Goal: Task Accomplishment & Management: Complete application form

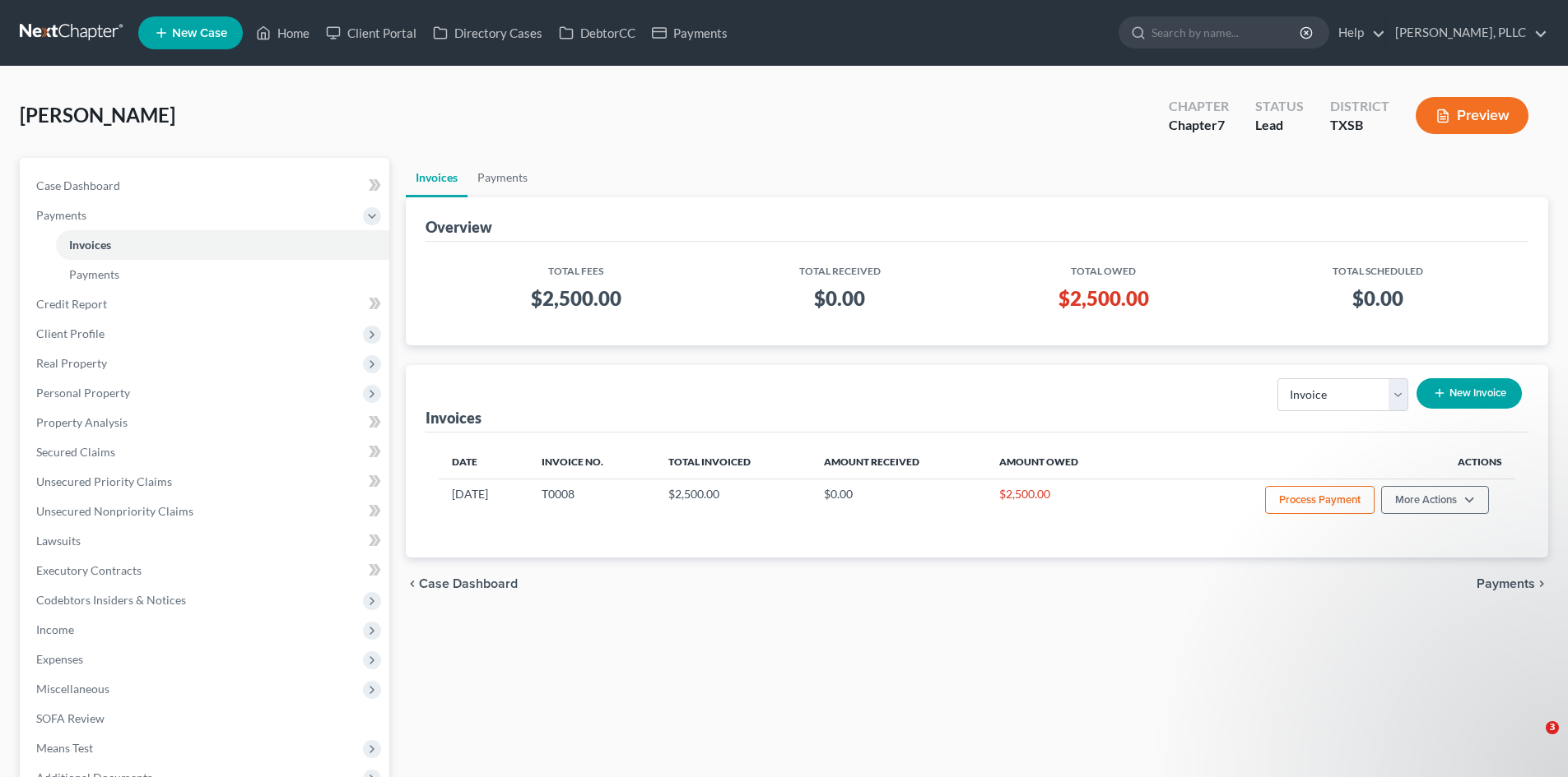
select select "0"
click at [197, 24] on link "New Case" at bounding box center [190, 33] width 104 height 33
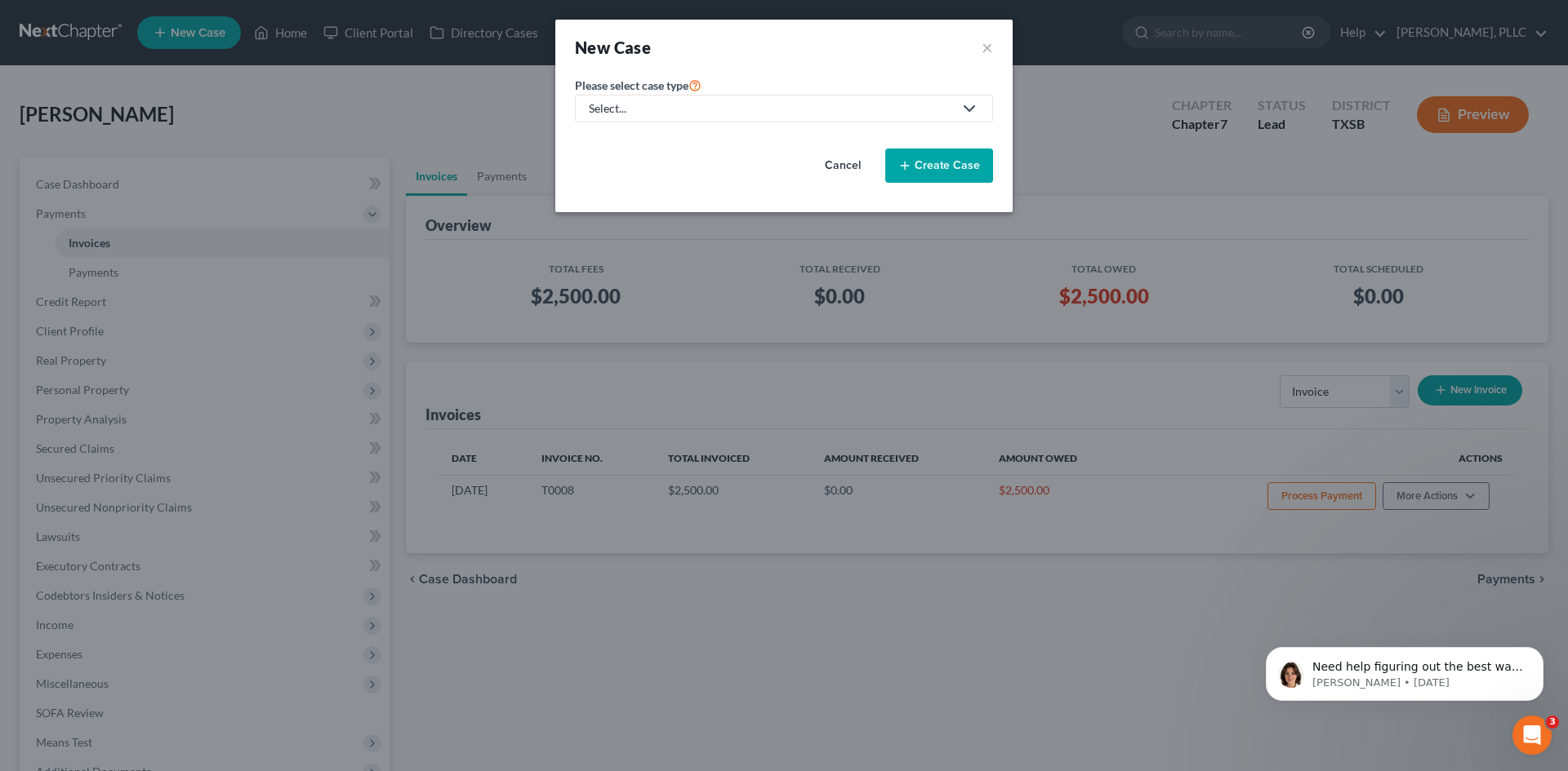
click at [698, 107] on div "Select..." at bounding box center [771, 108] width 364 height 16
click at [648, 139] on div "Bankruptcy" at bounding box center [657, 141] width 133 height 16
select select "78"
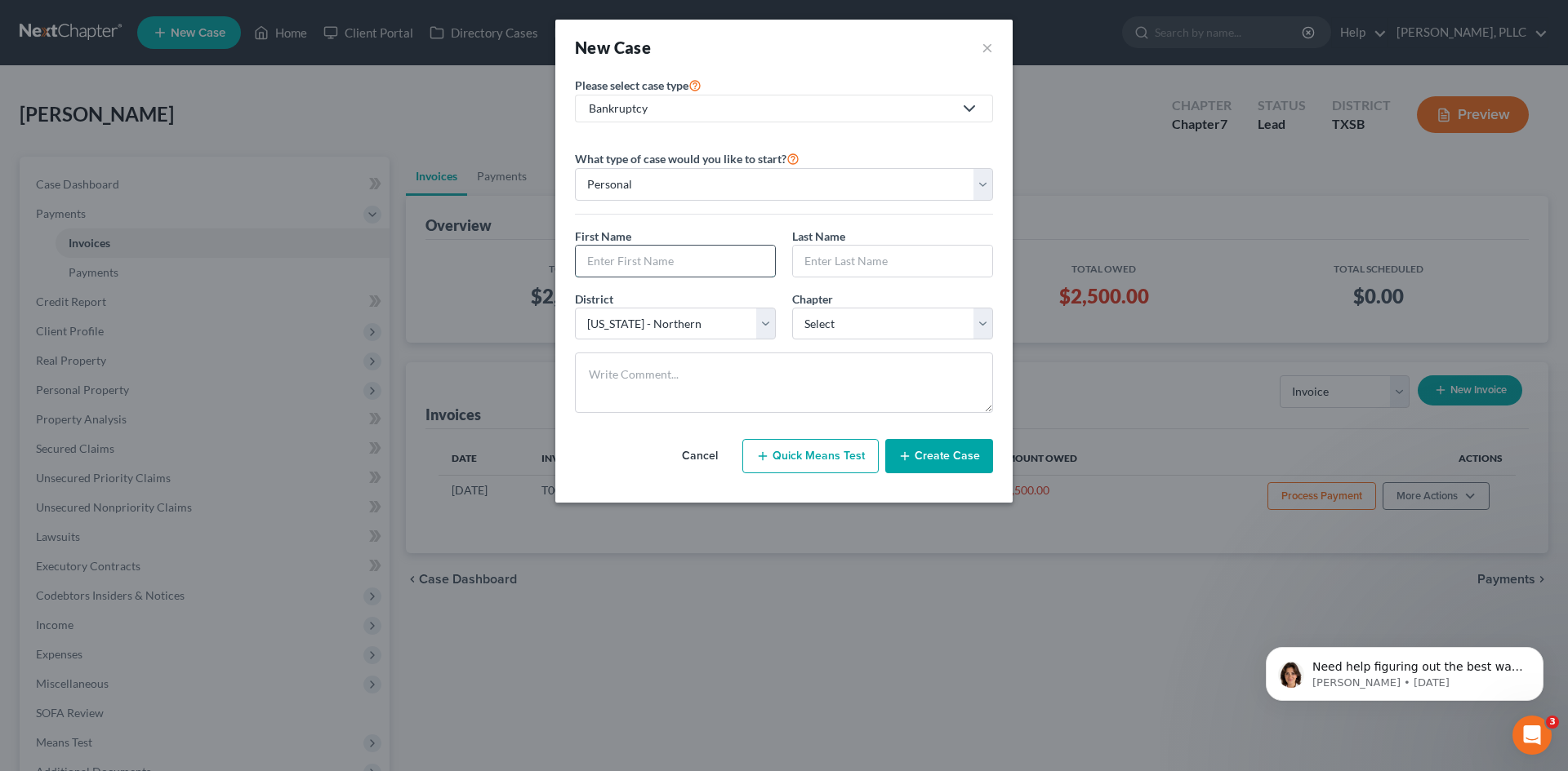
click at [667, 260] on input "text" at bounding box center [675, 261] width 199 height 31
type input "[PERSON_NAME]"
click at [831, 250] on input "text" at bounding box center [893, 261] width 199 height 31
type input "d"
type input "Da"
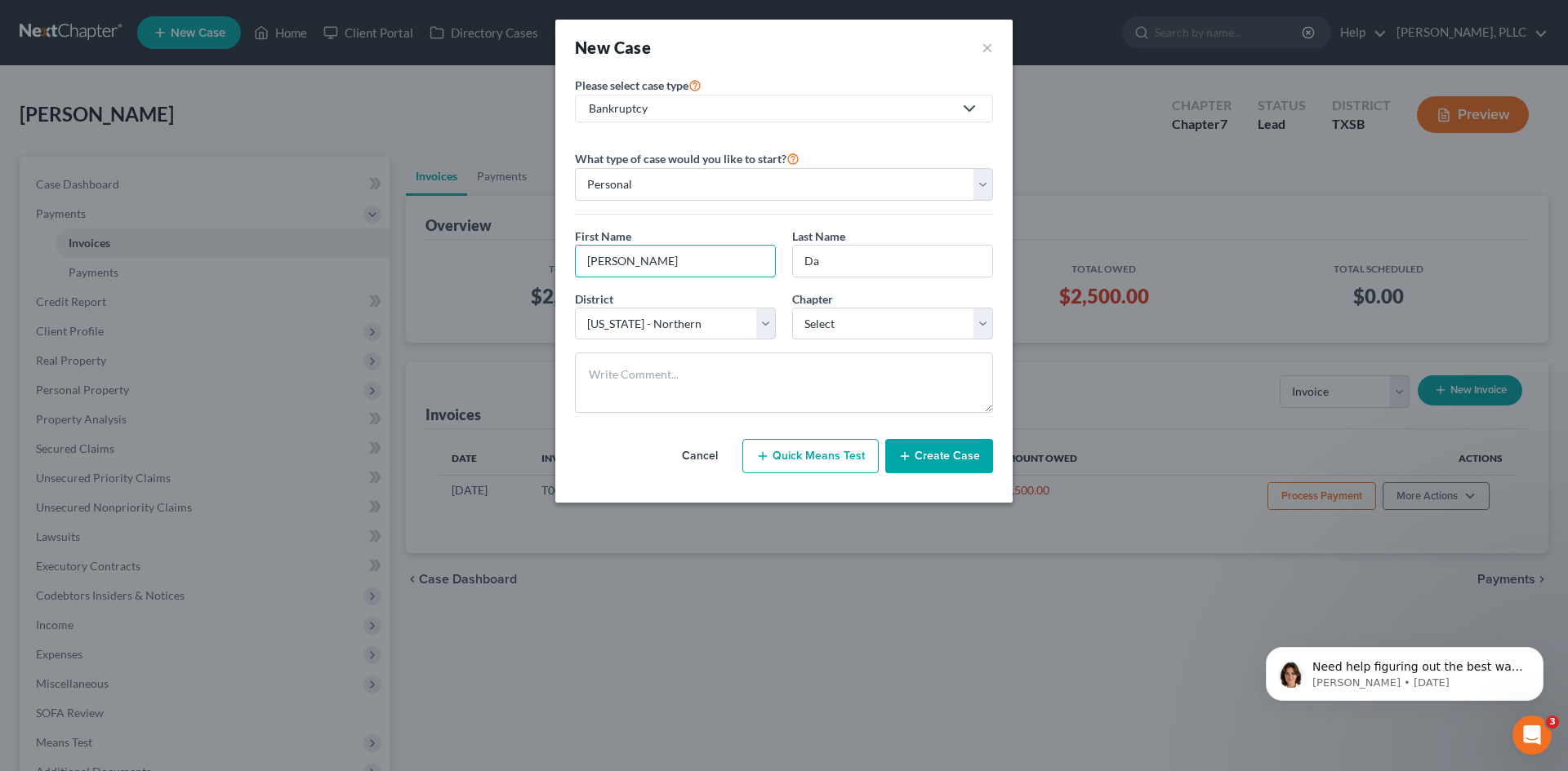
drag, startPoint x: 645, startPoint y: 258, endPoint x: 551, endPoint y: 247, distance: 94.6
click at [551, 247] on div "New Case × Please select case type * Bankruptcy Bankruptcy Consumer Protection …" at bounding box center [784, 386] width 1568 height 771
type input "[PERSON_NAME]"
click at [831, 266] on input "Da" at bounding box center [893, 261] width 199 height 31
type input "[PERSON_NAME]"
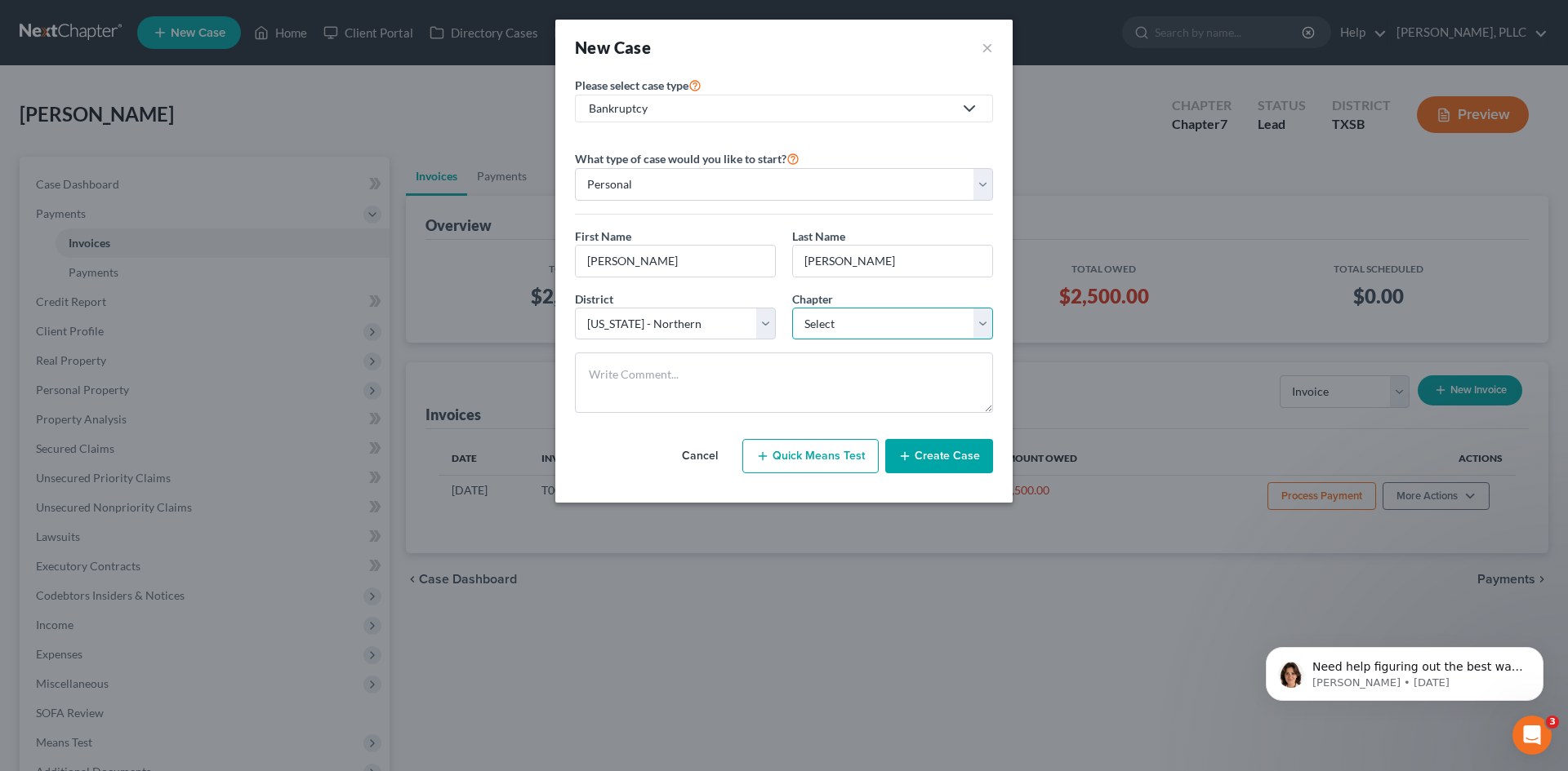
click at [890, 323] on select "Select 7 11 12 13" at bounding box center [892, 324] width 200 height 33
select select "0"
click at [792, 308] on select "Select 7 11 12 13" at bounding box center [892, 324] width 200 height 33
click at [923, 456] on button "Create Case" at bounding box center [939, 456] width 107 height 35
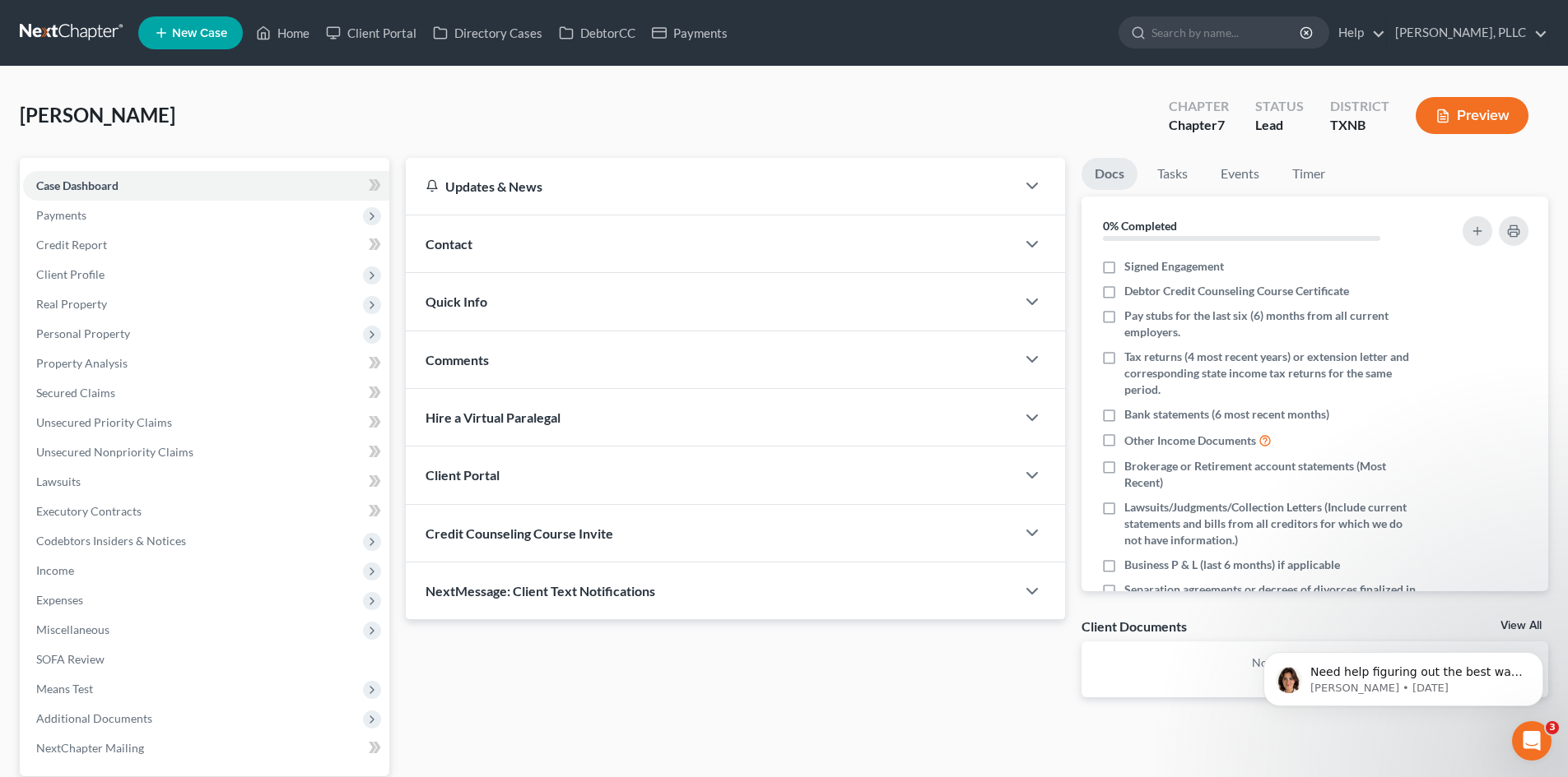
click at [575, 246] on div "Contact" at bounding box center [711, 244] width 610 height 57
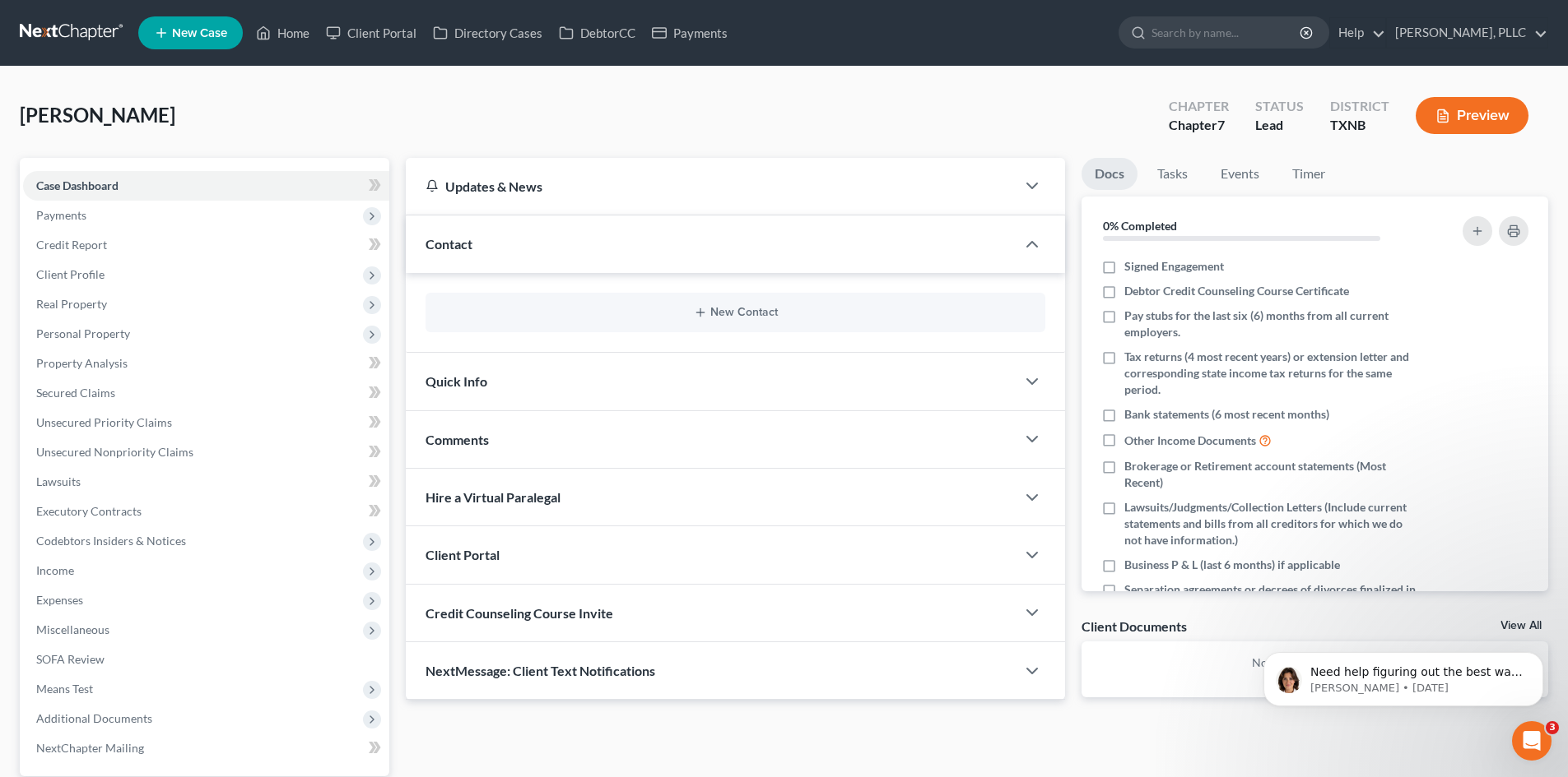
click at [645, 325] on div "New Contact" at bounding box center [735, 312] width 620 height 40
click at [686, 317] on button "New Contact" at bounding box center [736, 313] width 594 height 14
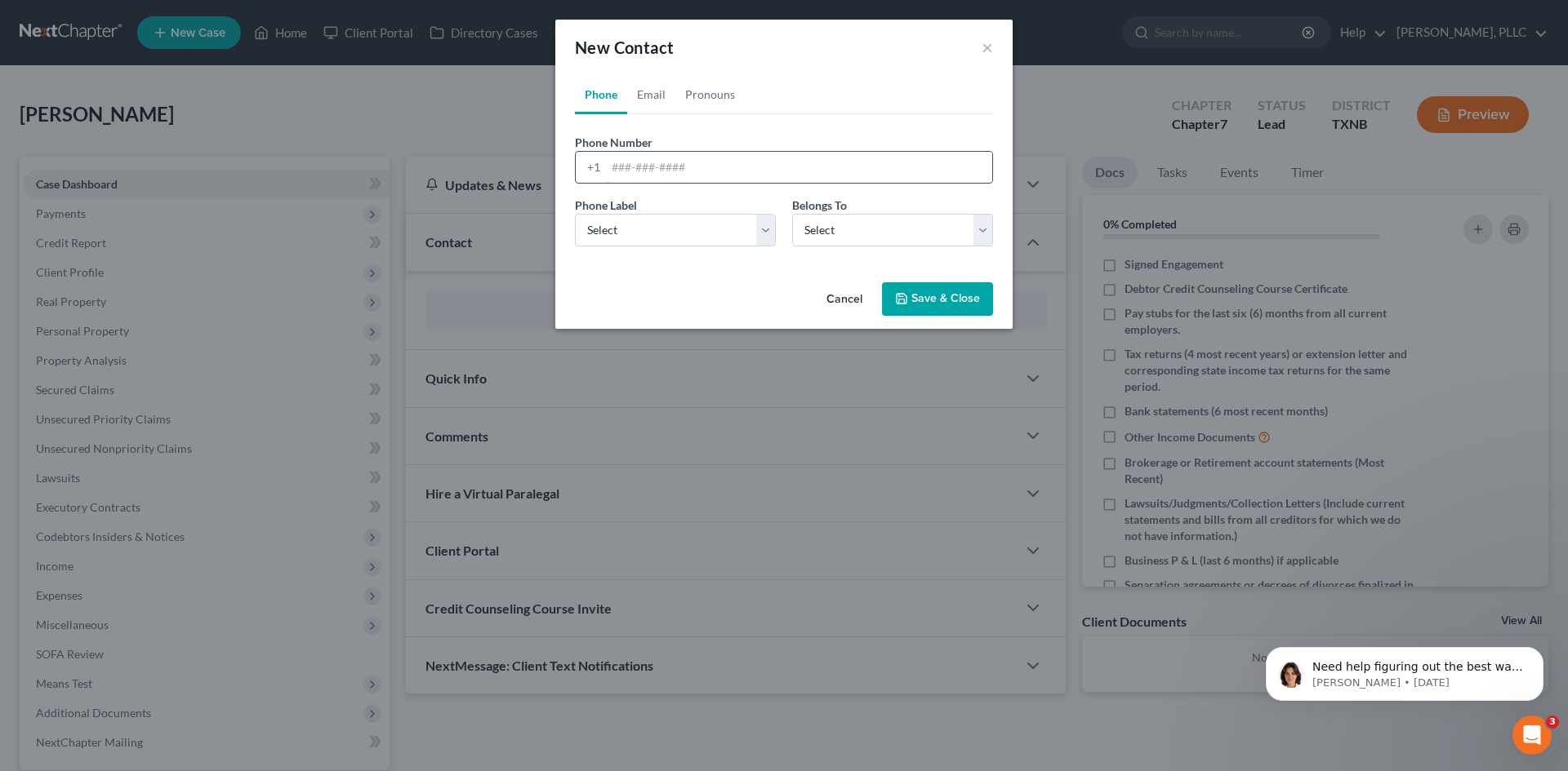
click at [659, 170] on input "tel" at bounding box center [799, 167] width 386 height 31
type input "2148863327"
click at [684, 233] on select "Select Mobile Home Work Other" at bounding box center [674, 230] width 200 height 33
select select "0"
click at [574, 214] on select "Select Mobile Home Work Other" at bounding box center [674, 230] width 200 height 33
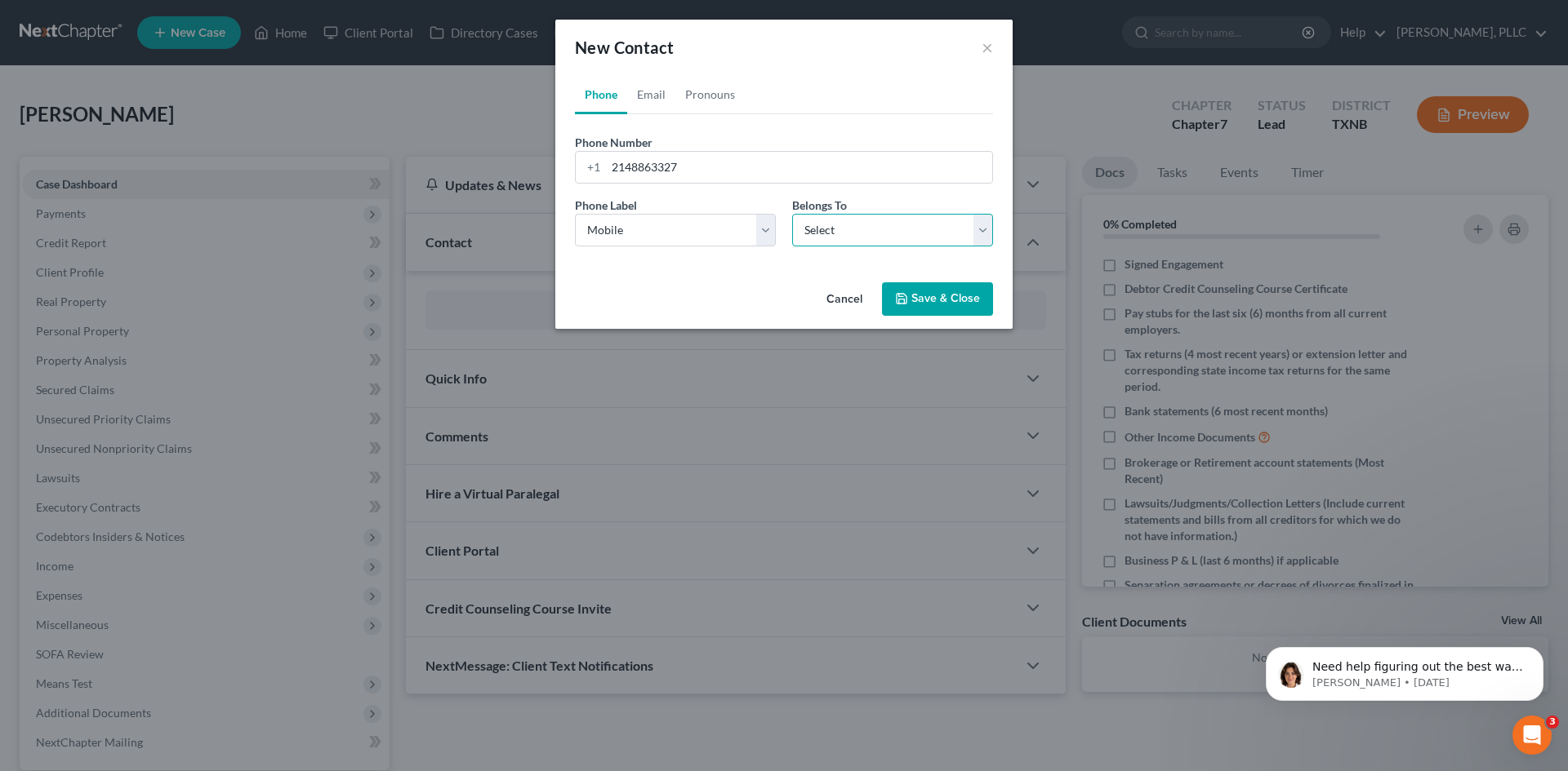
click at [890, 233] on select "Select Client Other" at bounding box center [892, 230] width 200 height 33
select select "0"
click at [792, 214] on select "Select Client Other" at bounding box center [892, 230] width 200 height 33
click at [659, 93] on link "Email" at bounding box center [651, 94] width 48 height 39
click at [675, 168] on input "email" at bounding box center [799, 167] width 386 height 31
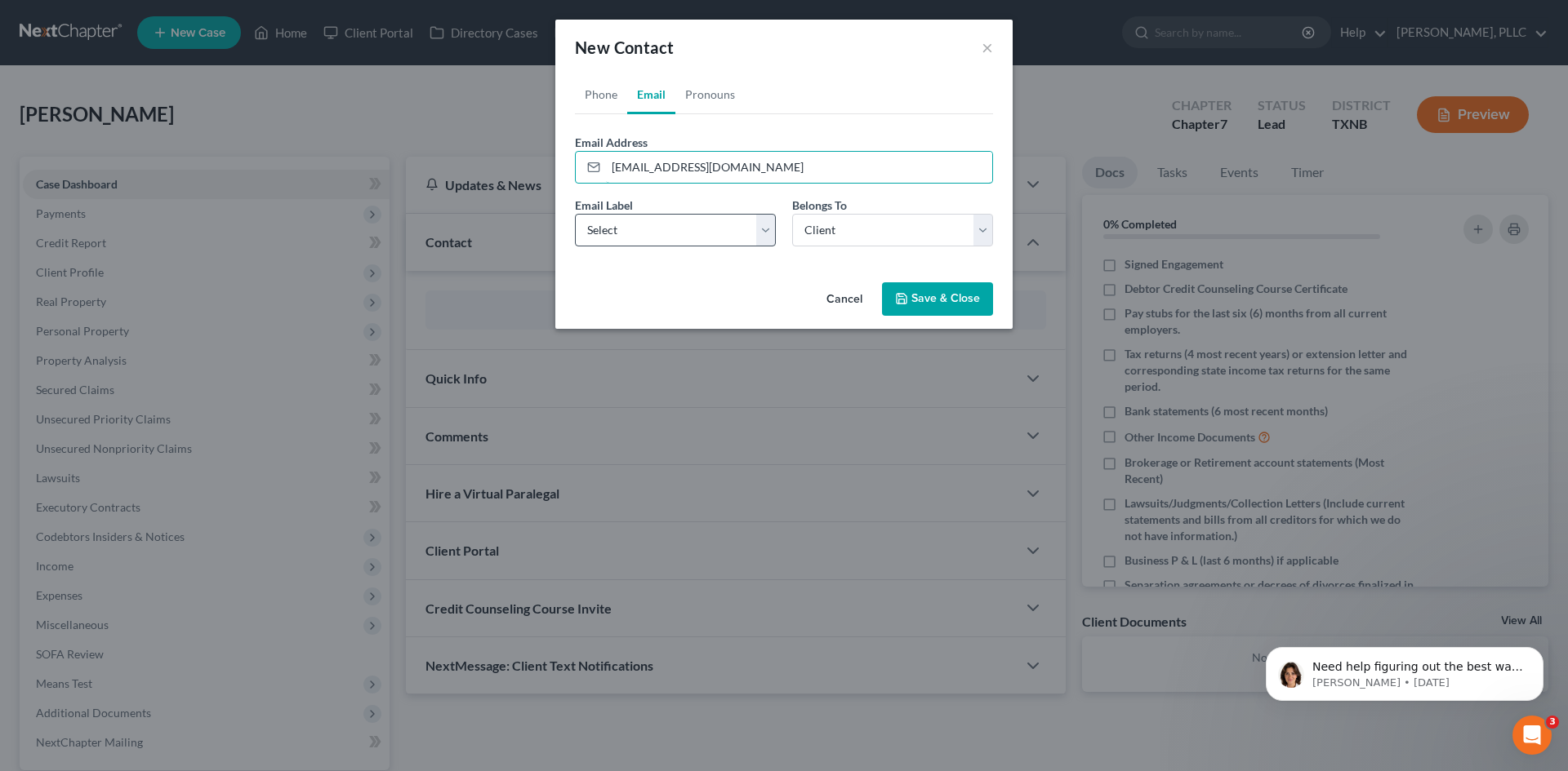
type input "[EMAIL_ADDRESS][DOMAIN_NAME]"
click at [684, 232] on select "Select Home Work Other" at bounding box center [674, 230] width 200 height 33
select select "0"
click at [574, 214] on select "Select Home Work Other" at bounding box center [674, 230] width 200 height 33
click at [861, 240] on select "Select Client Other" at bounding box center [892, 230] width 200 height 33
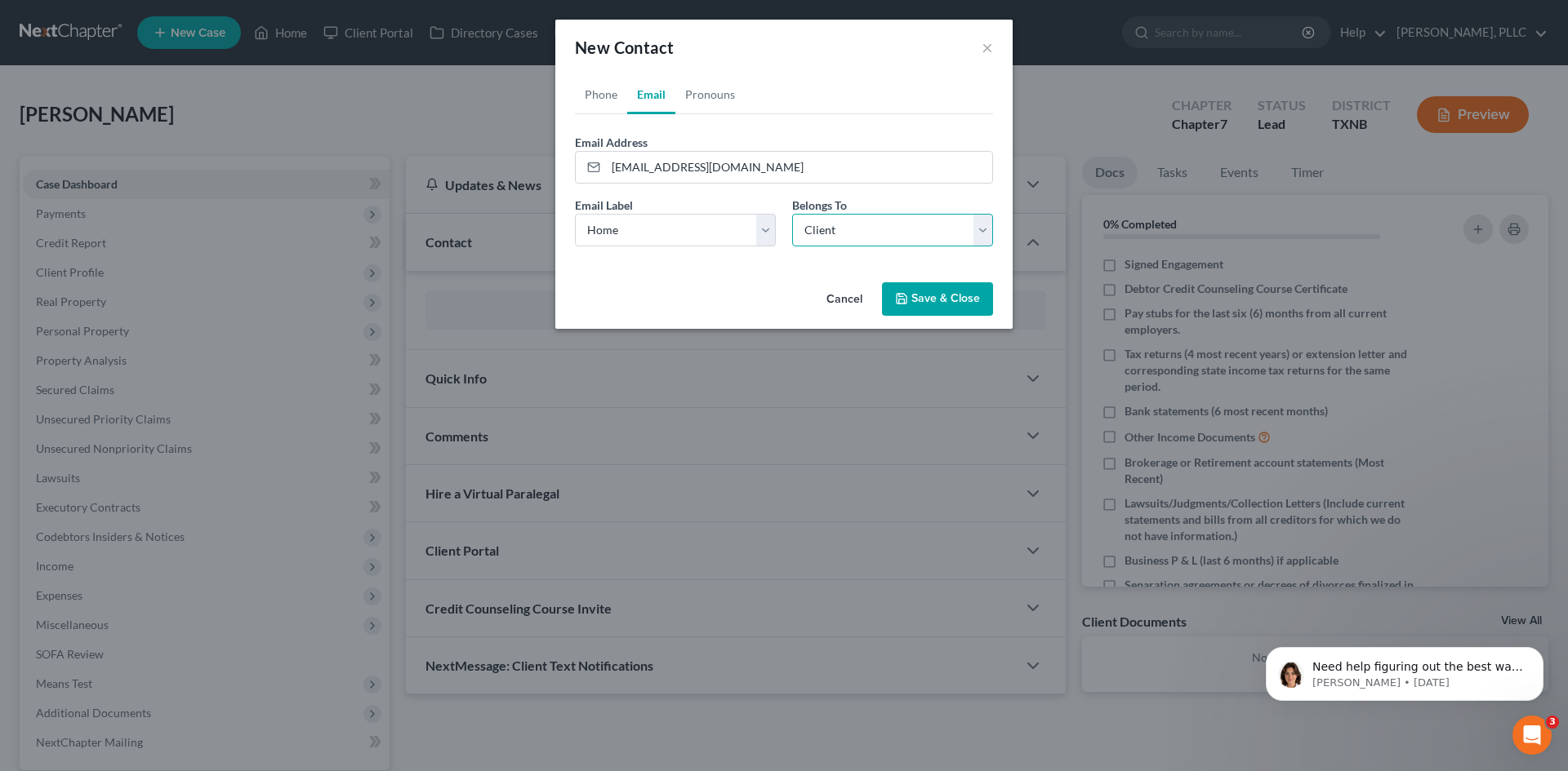
click at [792, 214] on select "Select Client Other" at bounding box center [892, 230] width 200 height 33
click at [955, 298] on button "Save & Close" at bounding box center [937, 300] width 111 height 35
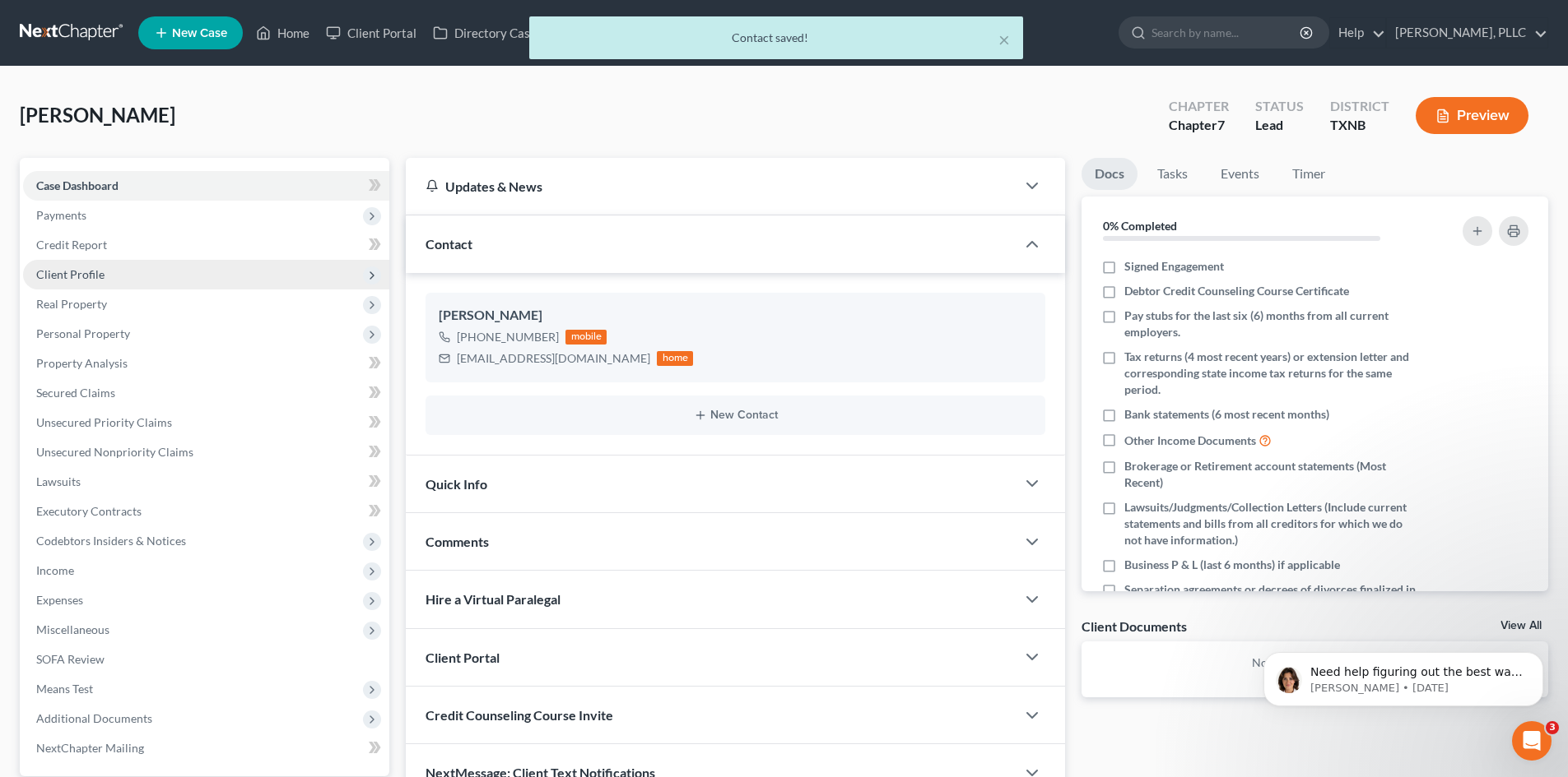
click at [105, 266] on span "Client Profile" at bounding box center [206, 274] width 366 height 30
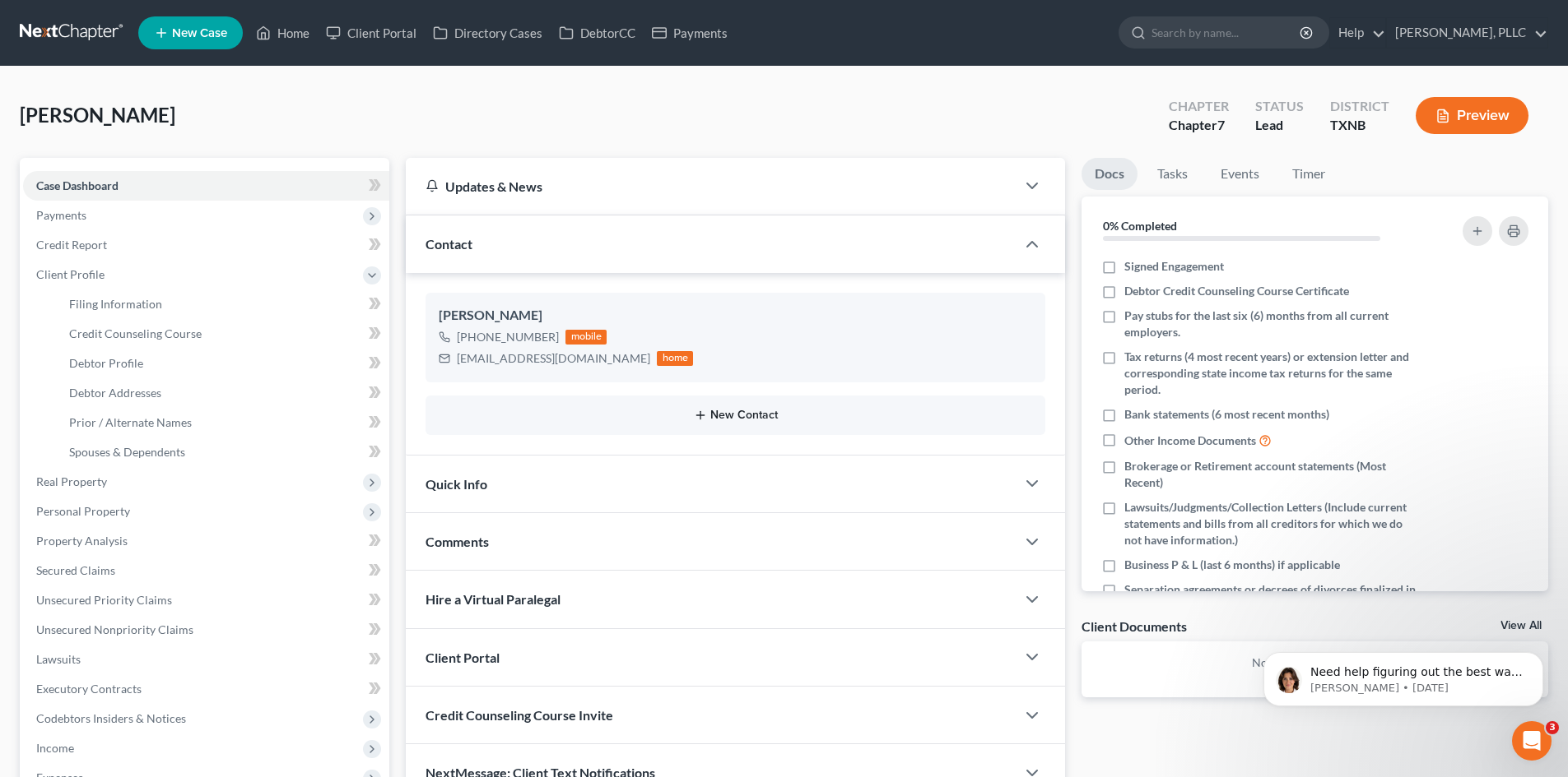
click at [760, 417] on button "New Contact" at bounding box center [736, 416] width 594 height 14
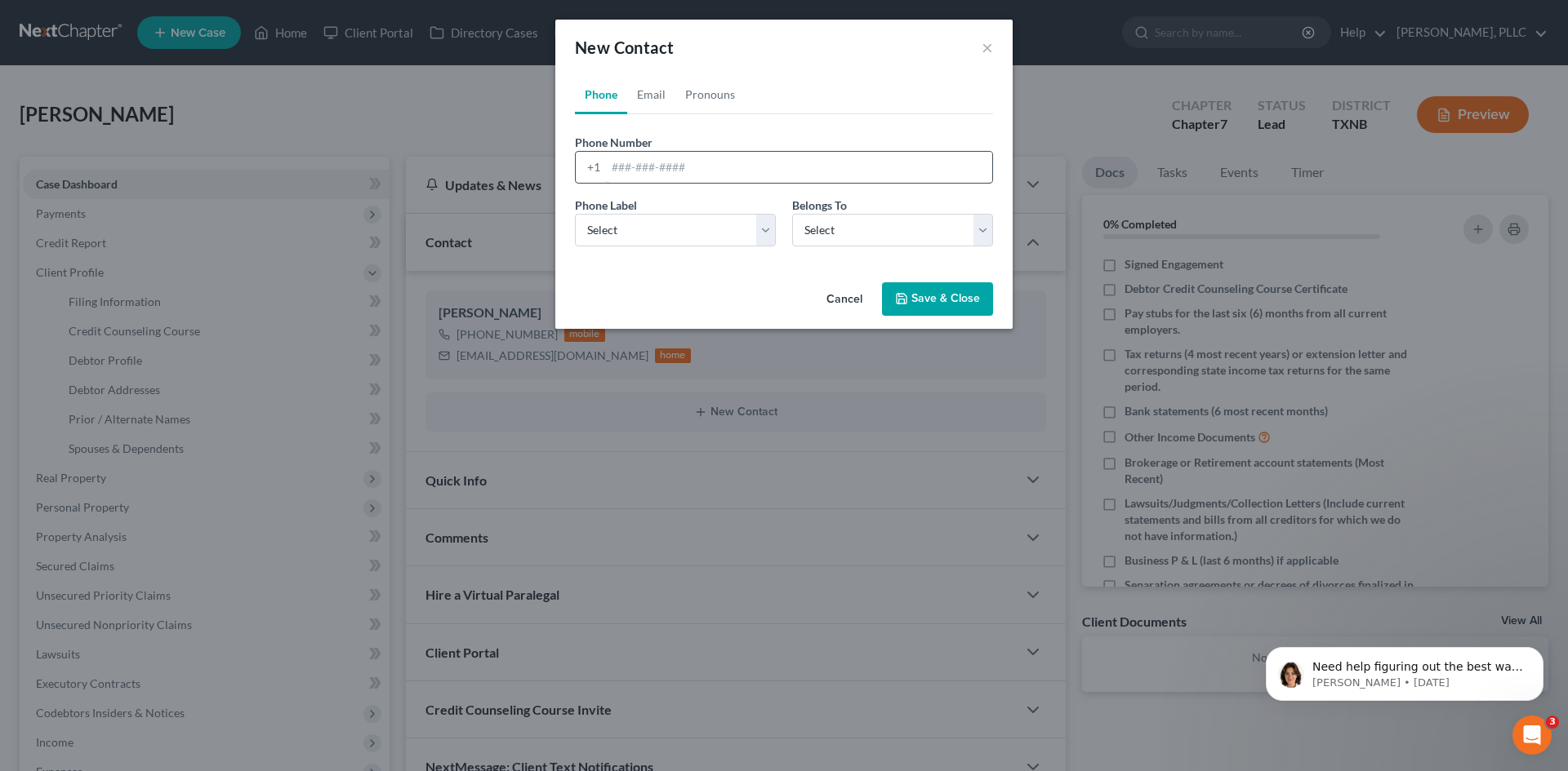
click at [653, 167] on input "tel" at bounding box center [799, 167] width 386 height 31
type input "2148862722"
click at [681, 223] on select "Select Mobile Home Work Other" at bounding box center [674, 230] width 200 height 33
select select "0"
click at [574, 214] on select "Select Mobile Home Work Other" at bounding box center [674, 230] width 200 height 33
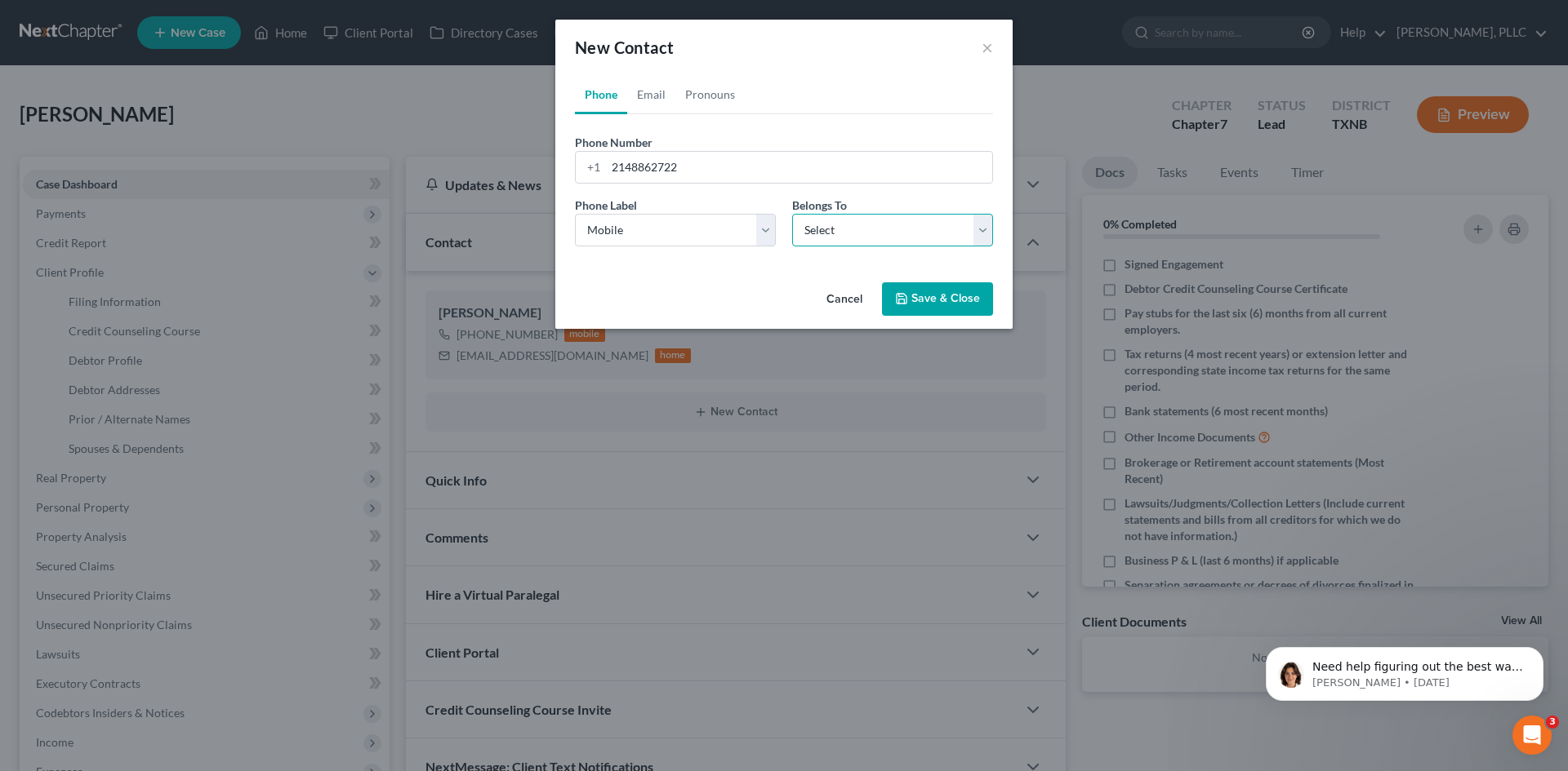
click at [897, 241] on select "Select Client Other" at bounding box center [892, 230] width 200 height 33
select select "0"
click at [792, 214] on select "Select Client Other" at bounding box center [892, 230] width 200 height 33
click at [645, 98] on link "Email" at bounding box center [651, 94] width 48 height 39
click at [666, 165] on input "email" at bounding box center [799, 167] width 386 height 31
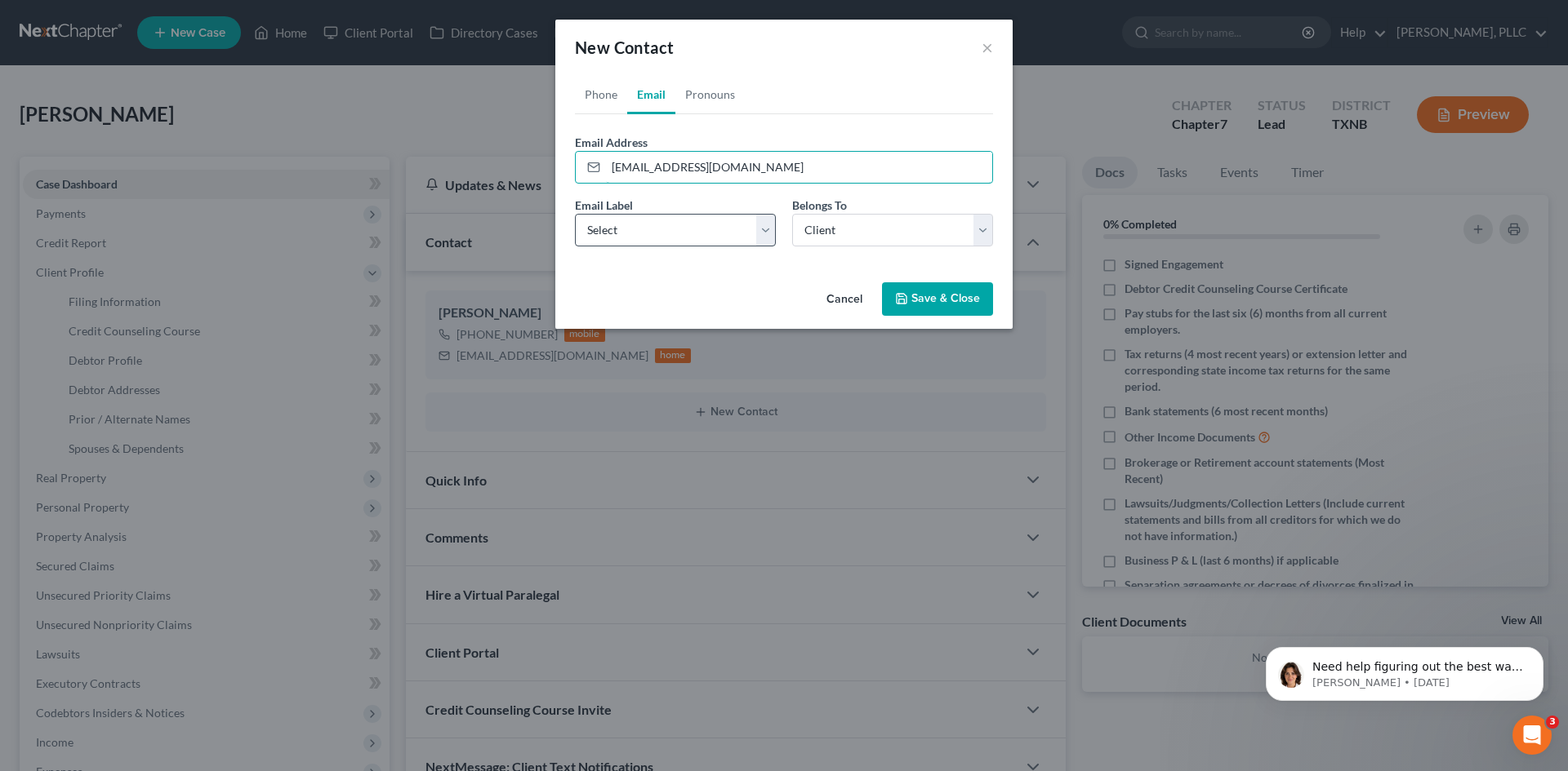
type input "[EMAIL_ADDRESS][DOMAIN_NAME]"
click at [767, 228] on select "Select Home Work Other" at bounding box center [674, 230] width 200 height 33
select select "0"
click at [574, 214] on select "Select Home Work Other" at bounding box center [674, 230] width 200 height 33
click at [662, 172] on input "[EMAIL_ADDRESS][DOMAIN_NAME]" at bounding box center [799, 167] width 386 height 31
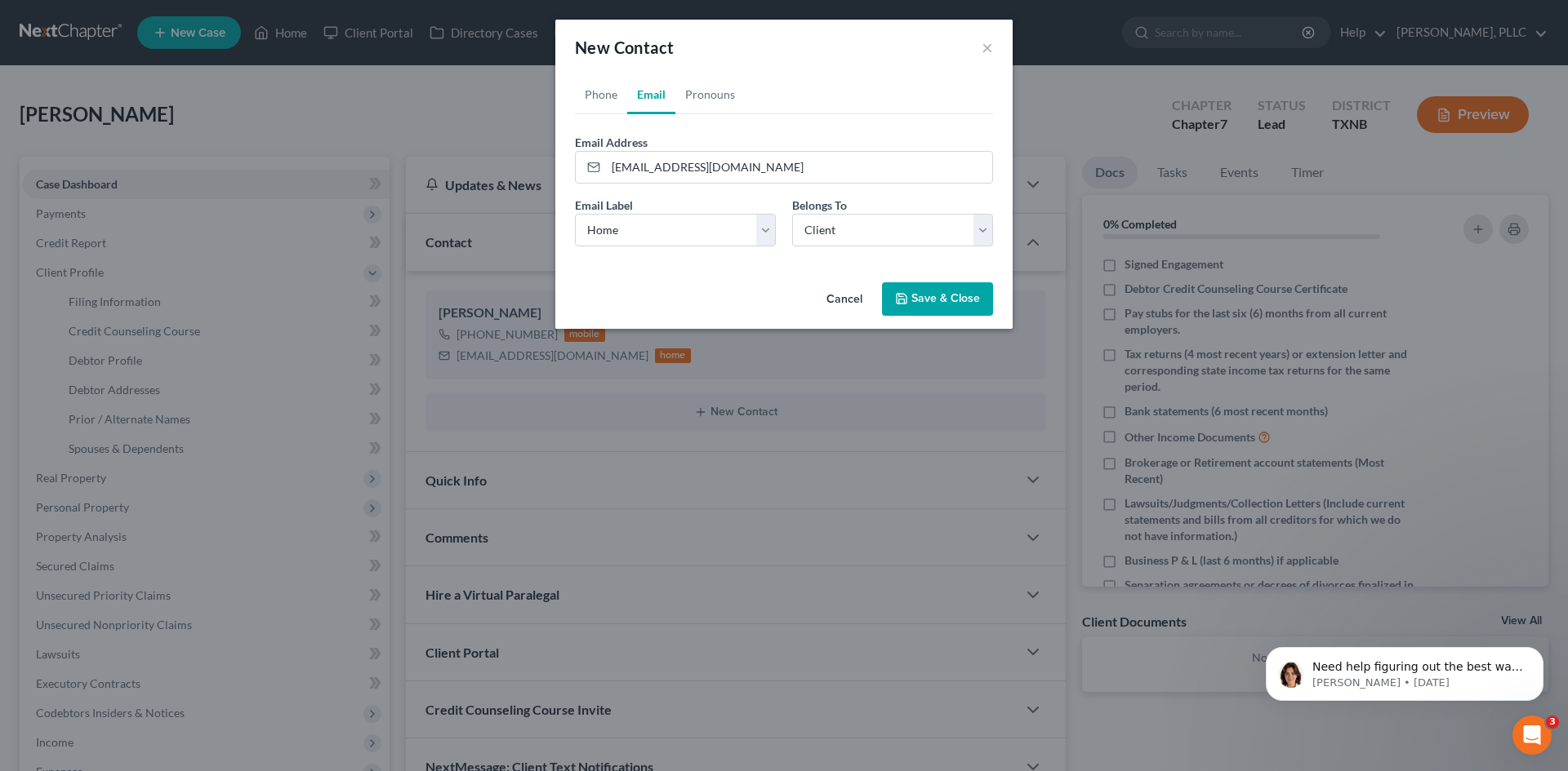
click at [912, 301] on button "Save & Close" at bounding box center [937, 300] width 111 height 35
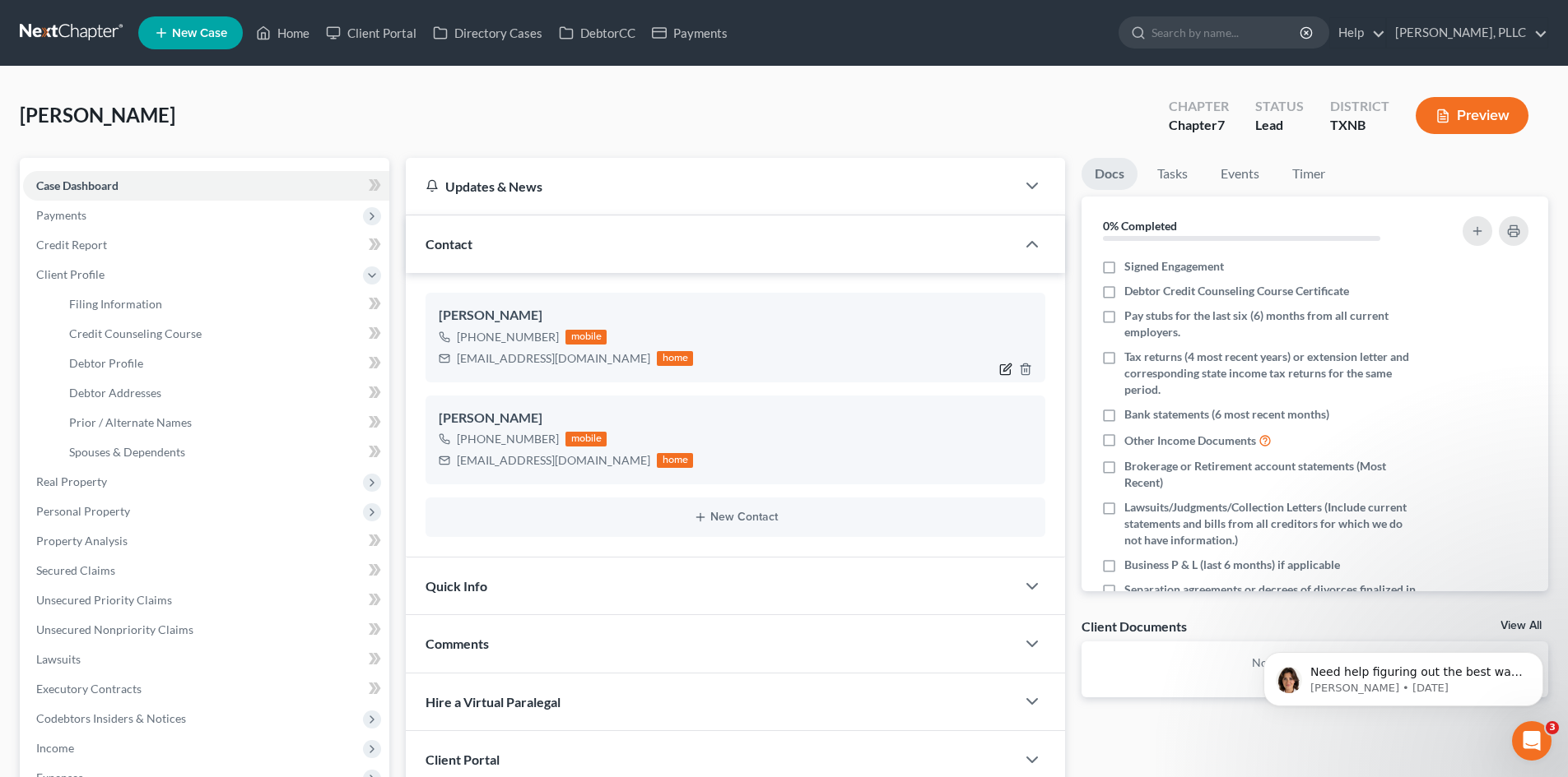
click at [1008, 365] on icon "button" at bounding box center [1008, 367] width 8 height 8
select select "0"
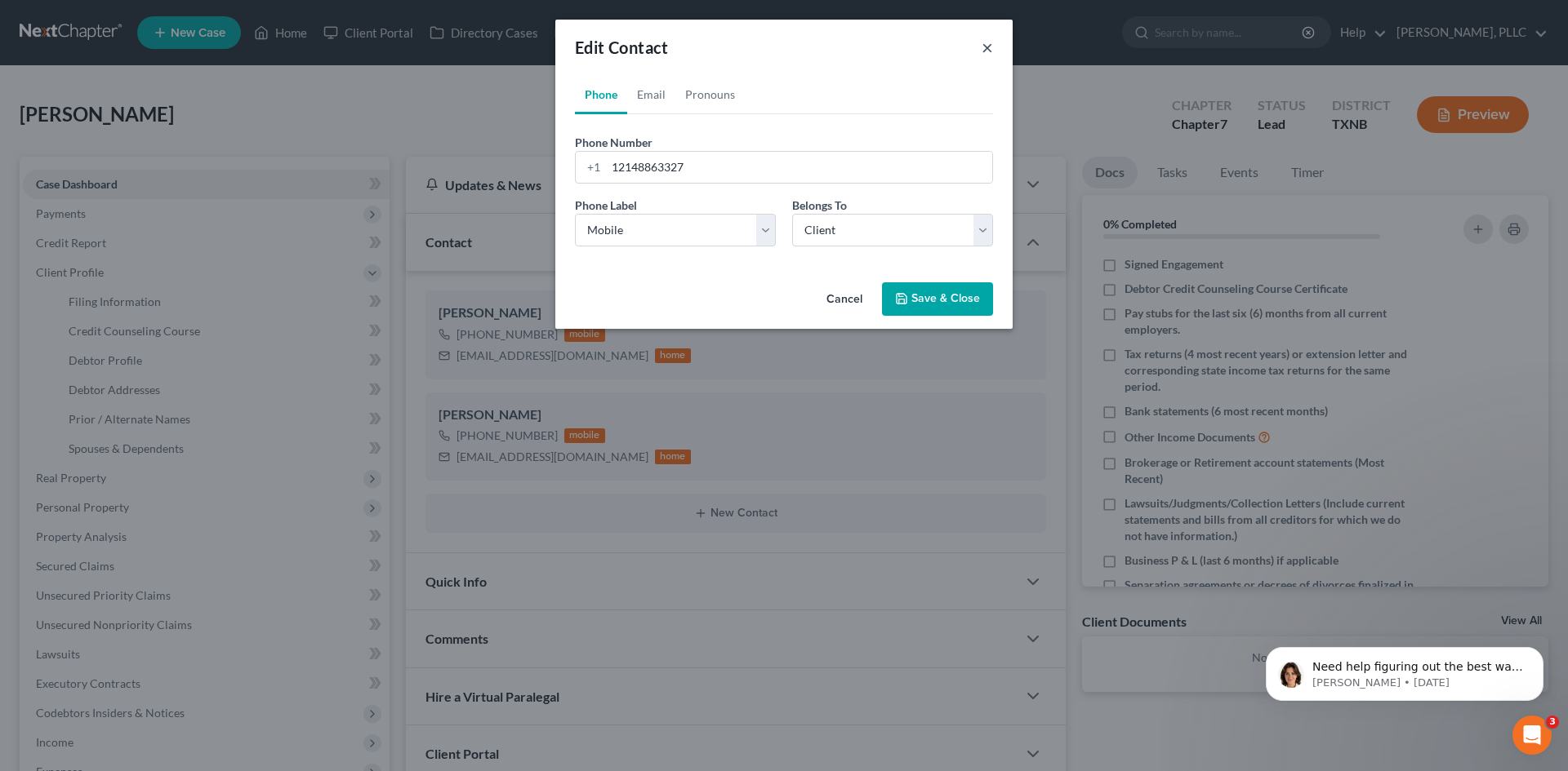
click at [986, 46] on button "×" at bounding box center [987, 47] width 12 height 19
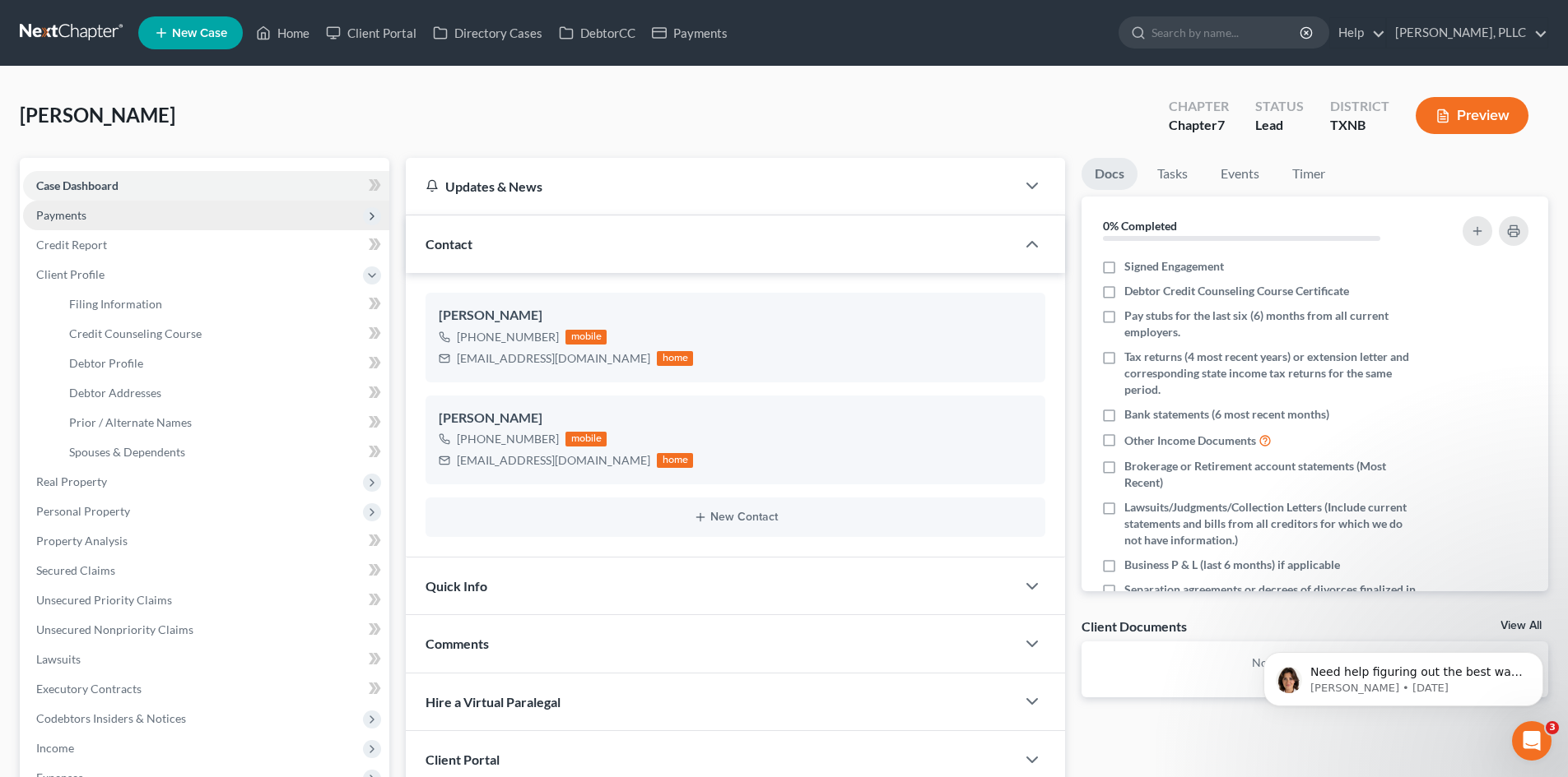
click at [180, 202] on span "Payments" at bounding box center [206, 216] width 366 height 30
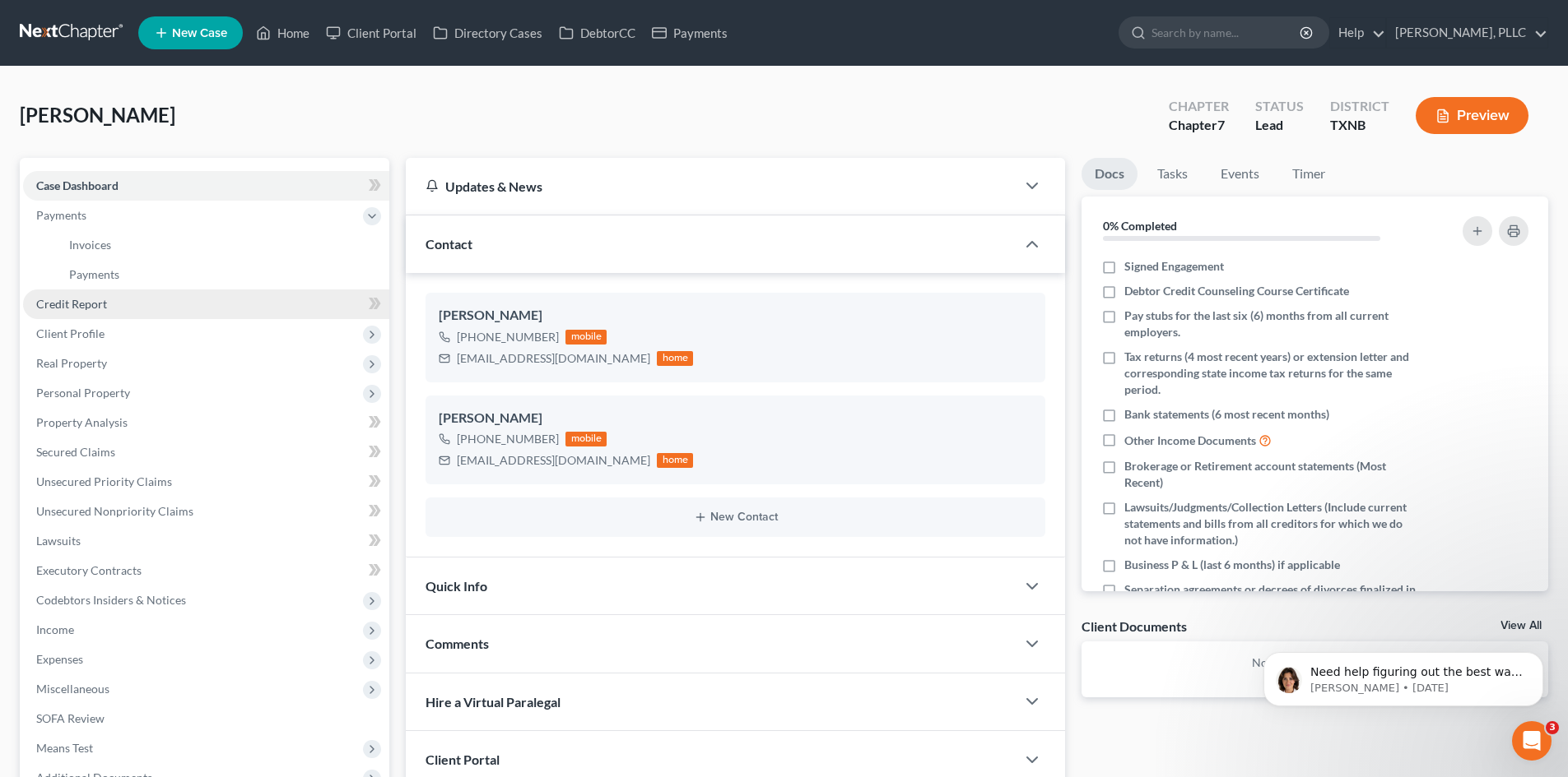
click at [162, 306] on link "Credit Report" at bounding box center [206, 304] width 366 height 30
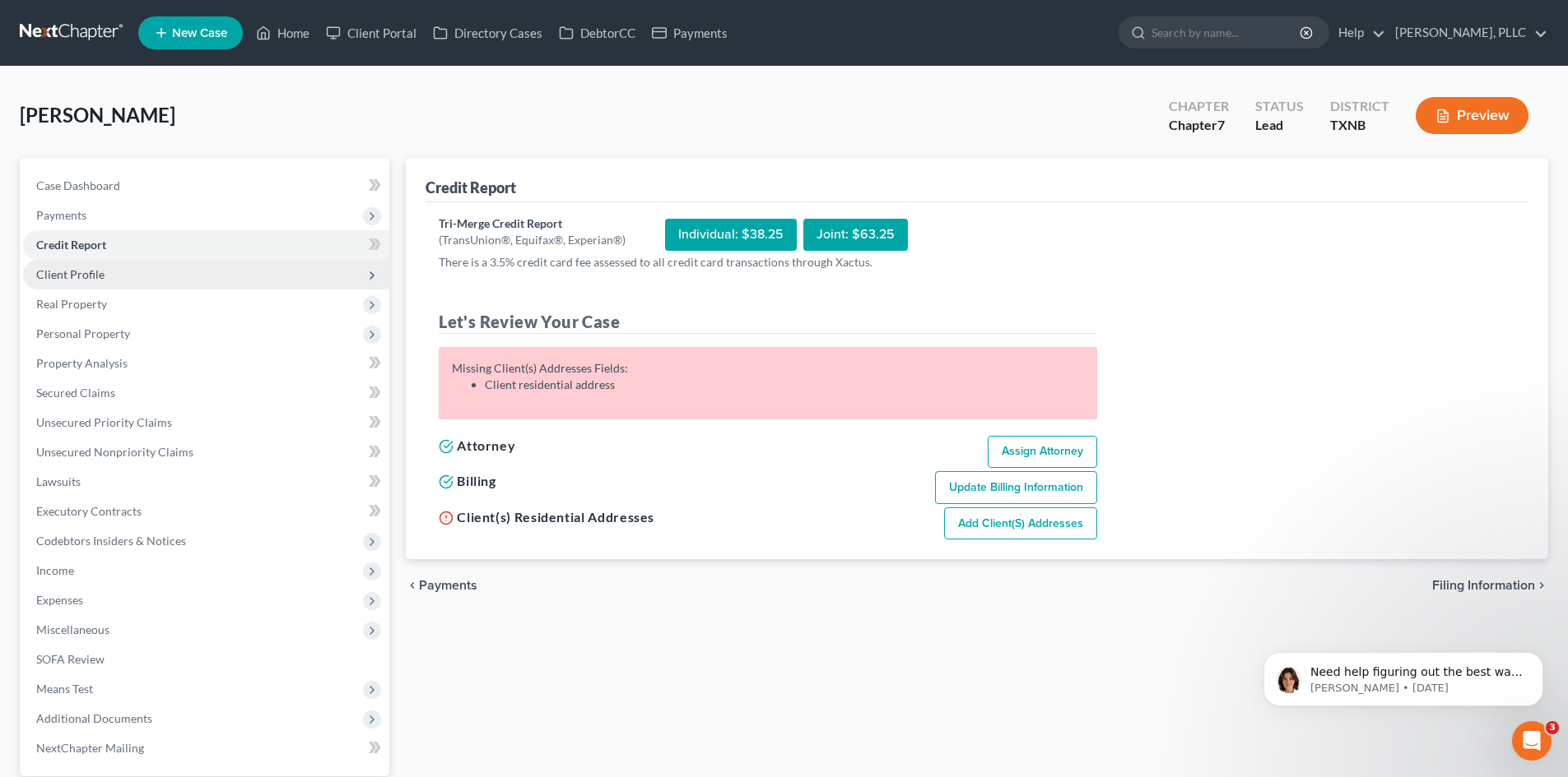
click at [100, 273] on span "Client Profile" at bounding box center [70, 274] width 69 height 14
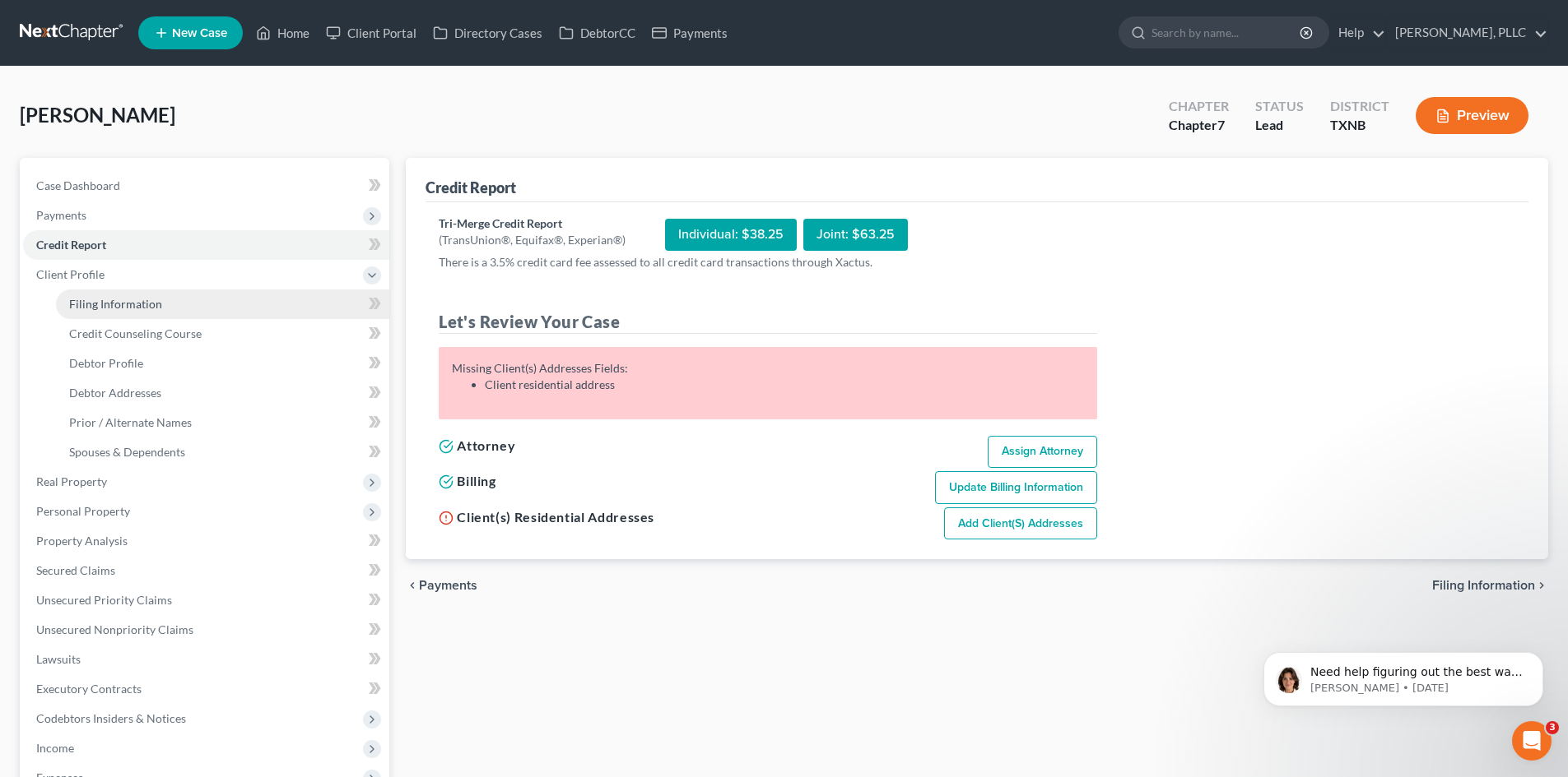
click at [104, 306] on span "Filing Information" at bounding box center [116, 303] width 93 height 14
select select "1"
select select "0"
select select "78"
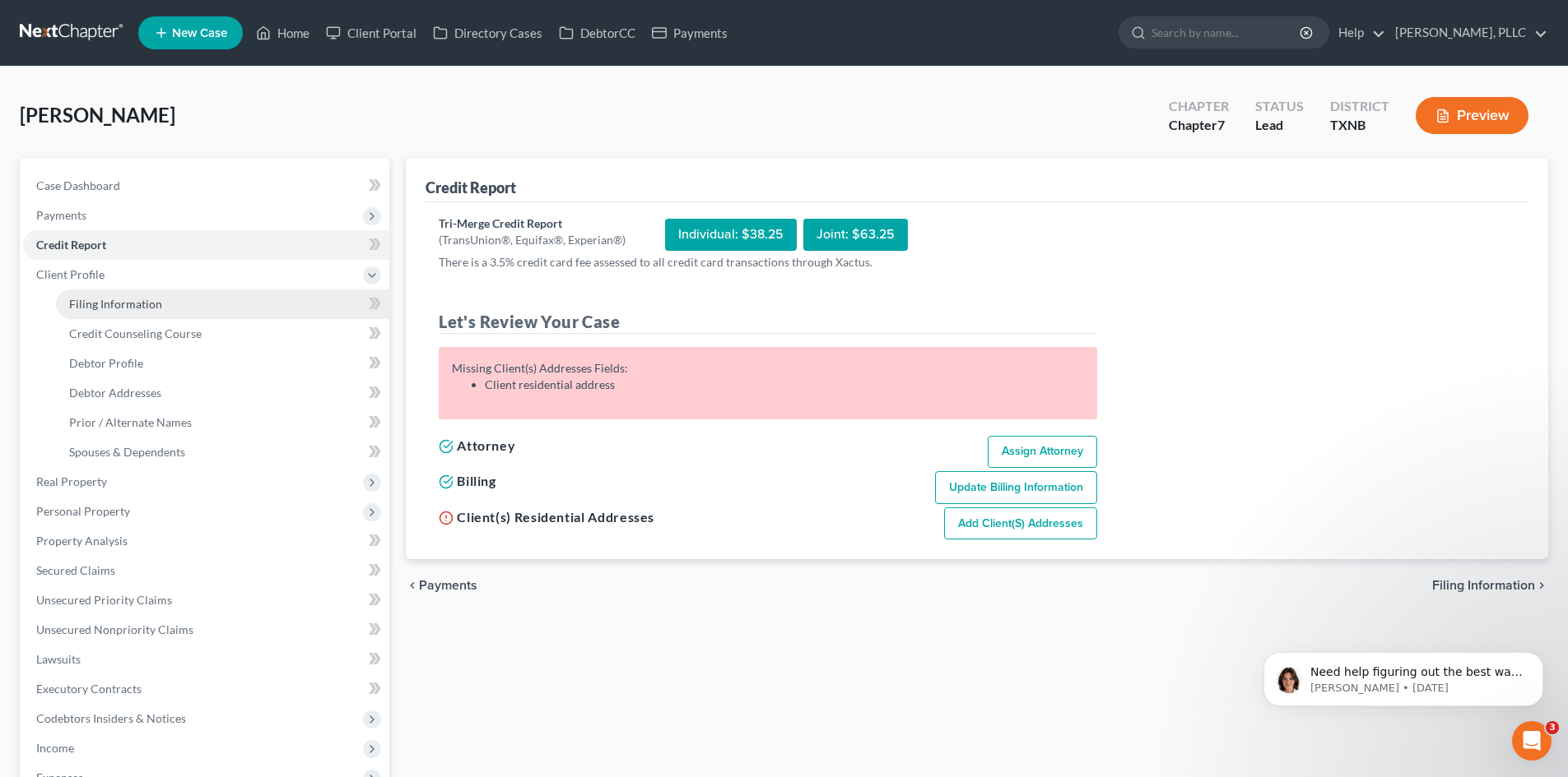
select select "45"
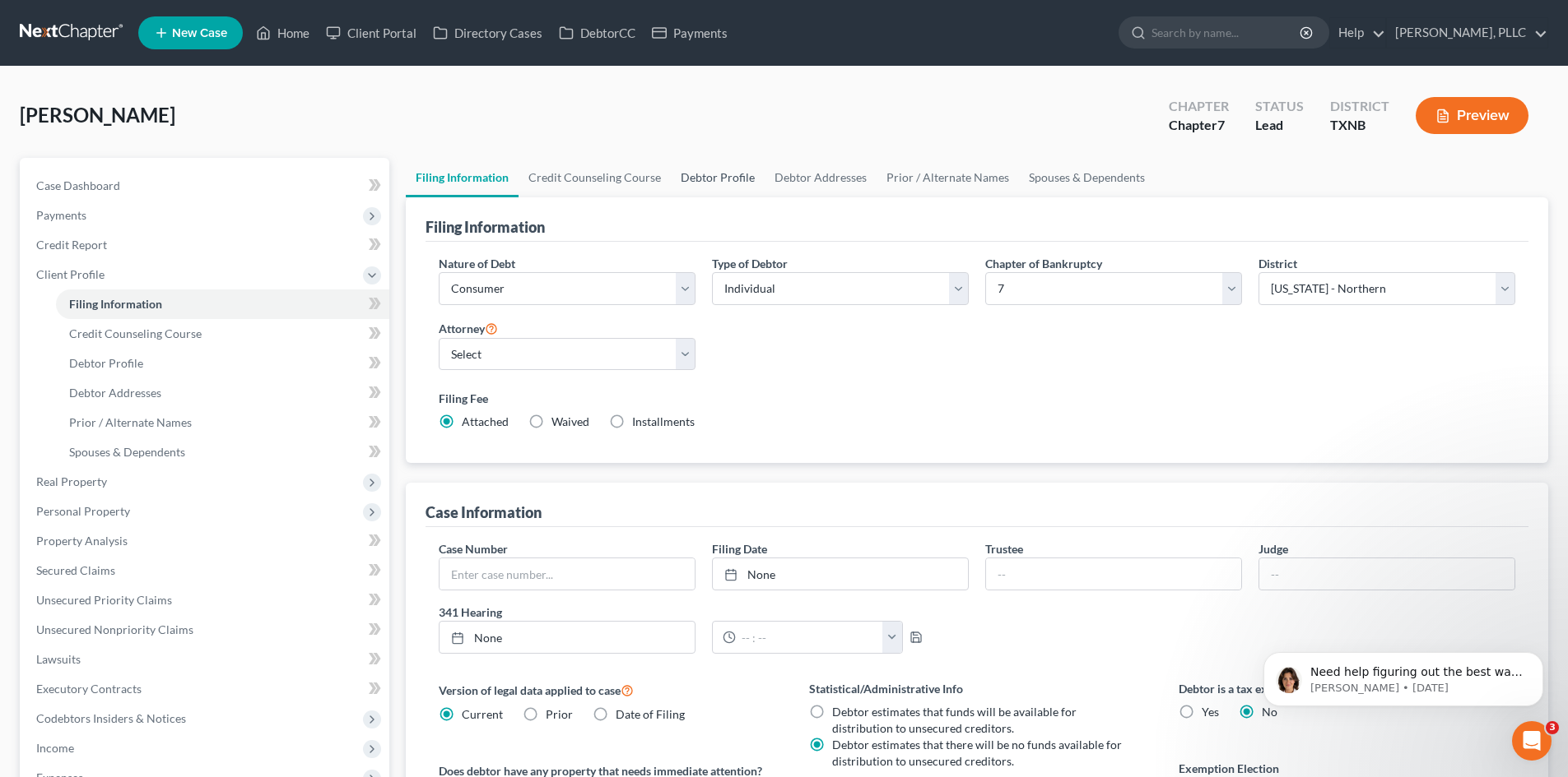
click at [695, 174] on link "Debtor Profile" at bounding box center [717, 177] width 94 height 40
select select "0"
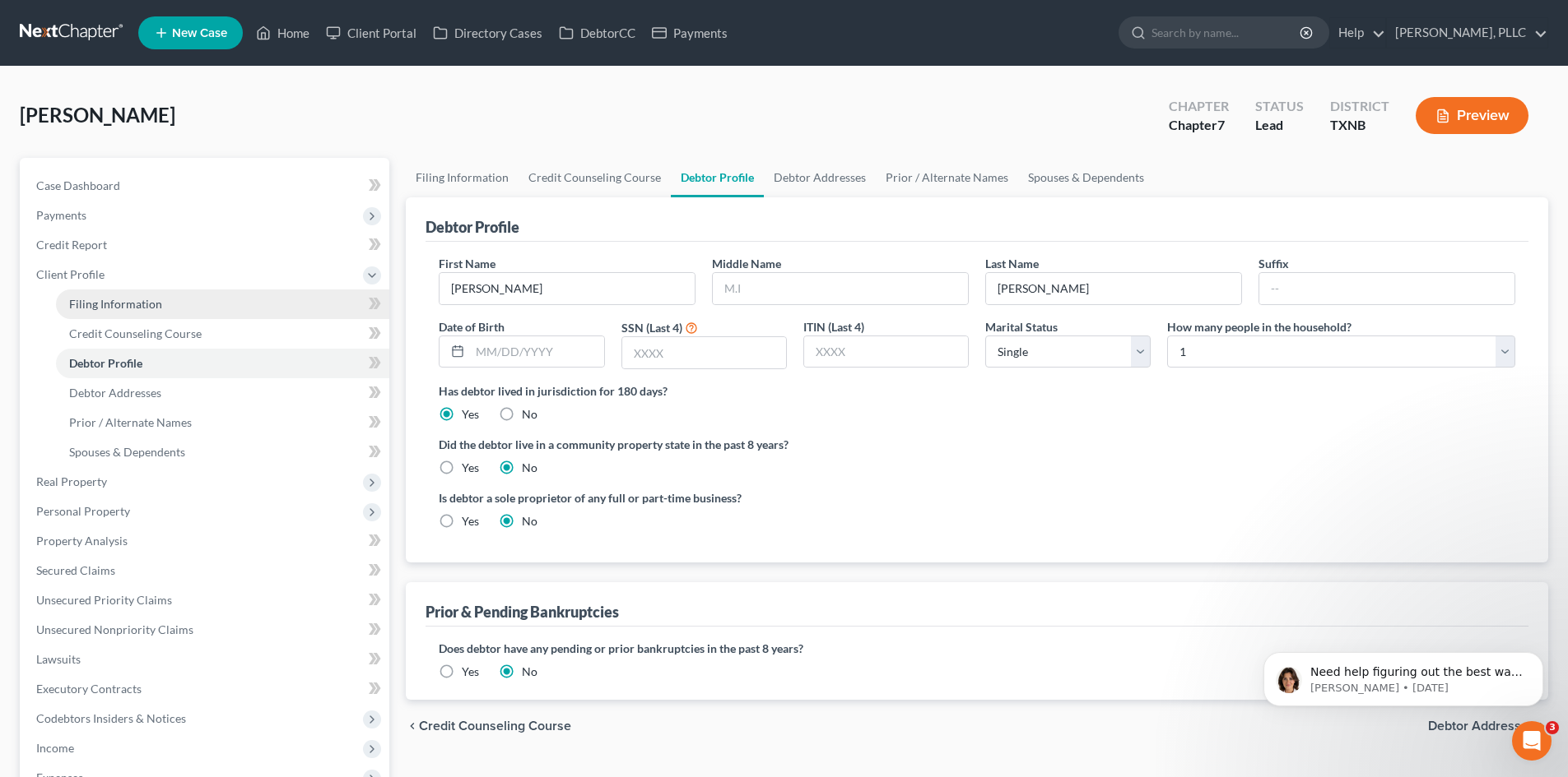
click at [95, 307] on span "Filing Information" at bounding box center [116, 303] width 93 height 14
select select "1"
select select "0"
select select "78"
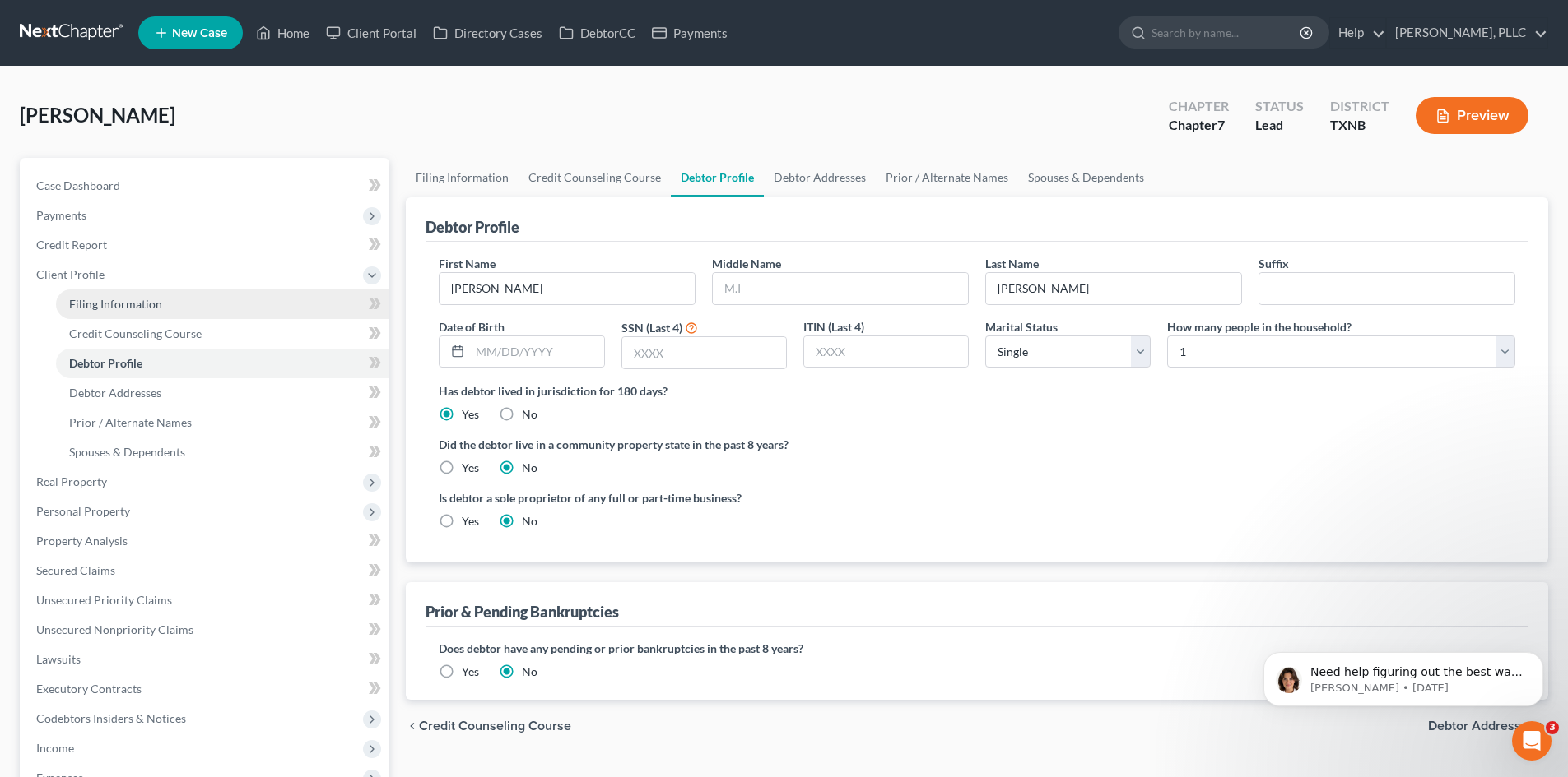
select select "45"
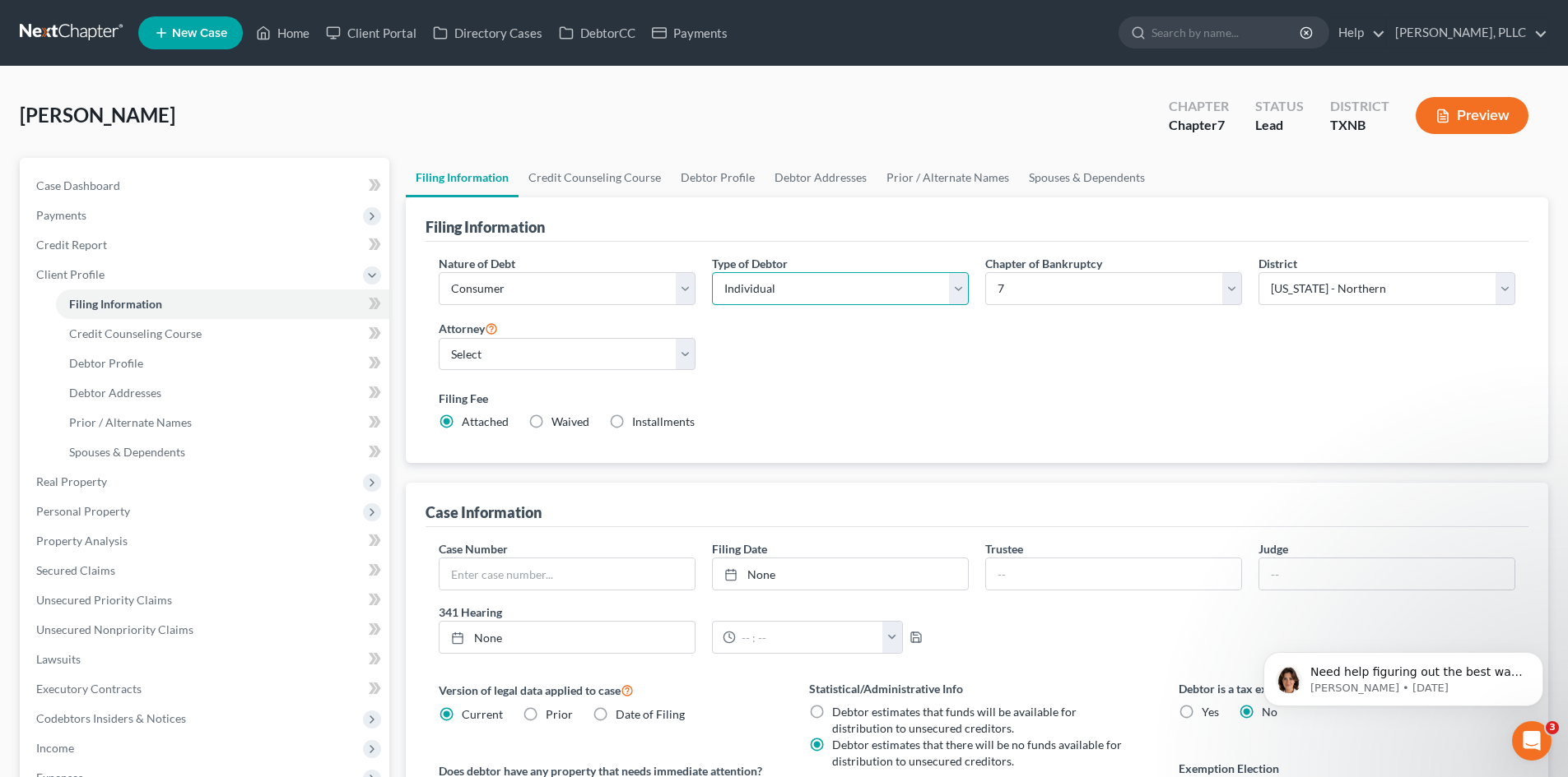
click at [898, 303] on select "Select Individual Joint" at bounding box center [840, 289] width 257 height 33
select select "1"
click at [711, 273] on select "Select Individual Joint" at bounding box center [840, 289] width 257 height 33
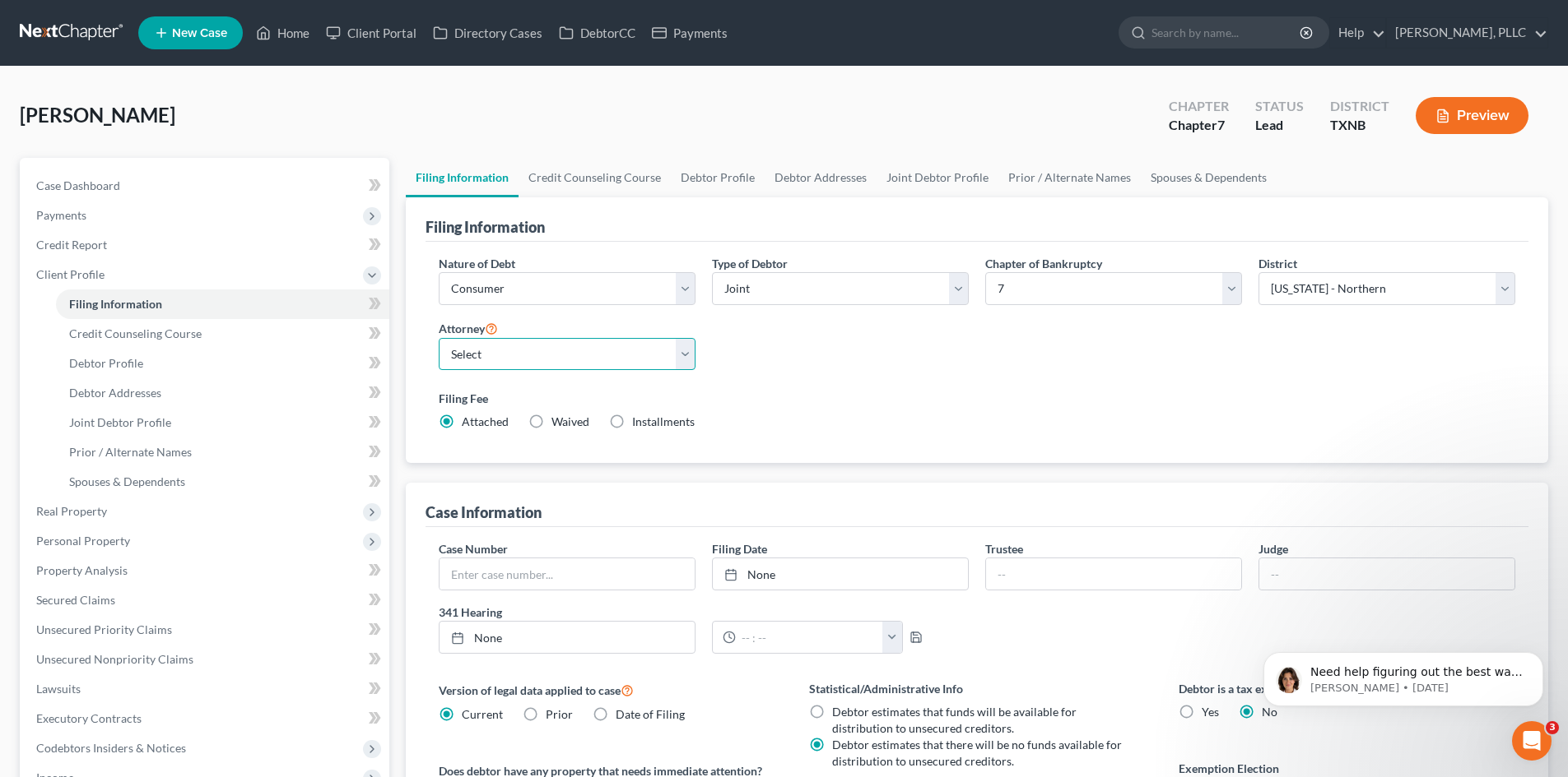
click at [558, 354] on select "Select [PERSON_NAME] - TXEB [PERSON_NAME] - [GEOGRAPHIC_DATA] [PERSON_NAME] - […" at bounding box center [567, 355] width 257 height 33
select select "1"
click at [439, 338] on select "Select [PERSON_NAME] - TXEB [PERSON_NAME] - [GEOGRAPHIC_DATA] [PERSON_NAME] - […" at bounding box center [567, 355] width 257 height 33
click at [119, 355] on link "Debtor Profile" at bounding box center [222, 363] width 334 height 30
select select "1"
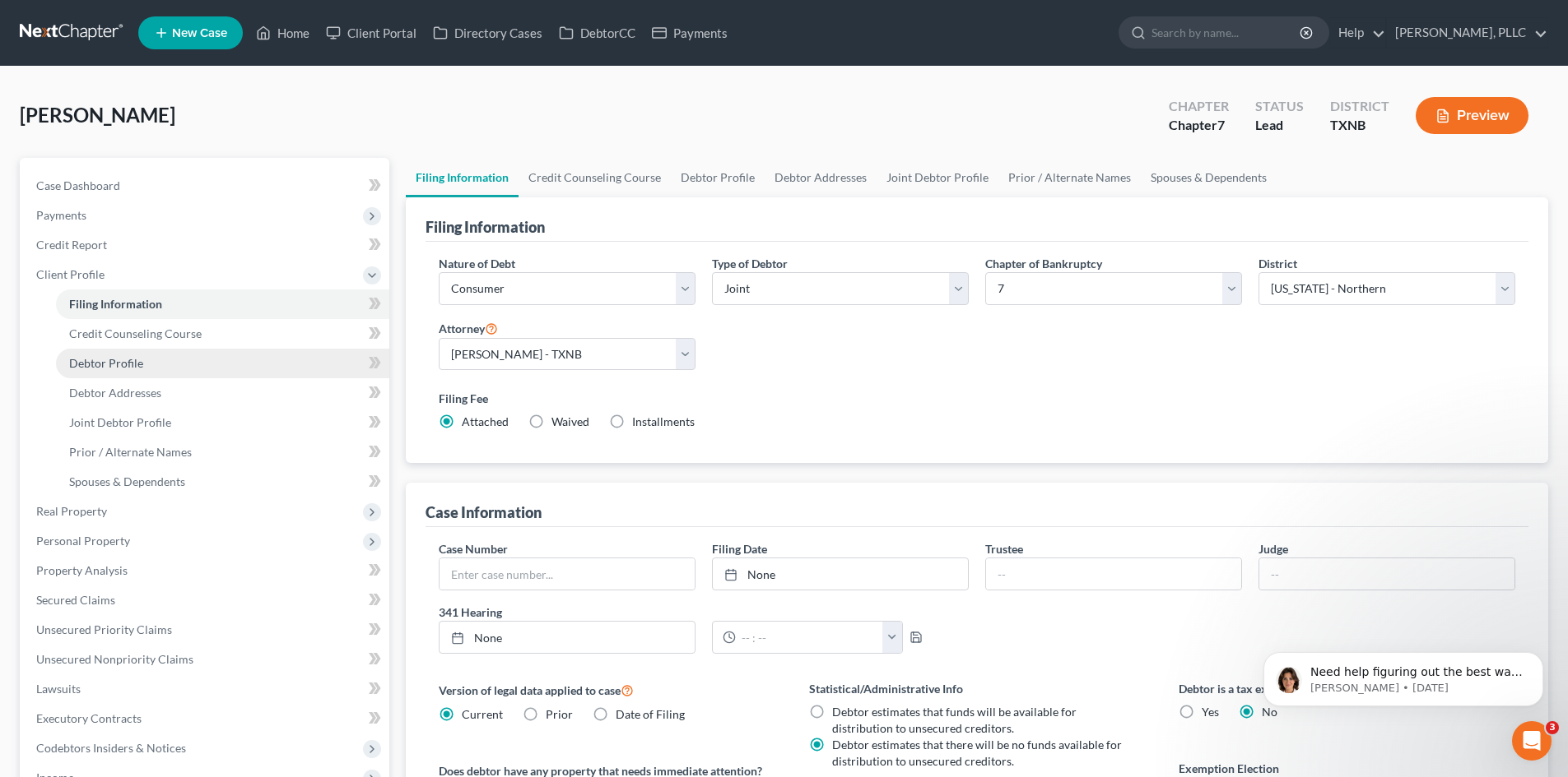
select select "0"
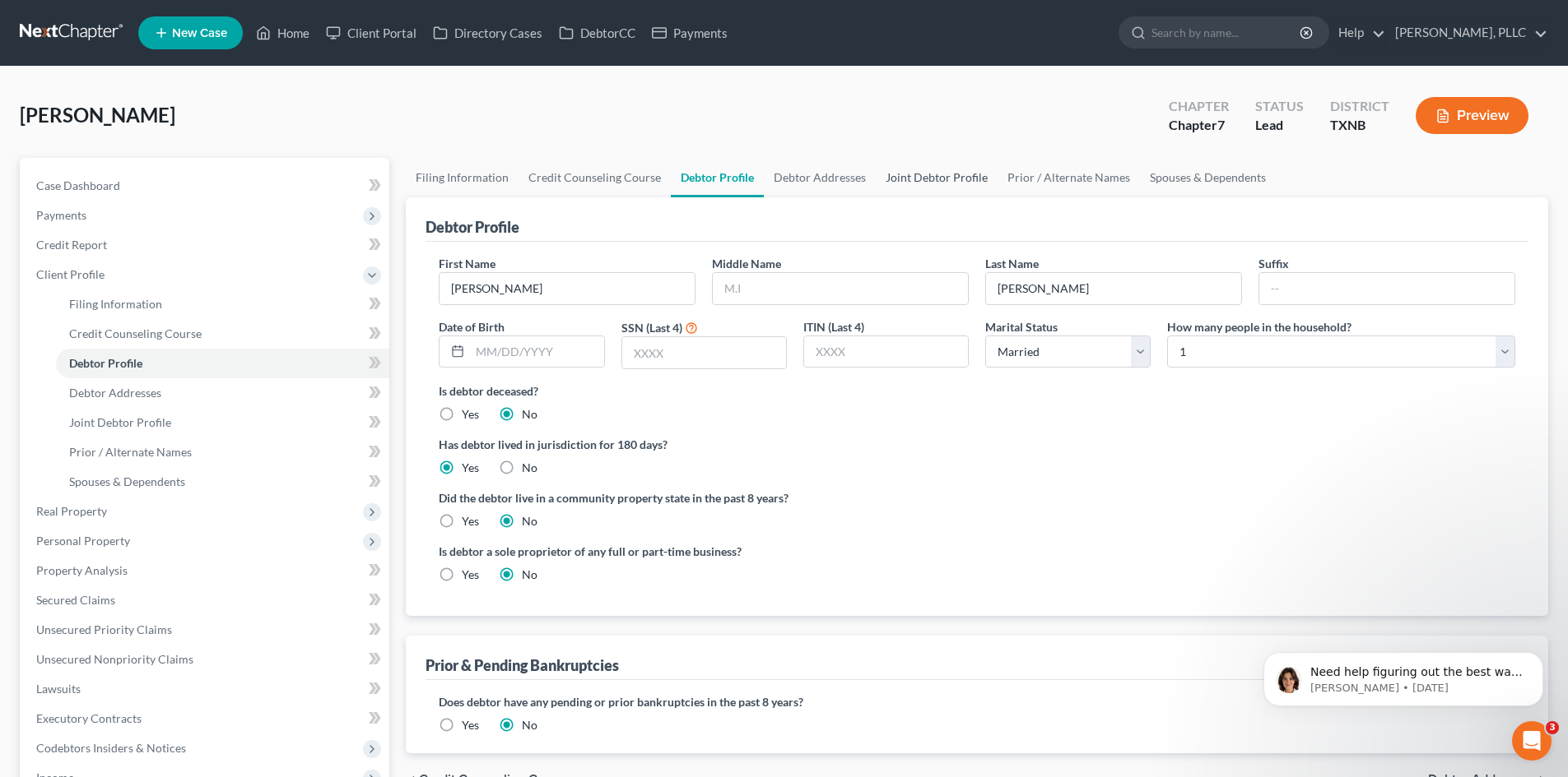
click at [911, 174] on link "Joint Debtor Profile" at bounding box center [937, 177] width 122 height 40
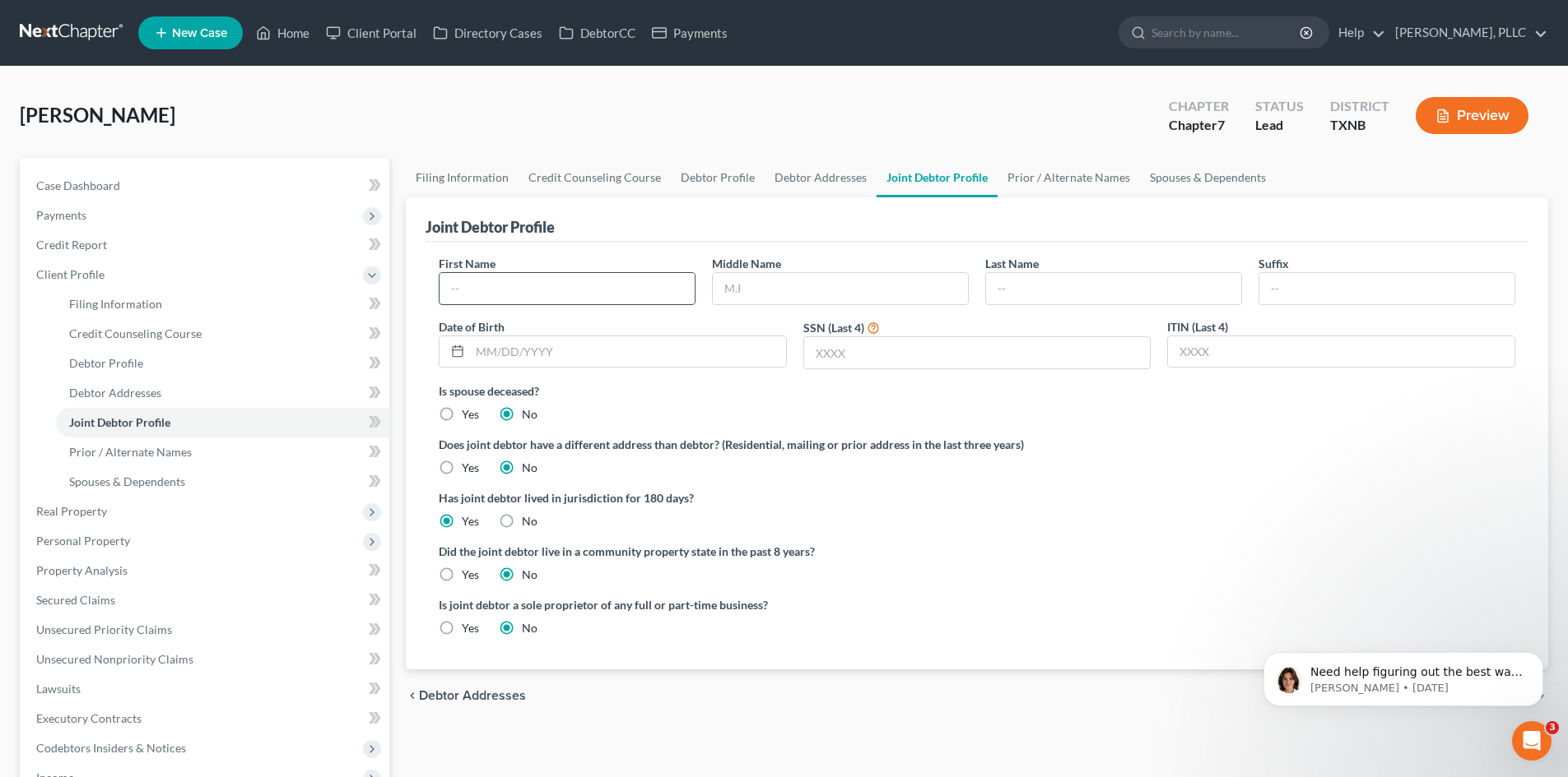
click at [503, 288] on input "text" at bounding box center [567, 289] width 255 height 31
type input "[PERSON_NAME]"
click at [1027, 287] on input "text" at bounding box center [1114, 289] width 255 height 31
type input "[PERSON_NAME]"
click at [184, 277] on span "Client Profile" at bounding box center [206, 274] width 366 height 30
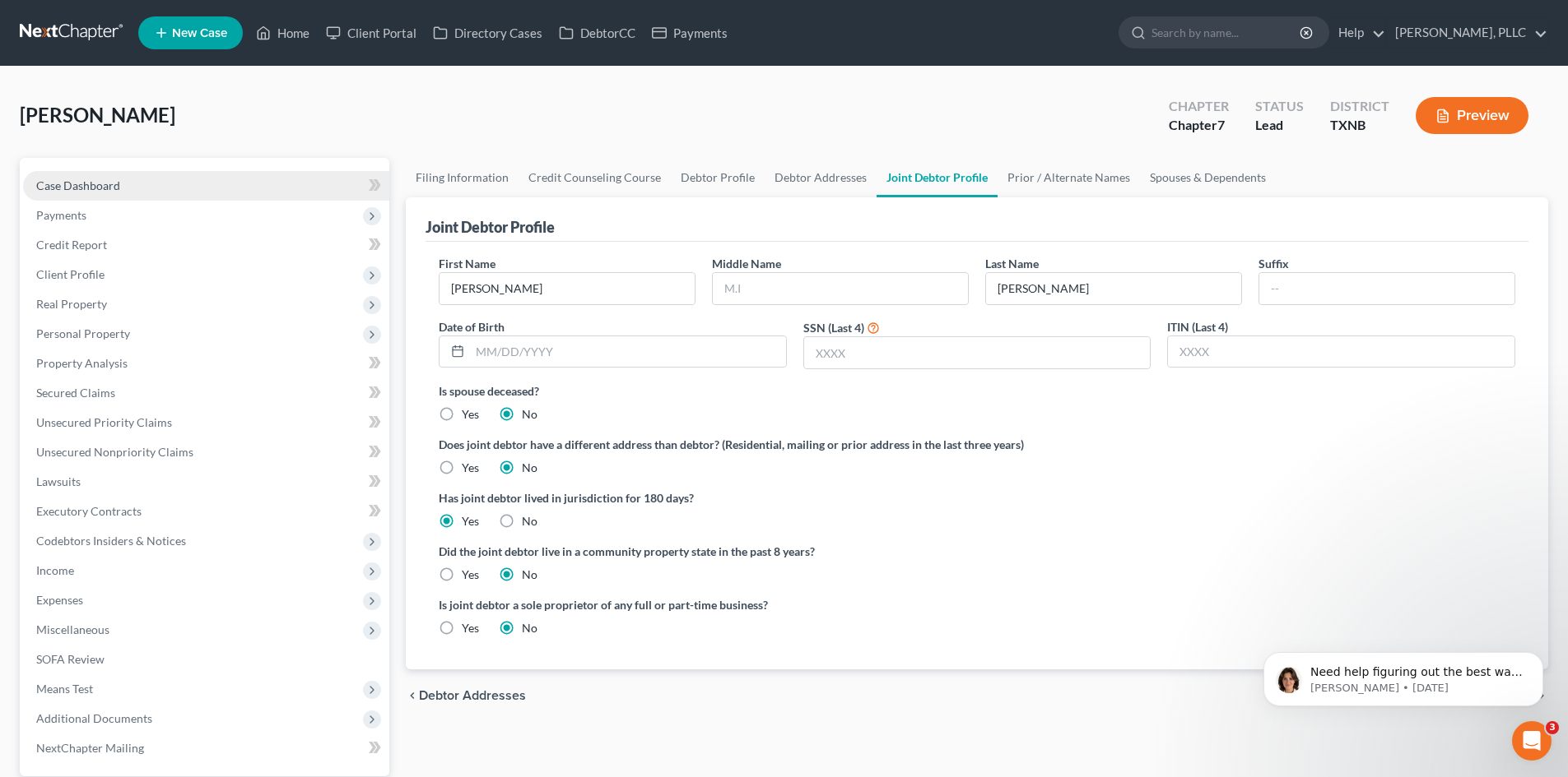
click at [182, 186] on link "Case Dashboard" at bounding box center [206, 186] width 366 height 30
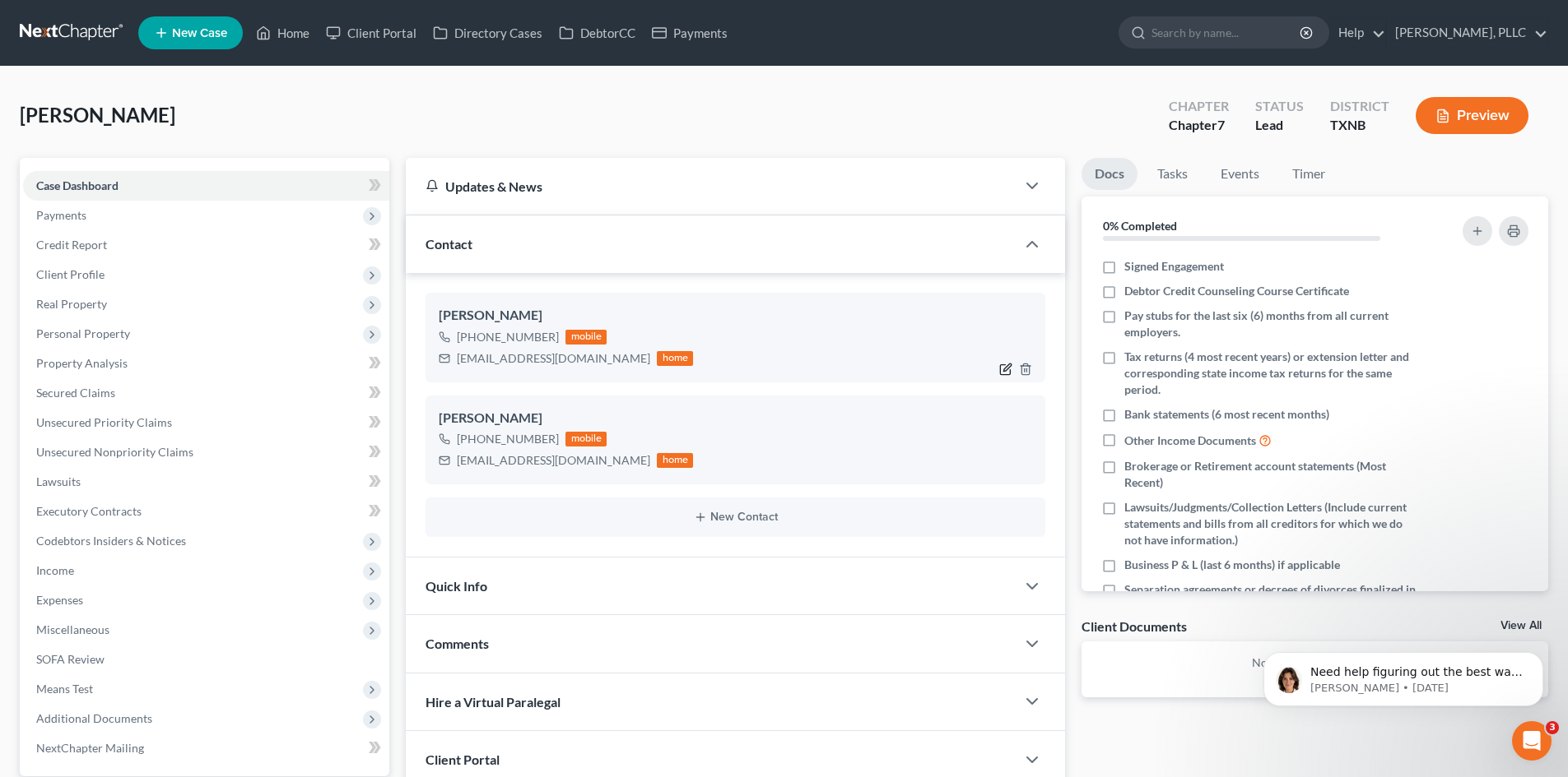
click at [1007, 368] on icon "button" at bounding box center [1006, 369] width 14 height 14
select select "0"
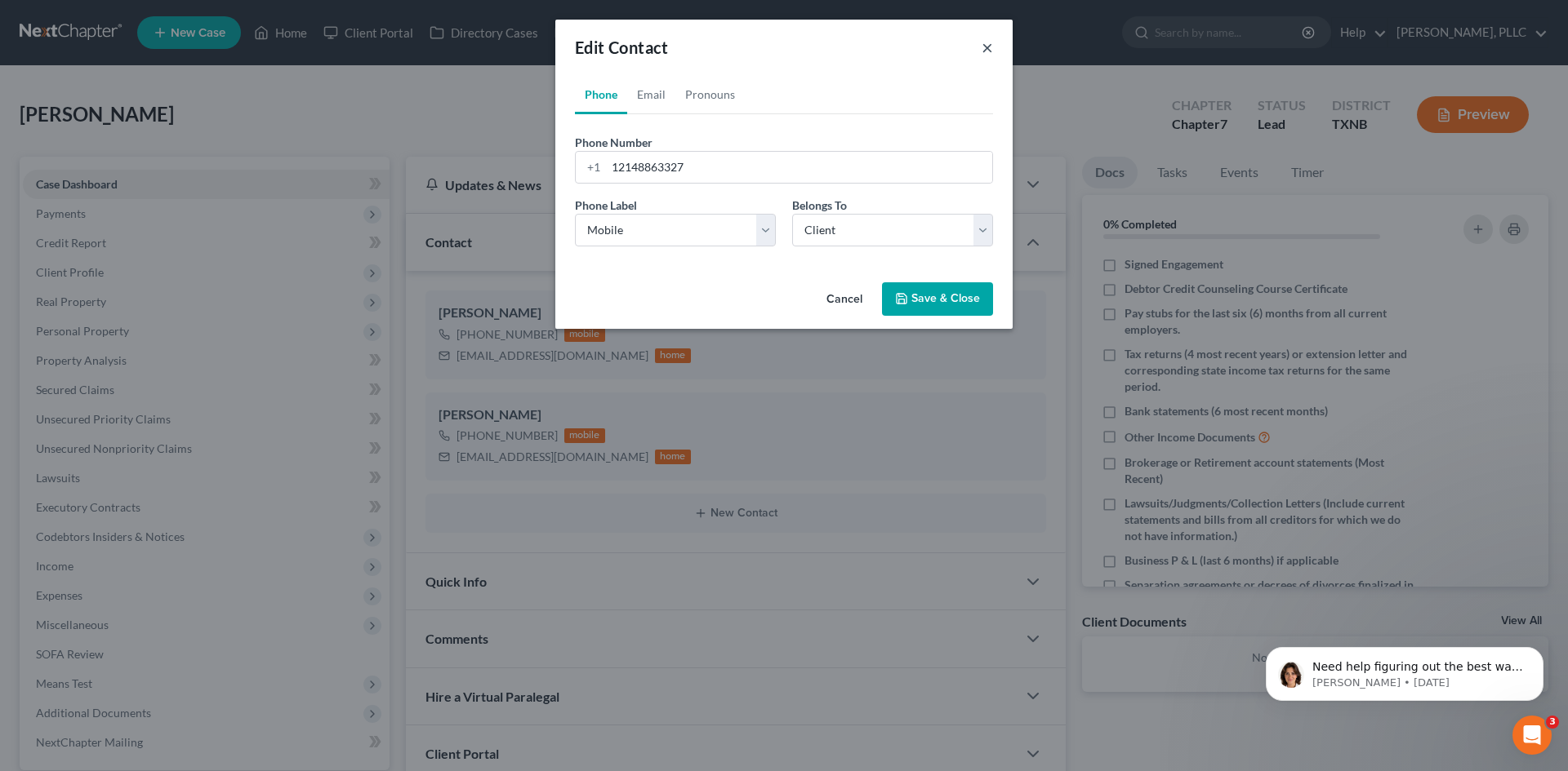
click at [988, 48] on button "×" at bounding box center [987, 47] width 12 height 19
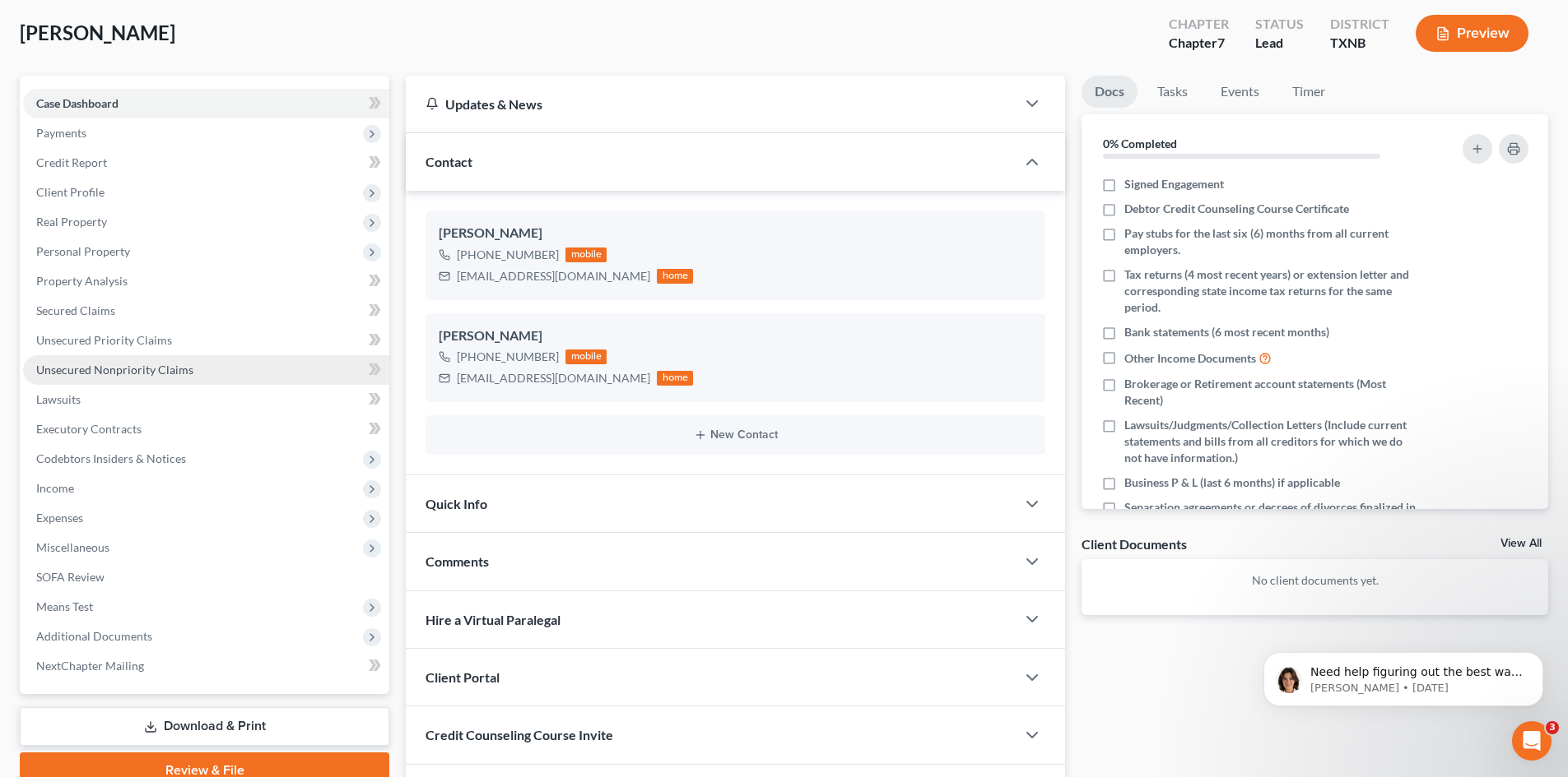
scroll to position [164, 0]
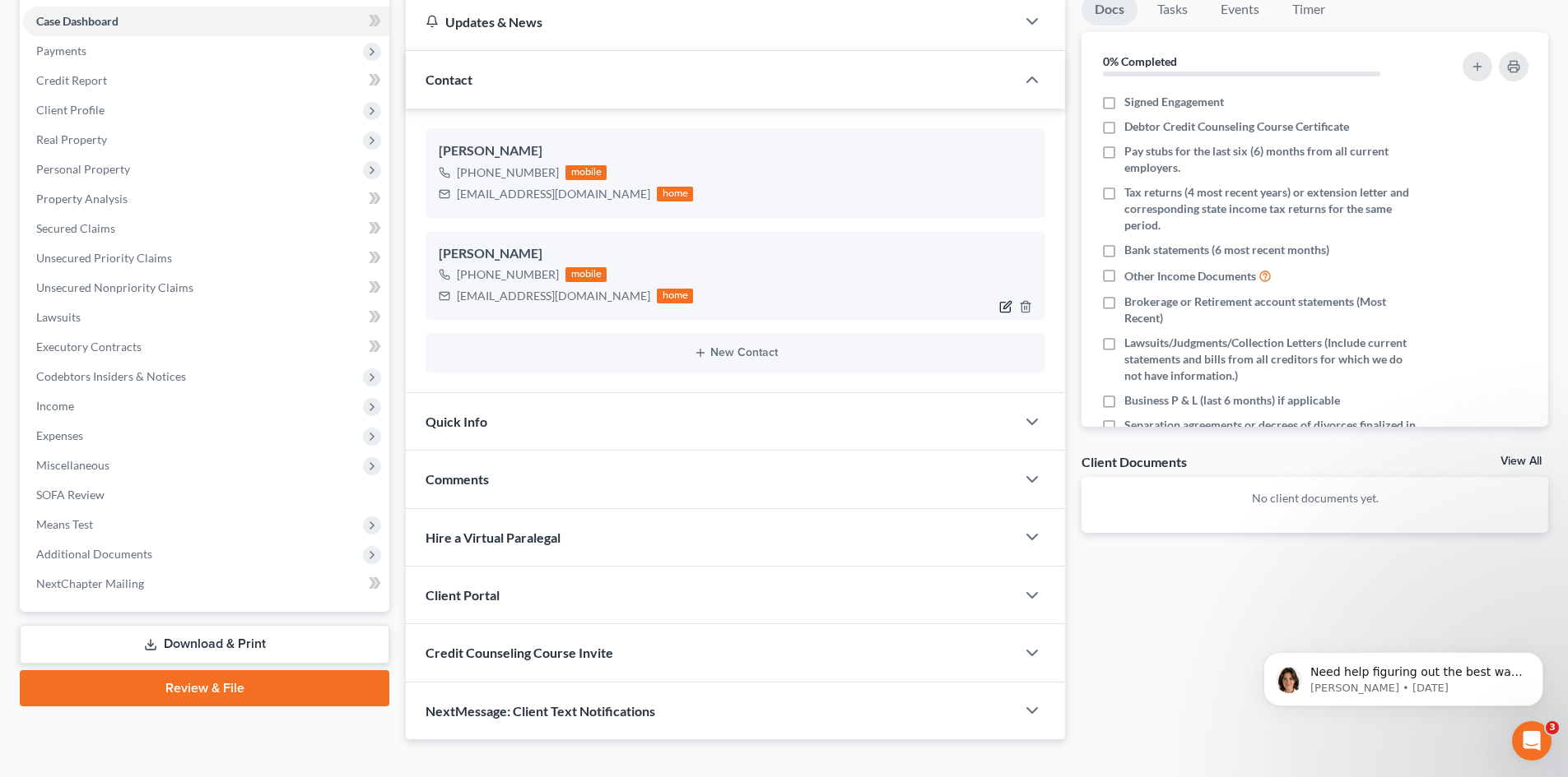
click at [1008, 307] on icon "button" at bounding box center [1008, 305] width 8 height 8
select select "0"
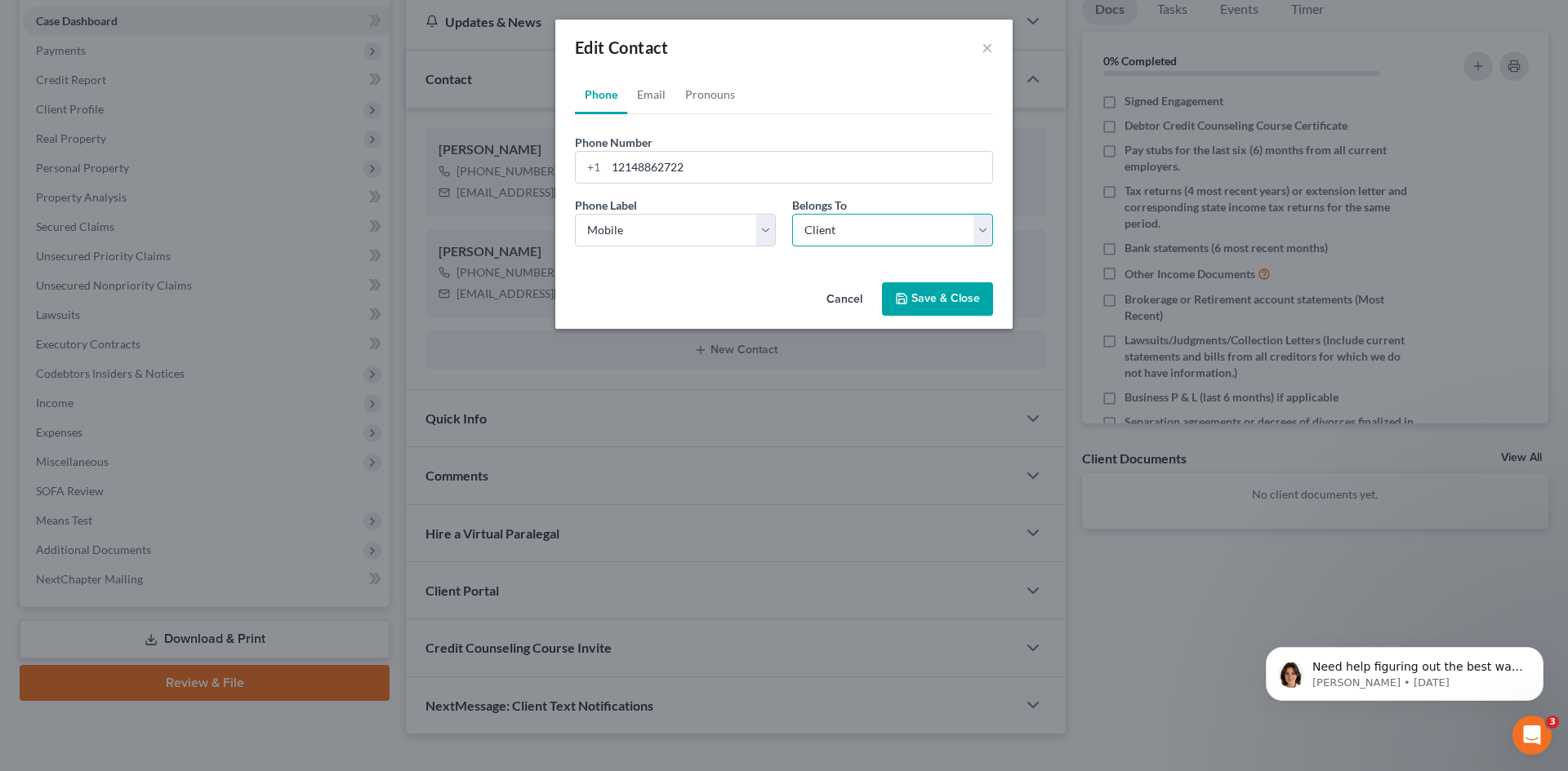
click at [880, 229] on select "Select Client Spouse Other" at bounding box center [892, 230] width 200 height 33
select select "1"
click at [792, 214] on select "Select Client Spouse Other" at bounding box center [892, 230] width 200 height 33
click at [914, 289] on button "Save & Close" at bounding box center [937, 300] width 111 height 35
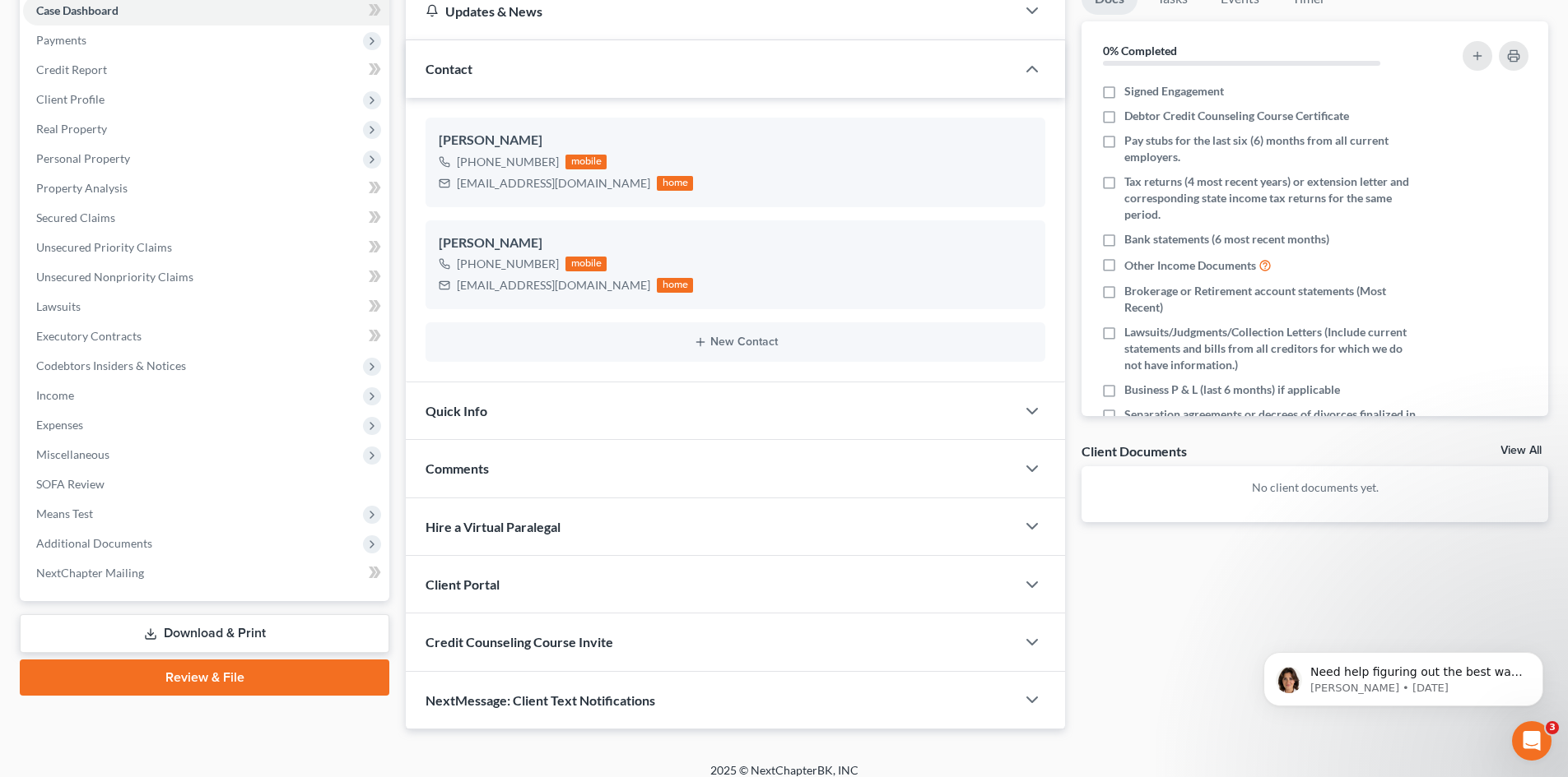
scroll to position [190, 0]
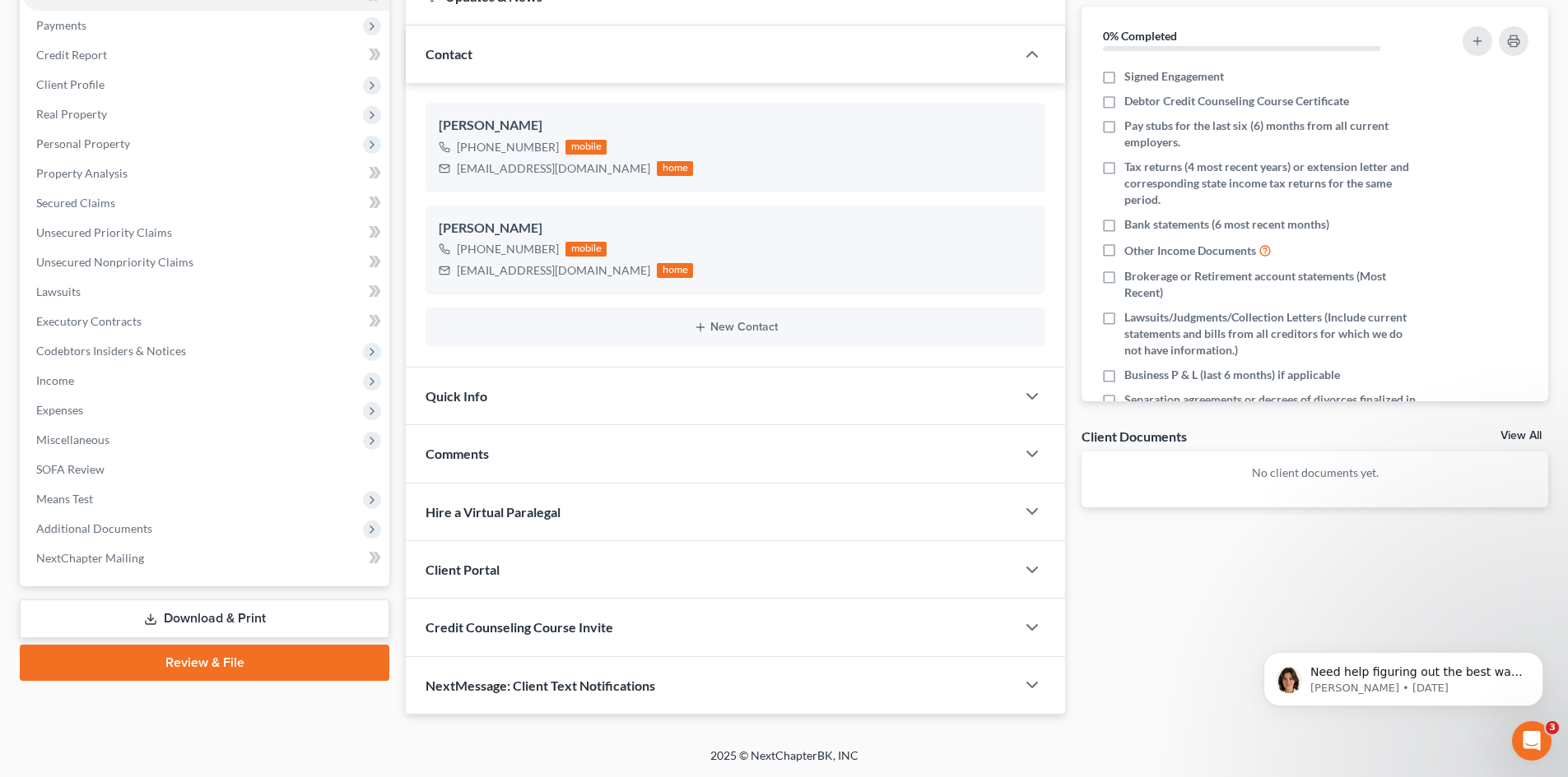
click at [580, 562] on div "Client Portal" at bounding box center [711, 569] width 610 height 57
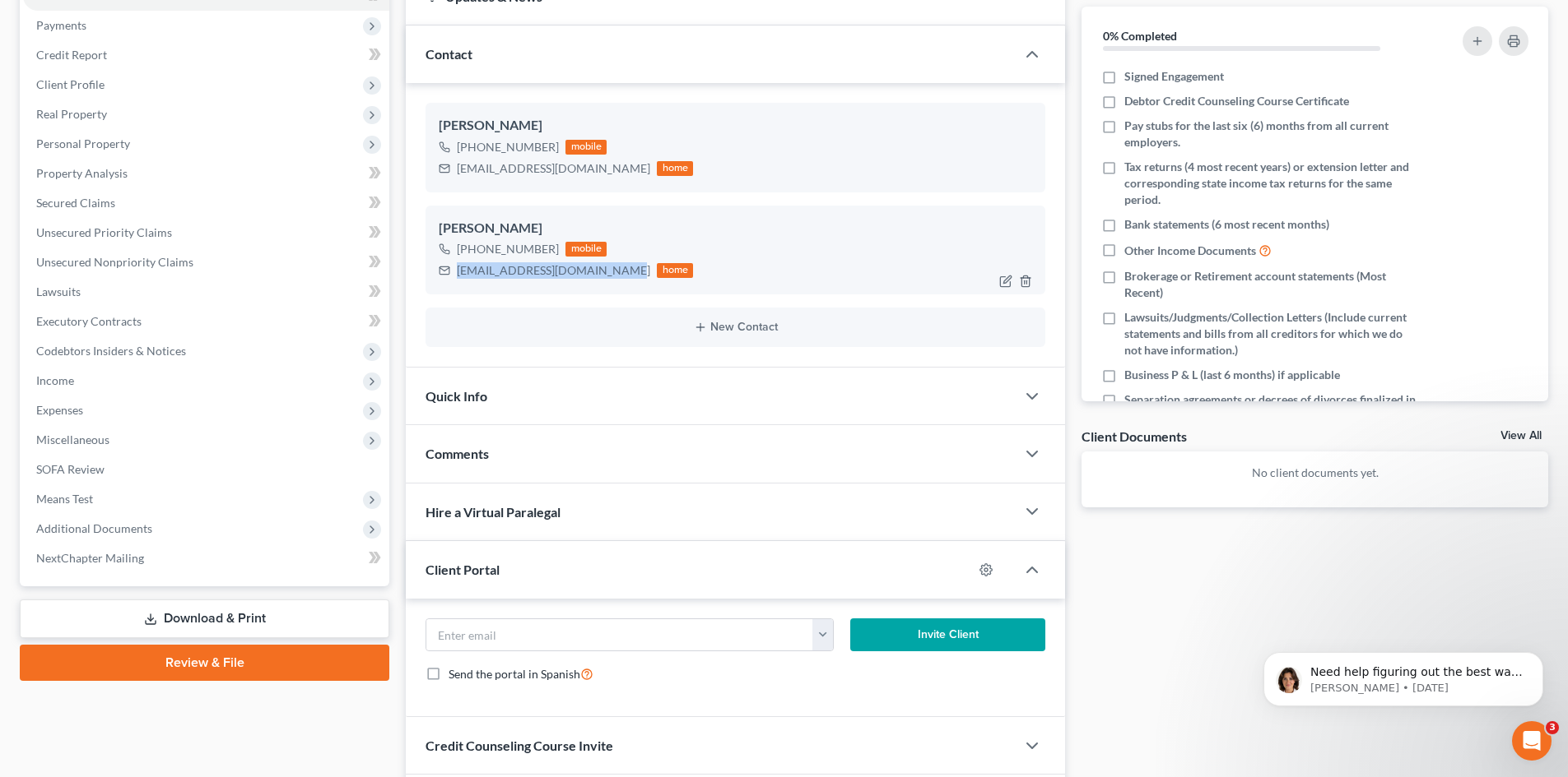
drag, startPoint x: 456, startPoint y: 269, endPoint x: 616, endPoint y: 291, distance: 161.5
click at [616, 291] on div "[PERSON_NAME] [PHONE_NUMBER] mobile [EMAIL_ADDRESS][DOMAIN_NAME] home" at bounding box center [735, 250] width 620 height 89
copy div "[EMAIL_ADDRESS][DOMAIN_NAME]"
click at [526, 639] on input "email" at bounding box center [620, 635] width 387 height 31
drag, startPoint x: 456, startPoint y: 169, endPoint x: 600, endPoint y: 190, distance: 145.5
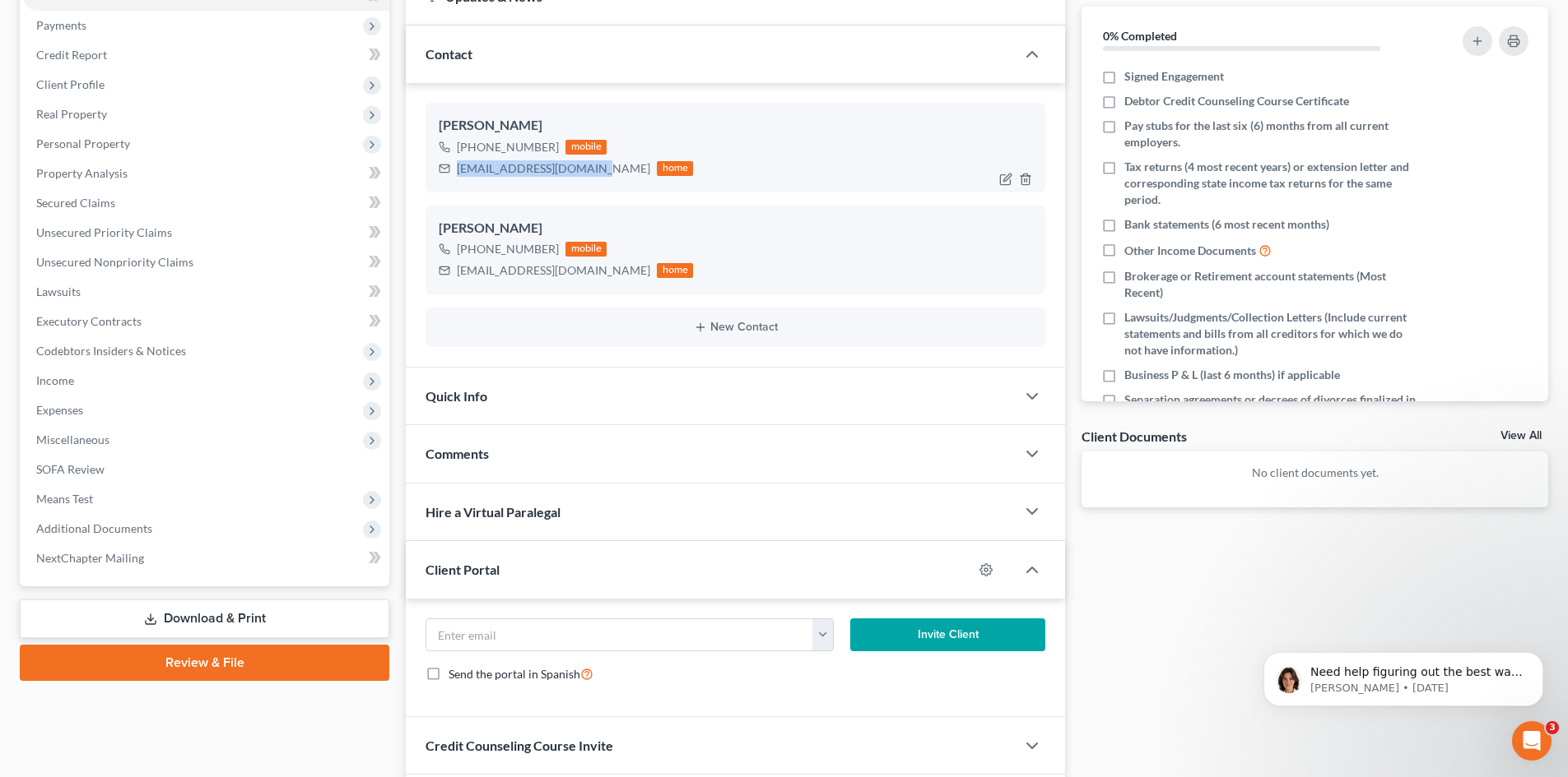
click at [600, 190] on div "[PERSON_NAME] [PHONE_NUMBER] mobile [EMAIL_ADDRESS][DOMAIN_NAME] home" at bounding box center [735, 147] width 620 height 89
copy div "[EMAIL_ADDRESS][DOMAIN_NAME]"
click at [483, 639] on input "email" at bounding box center [620, 635] width 387 height 31
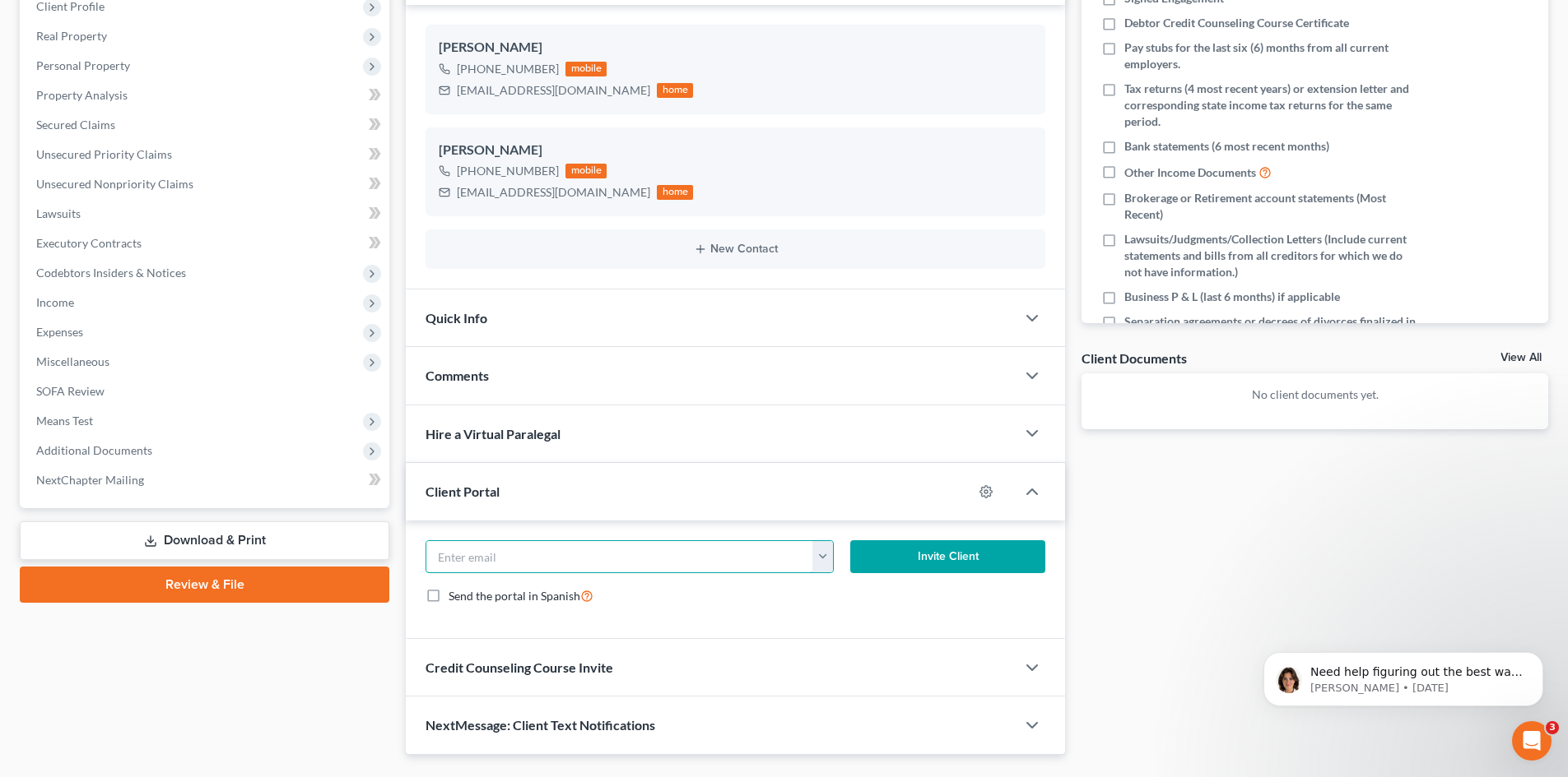
scroll to position [308, 0]
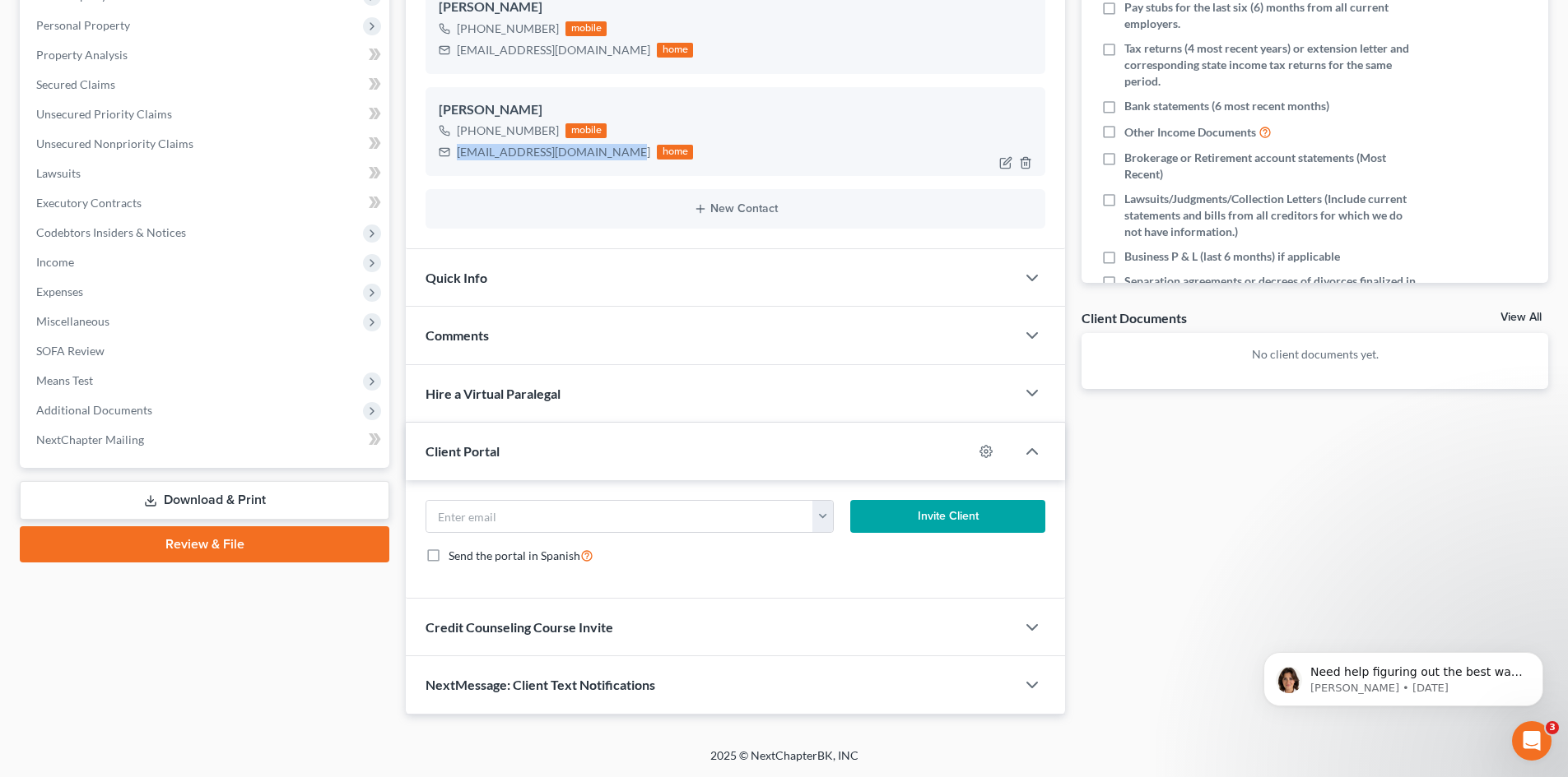
drag, startPoint x: 457, startPoint y: 151, endPoint x: 617, endPoint y: 161, distance: 160.3
click at [617, 161] on div "[EMAIL_ADDRESS][DOMAIN_NAME] home" at bounding box center [566, 152] width 254 height 21
copy div "[EMAIL_ADDRESS][DOMAIN_NAME]"
click at [531, 506] on input "email" at bounding box center [620, 516] width 387 height 31
paste input "[EMAIL_ADDRESS][DOMAIN_NAME]"
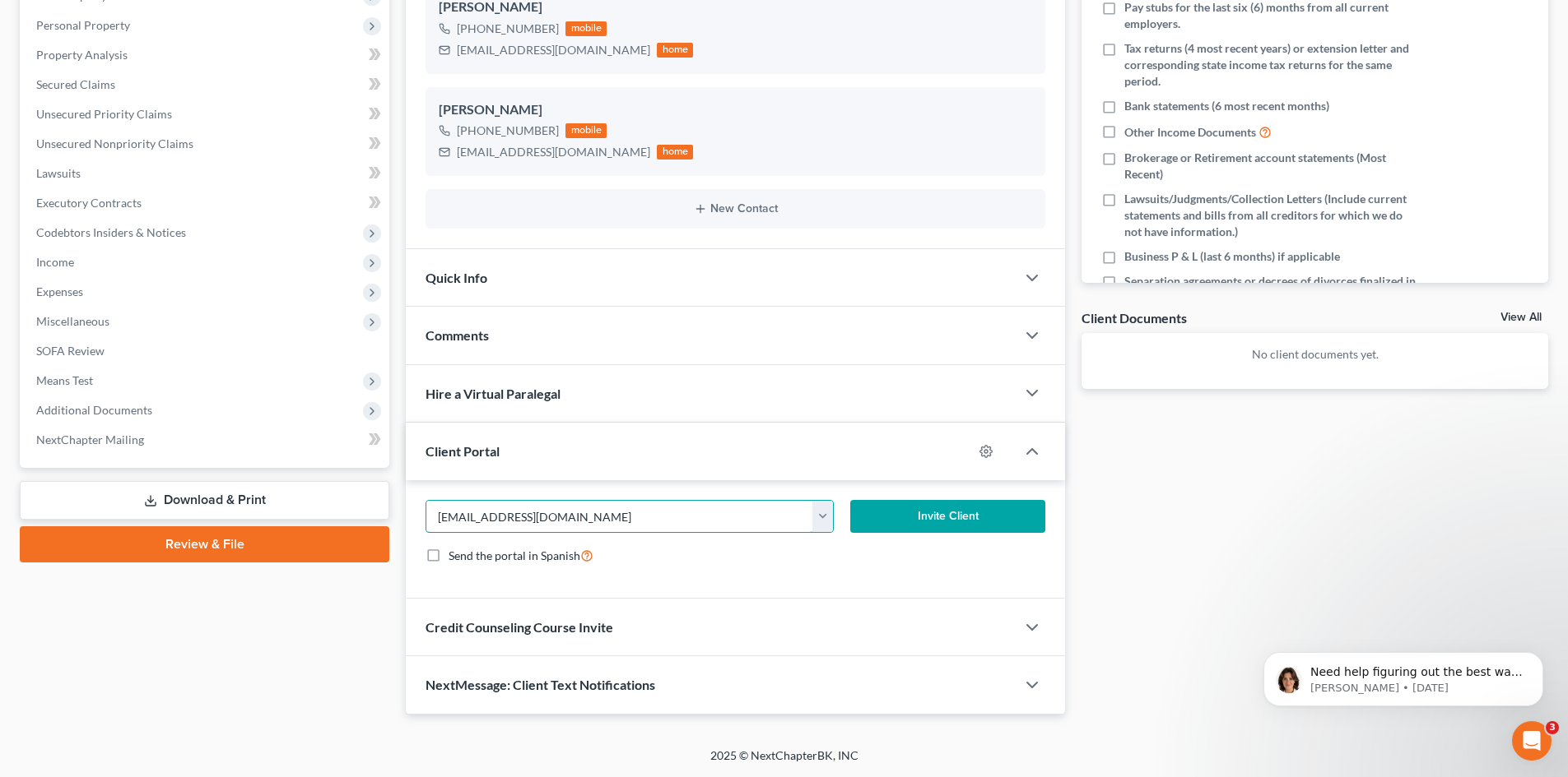
type input "[EMAIL_ADDRESS][DOMAIN_NAME]"
click at [523, 633] on span "Credit Counseling Course Invite" at bounding box center [519, 627] width 188 height 15
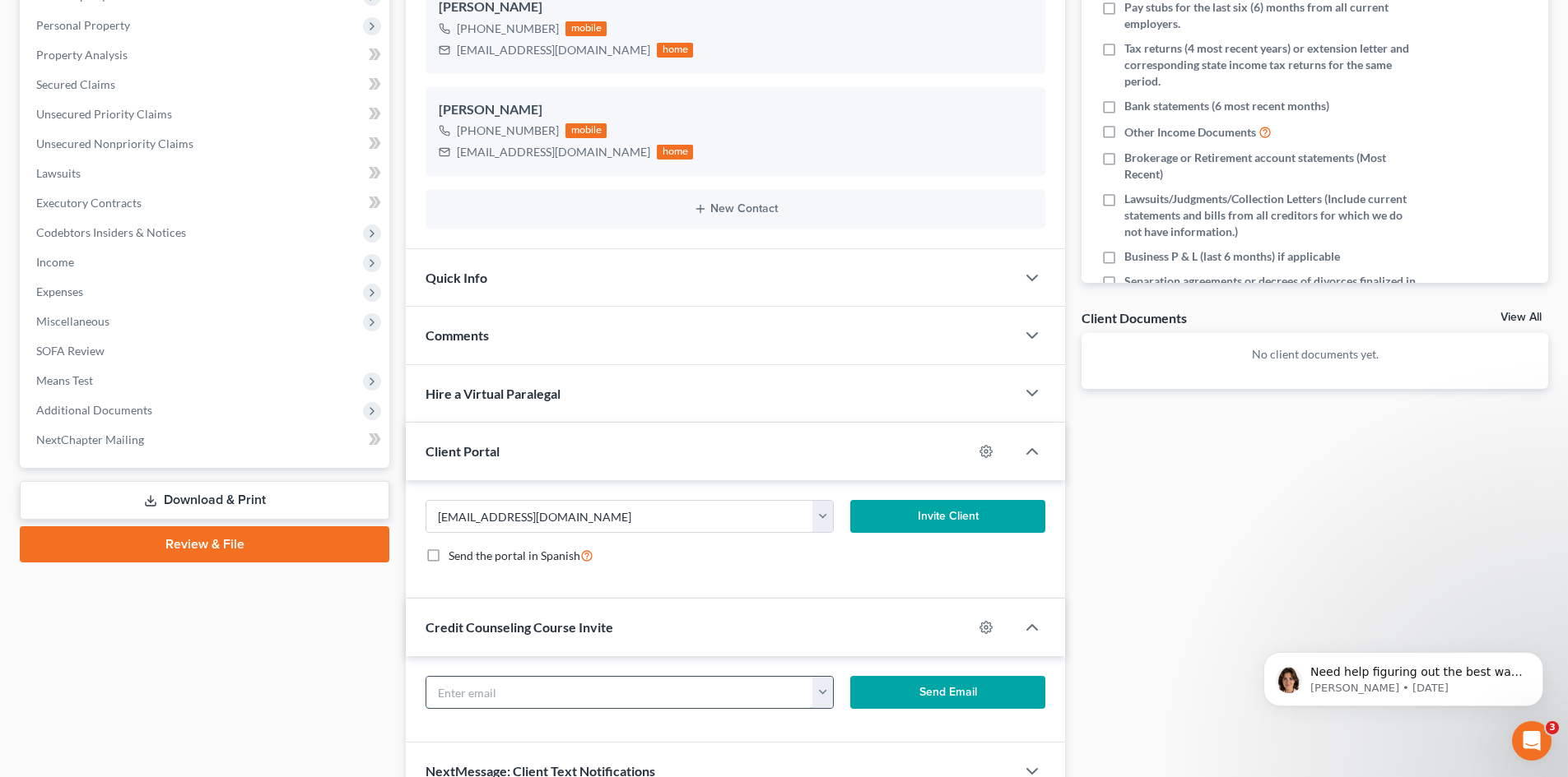
click at [536, 689] on input "text" at bounding box center [620, 693] width 387 height 31
paste input "[EMAIL_ADDRESS][DOMAIN_NAME]"
type input "[EMAIL_ADDRESS][DOMAIN_NAME]"
click at [957, 514] on button "Invite Client" at bounding box center [947, 517] width 196 height 33
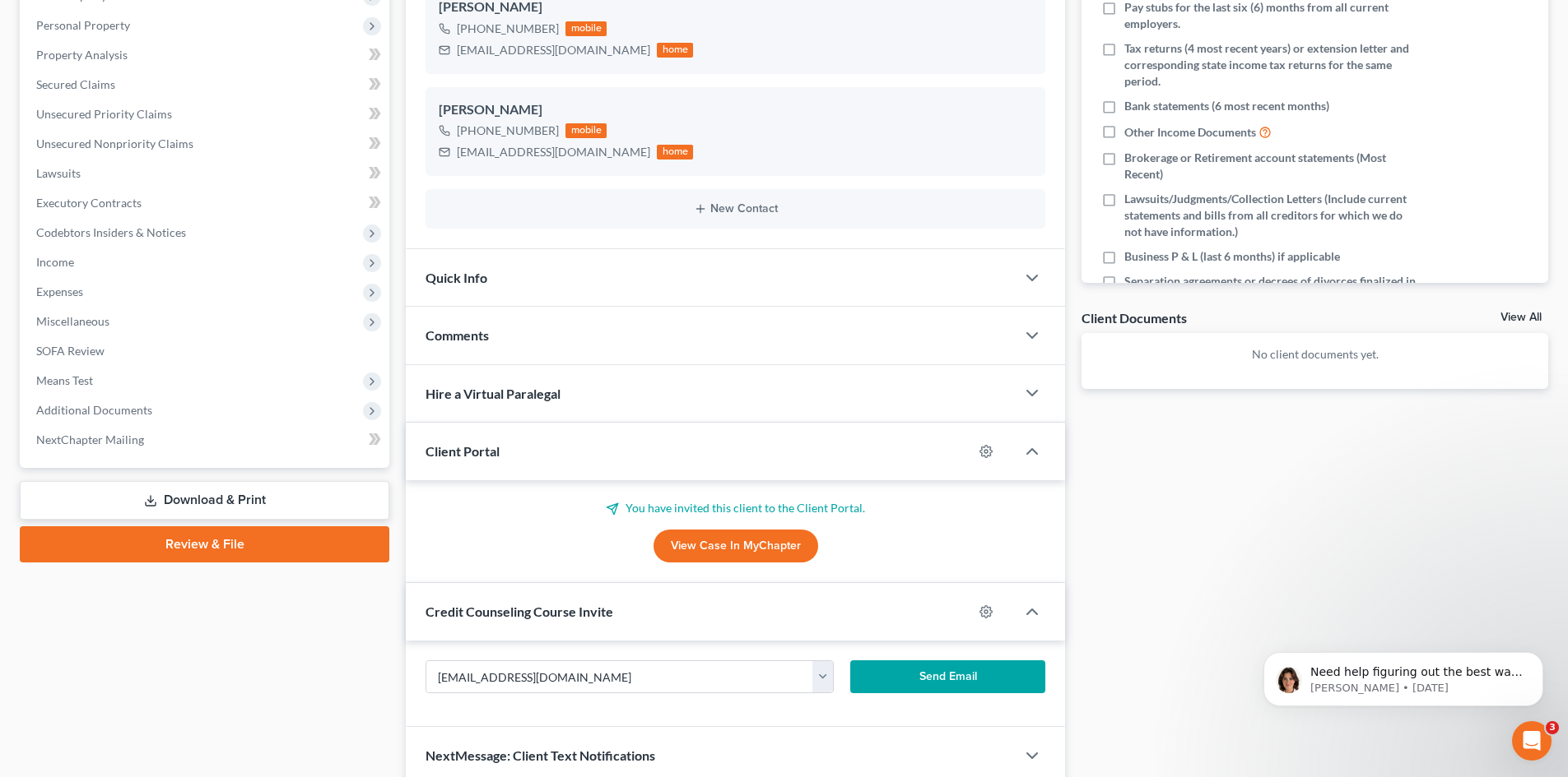
click at [940, 682] on button "Send Email" at bounding box center [947, 677] width 196 height 33
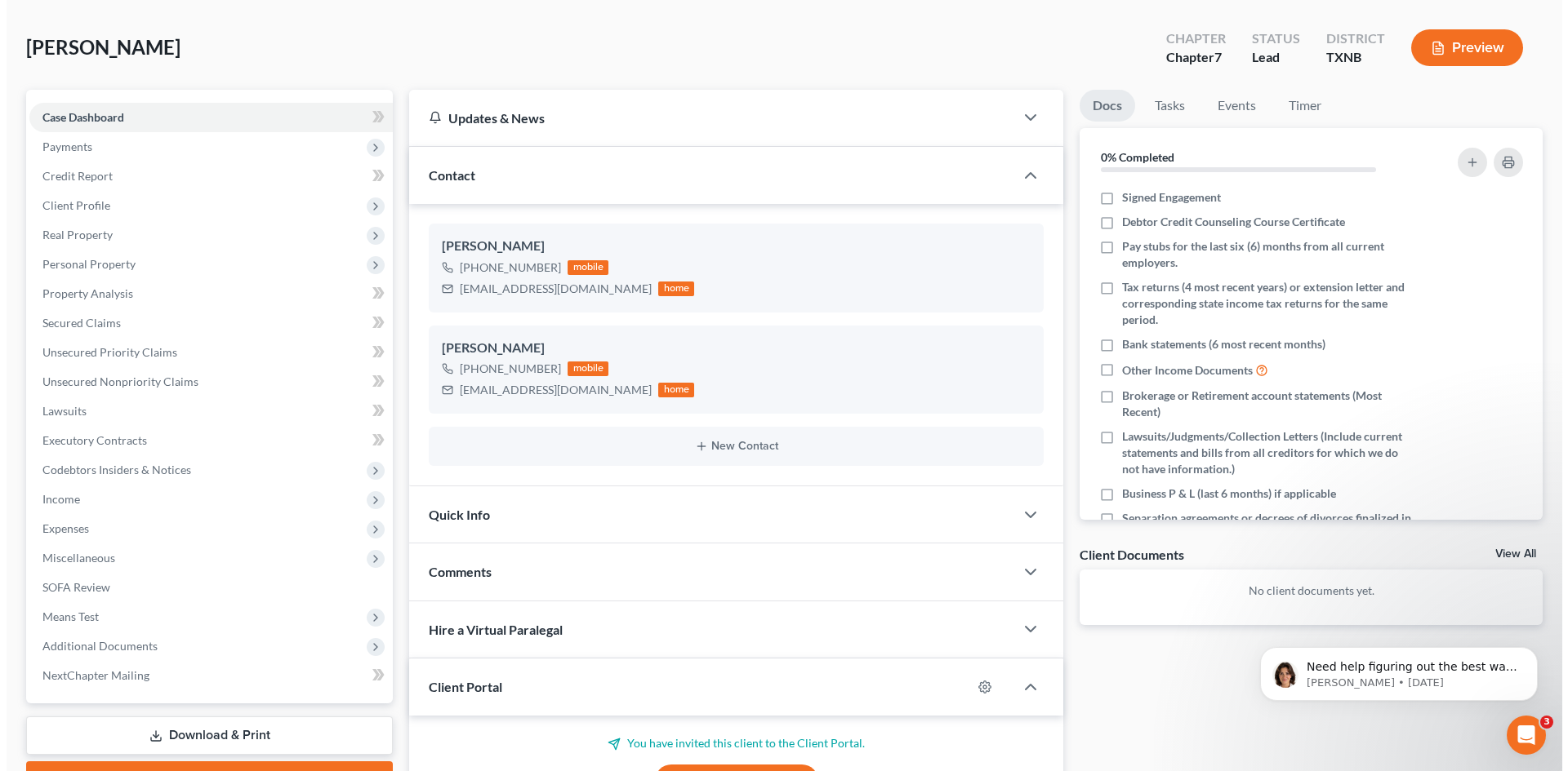
scroll to position [0, 0]
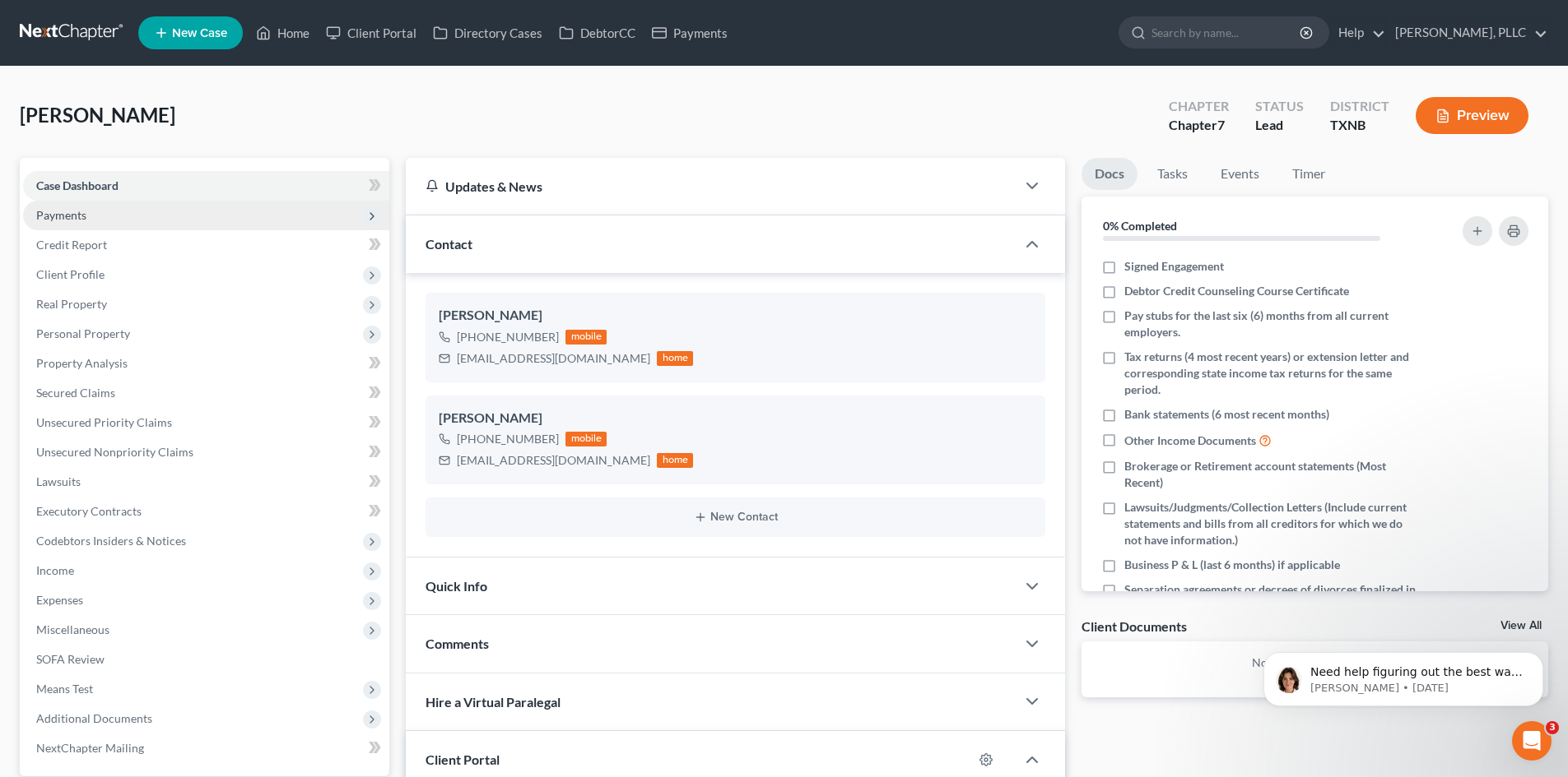
click at [152, 216] on span "Payments" at bounding box center [206, 216] width 366 height 30
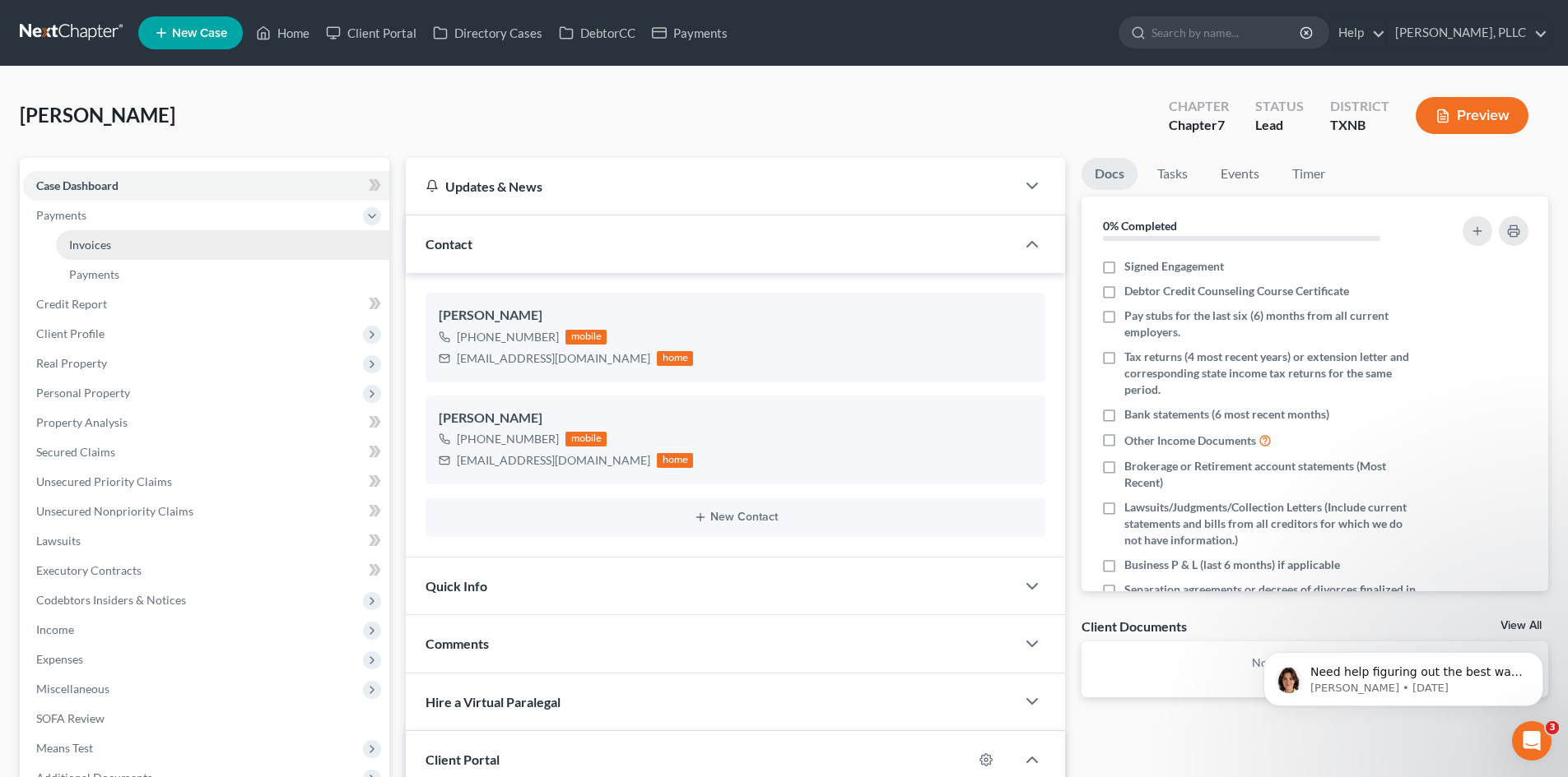
click at [149, 247] on link "Invoices" at bounding box center [222, 245] width 334 height 30
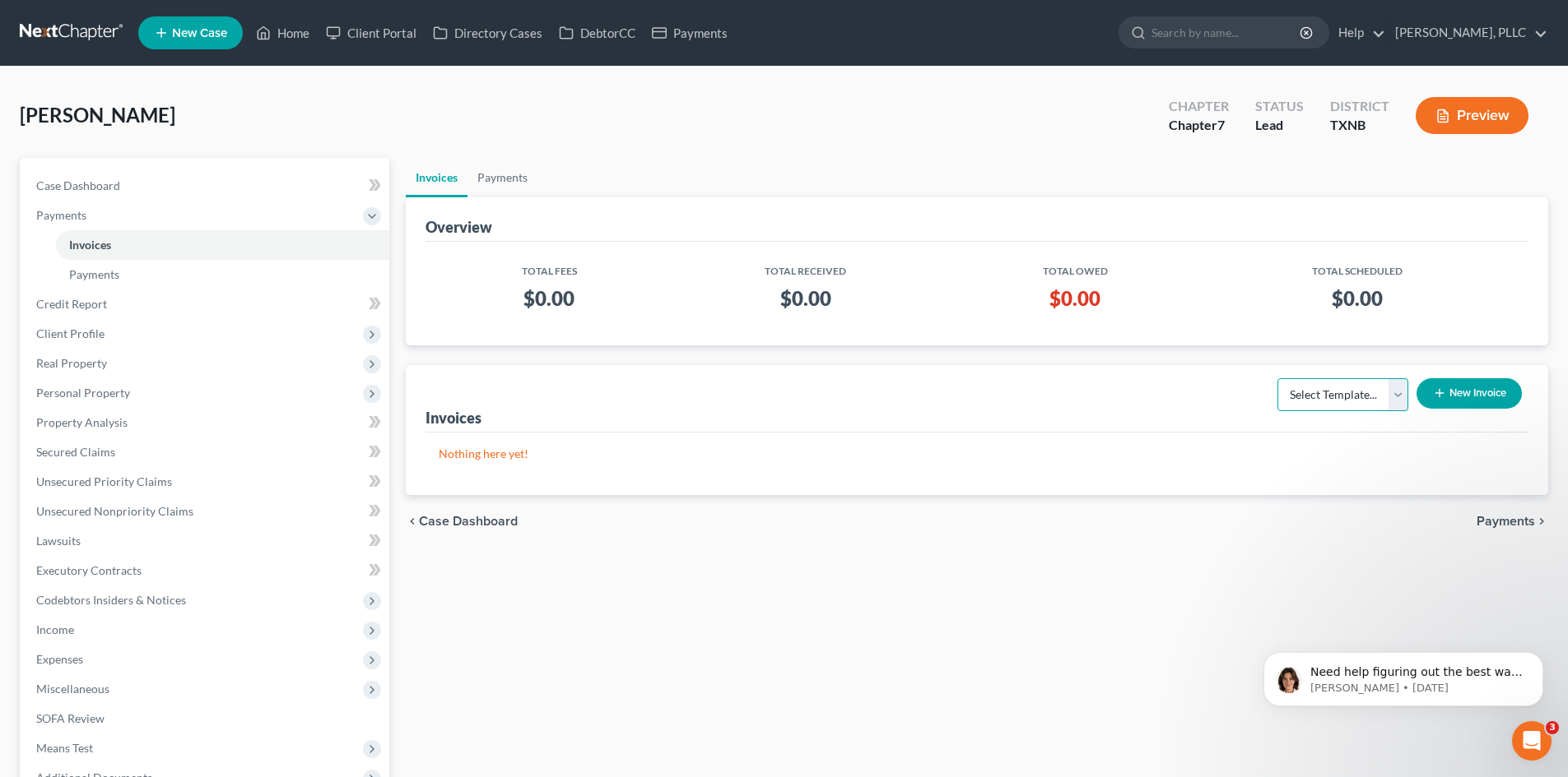
click at [1398, 394] on select "Select Template... Invoice" at bounding box center [1342, 395] width 131 height 33
select select "0"
click at [1277, 379] on select "Select Template... Invoice" at bounding box center [1342, 395] width 131 height 33
click at [1463, 398] on button "New Invoice" at bounding box center [1468, 393] width 105 height 30
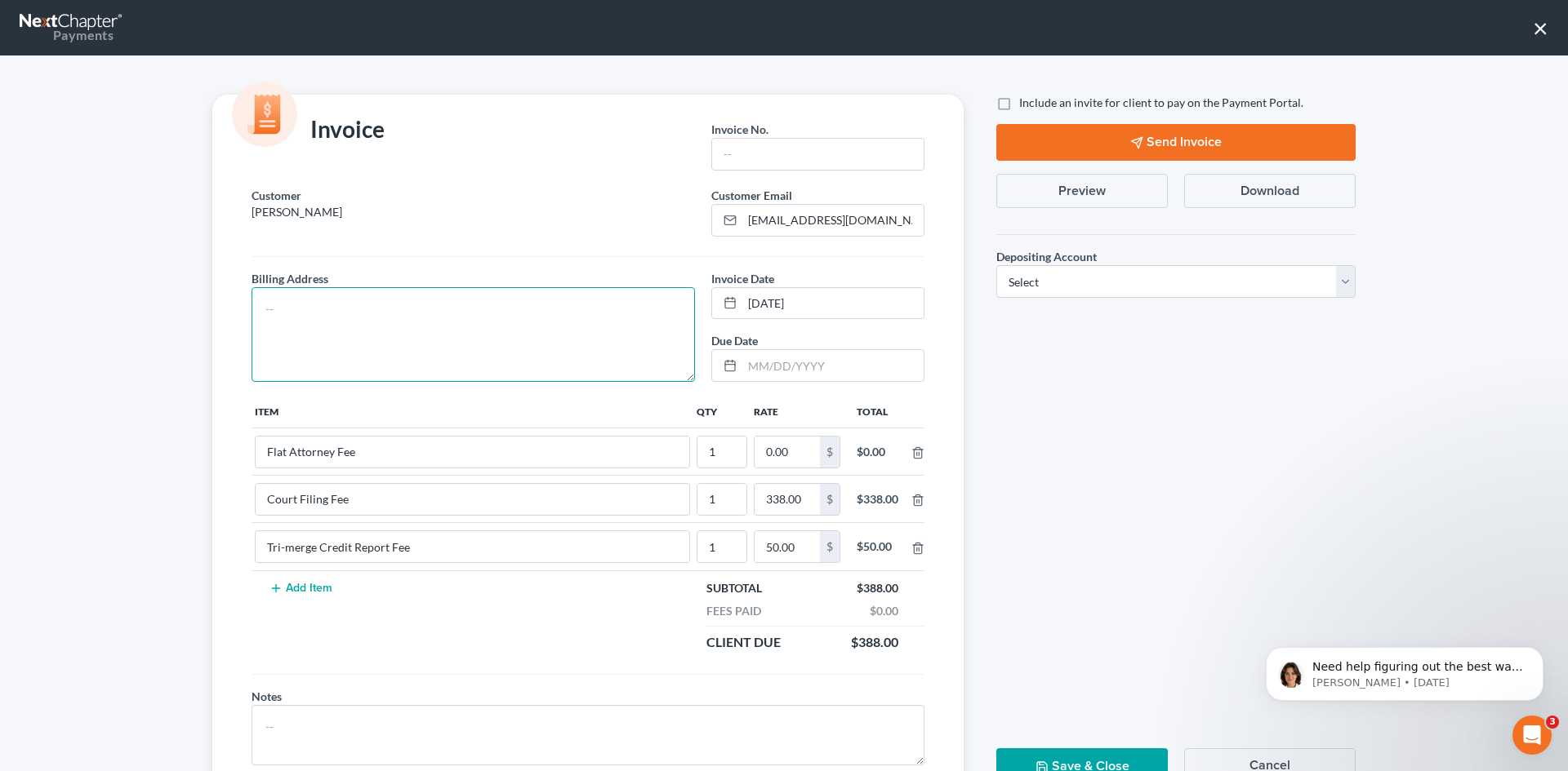
click at [400, 297] on textarea at bounding box center [473, 335] width 443 height 95
type textarea "TBD"
click at [767, 162] on input "text" at bounding box center [817, 154] width 211 height 31
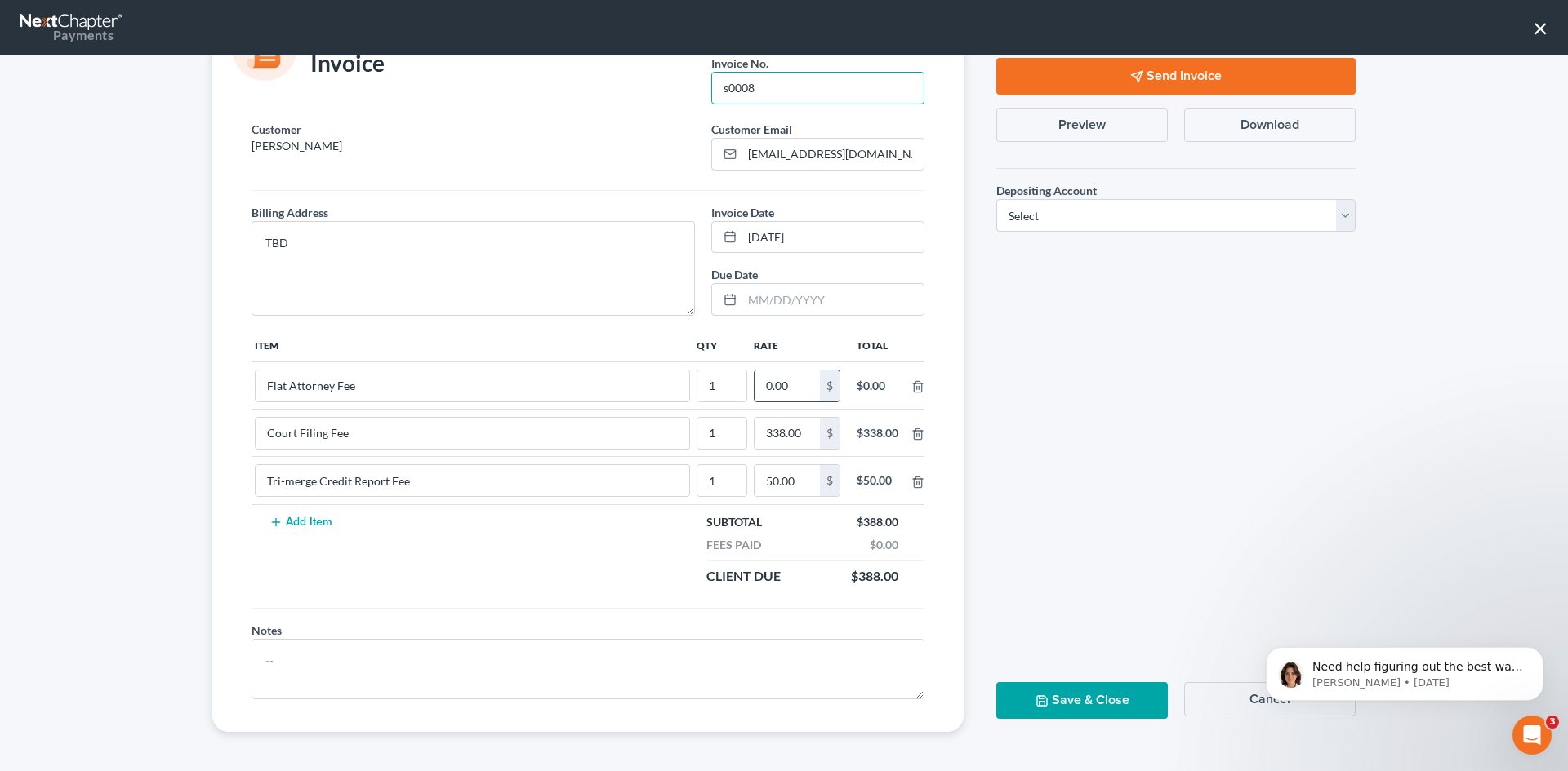
type input "s0008"
click at [791, 389] on input "0.00" at bounding box center [787, 386] width 65 height 31
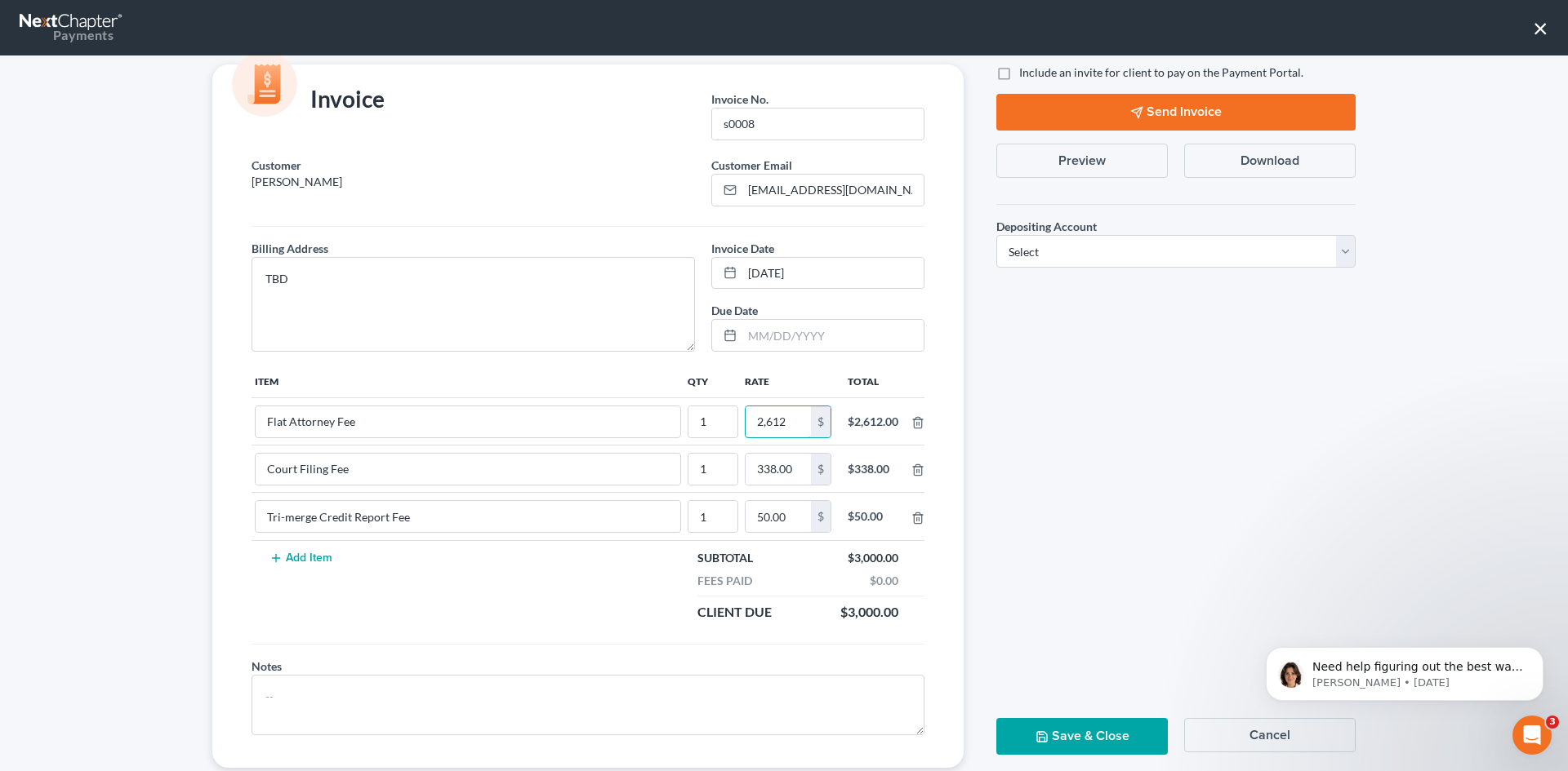
scroll to position [0, 0]
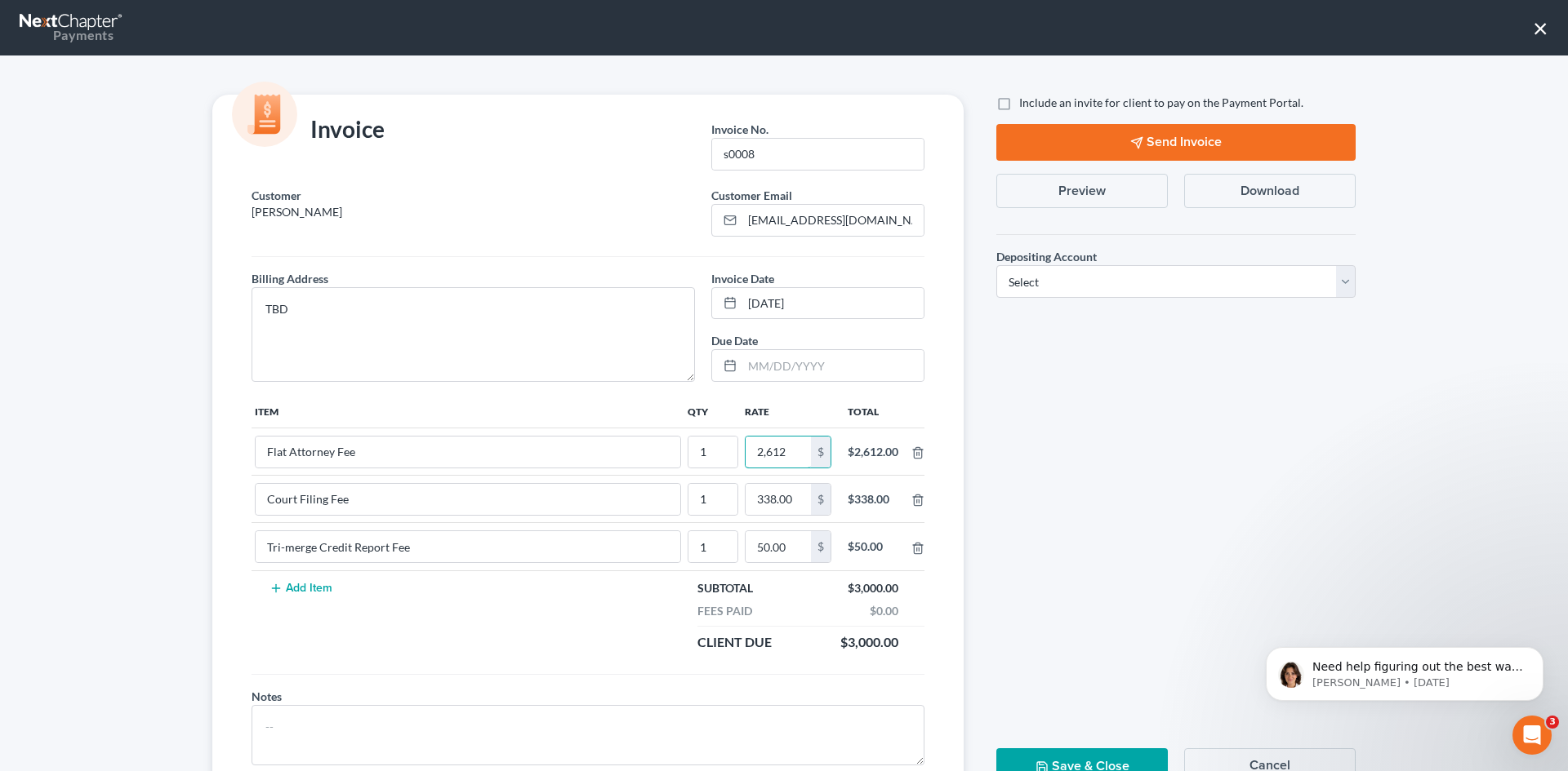
type input "2,612"
click at [1018, 107] on label "Include an invite for client to pay on the Payment Portal." at bounding box center [1160, 103] width 284 height 16
click at [1025, 105] on input "Include an invite for client to pay on the Payment Portal." at bounding box center [1030, 100] width 11 height 11
checkbox input "true"
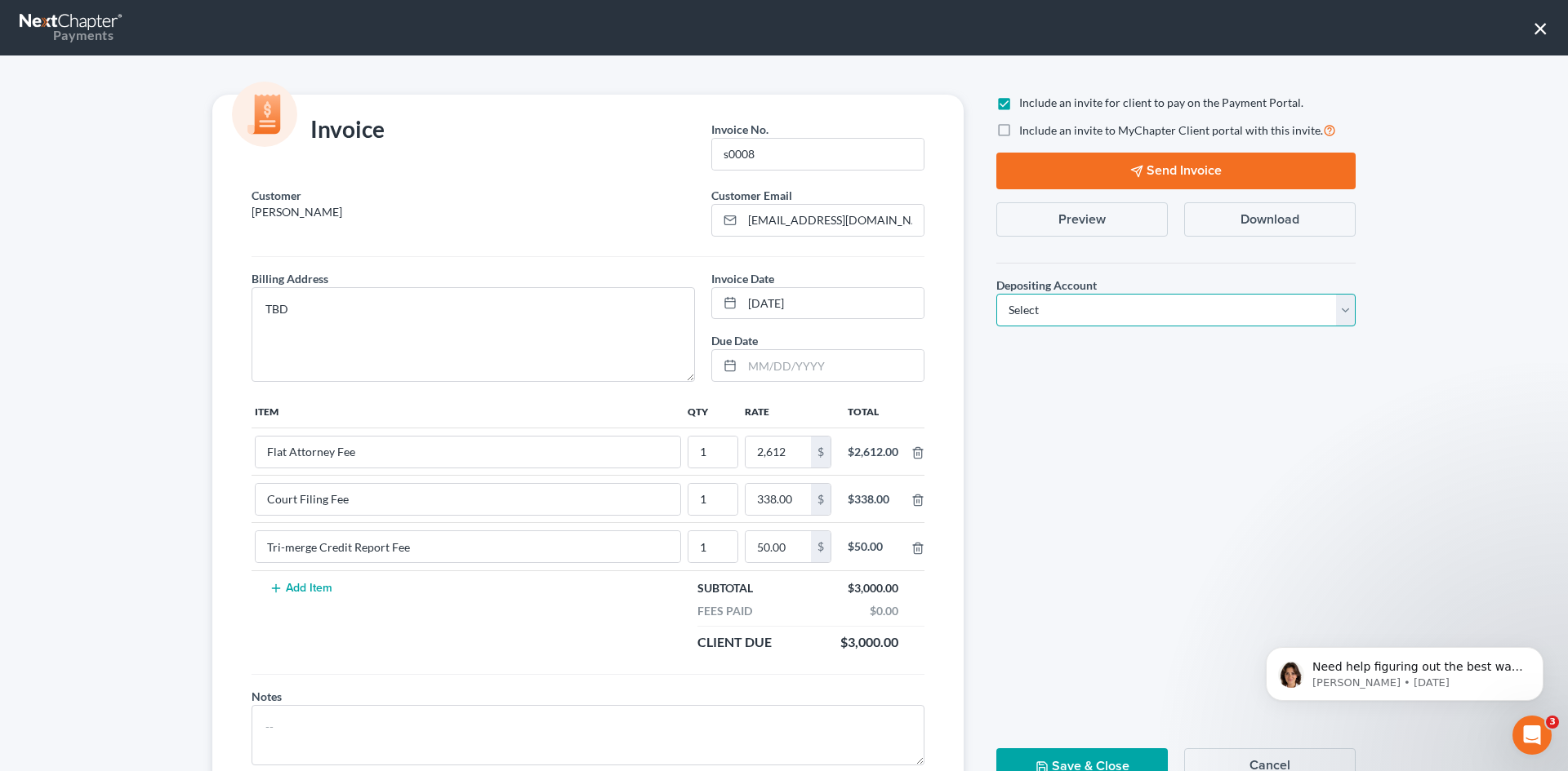
click at [1079, 311] on select "Select Operation Trust" at bounding box center [1176, 310] width 360 height 33
select select "1"
click at [996, 293] on select "Select Operation Trust" at bounding box center [1176, 310] width 360 height 33
click at [722, 154] on input "s0008" at bounding box center [817, 154] width 211 height 31
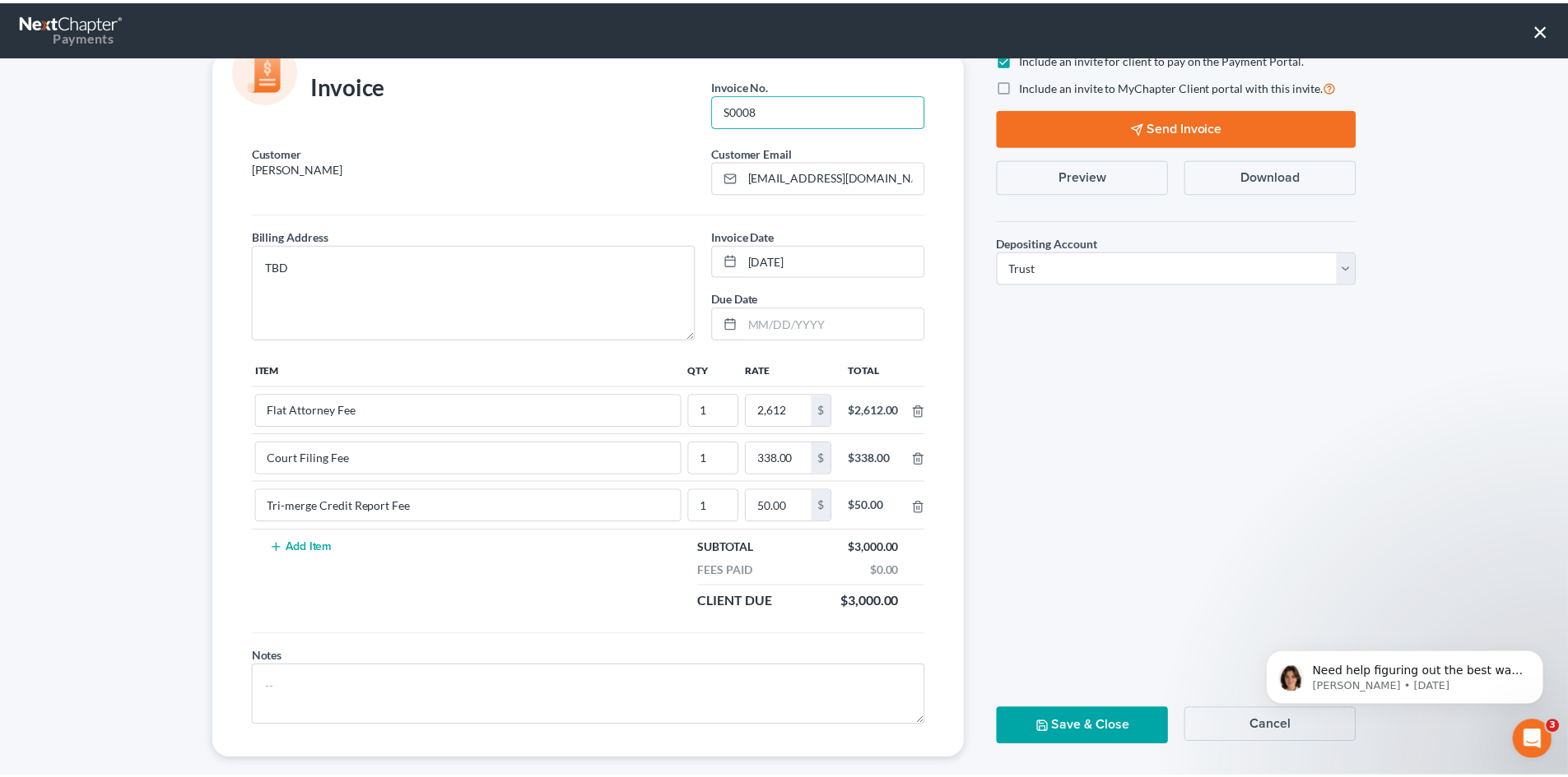
scroll to position [67, 0]
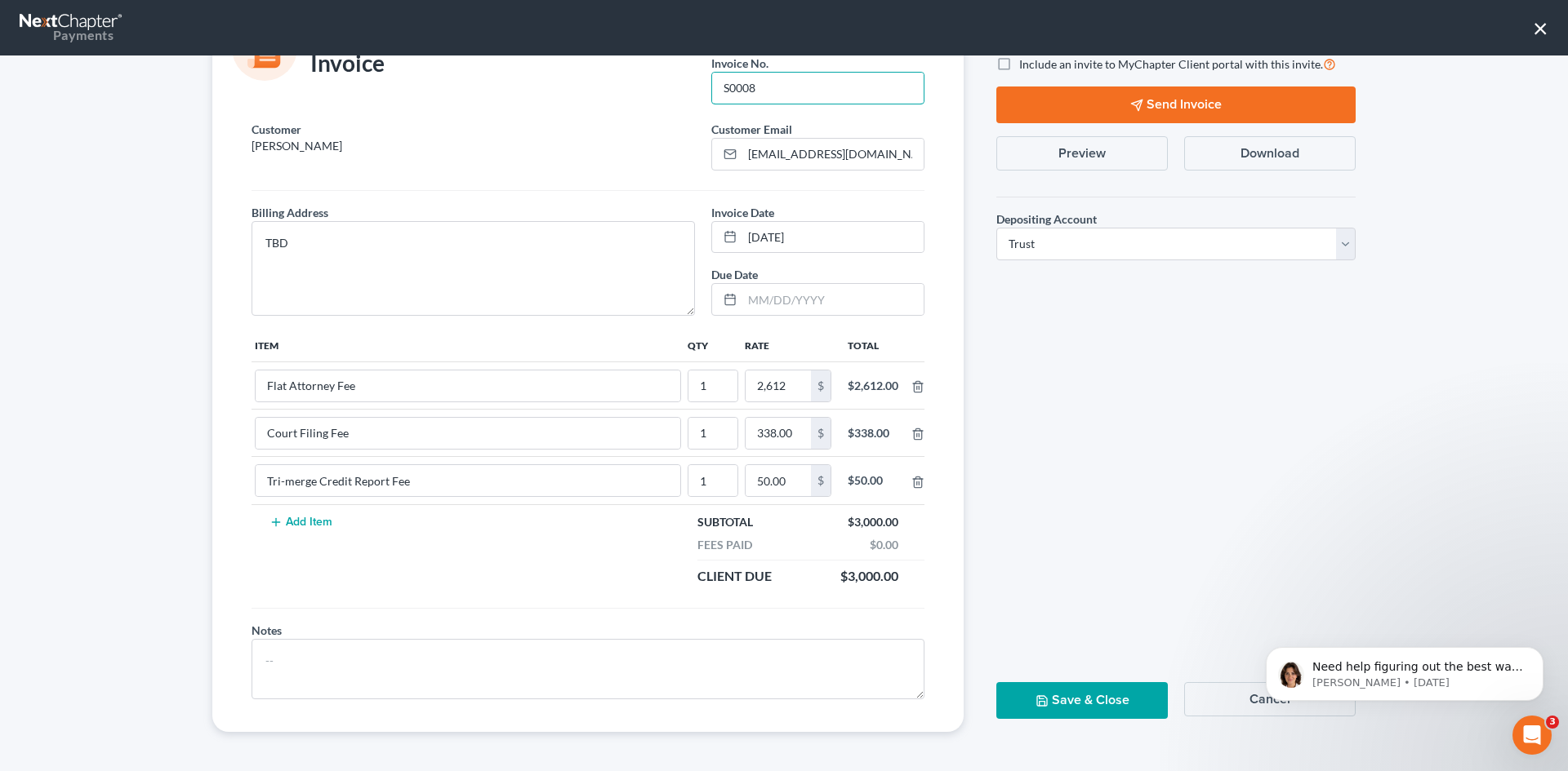
type input "S0008"
click at [1080, 693] on button "Save & Close" at bounding box center [1082, 701] width 172 height 36
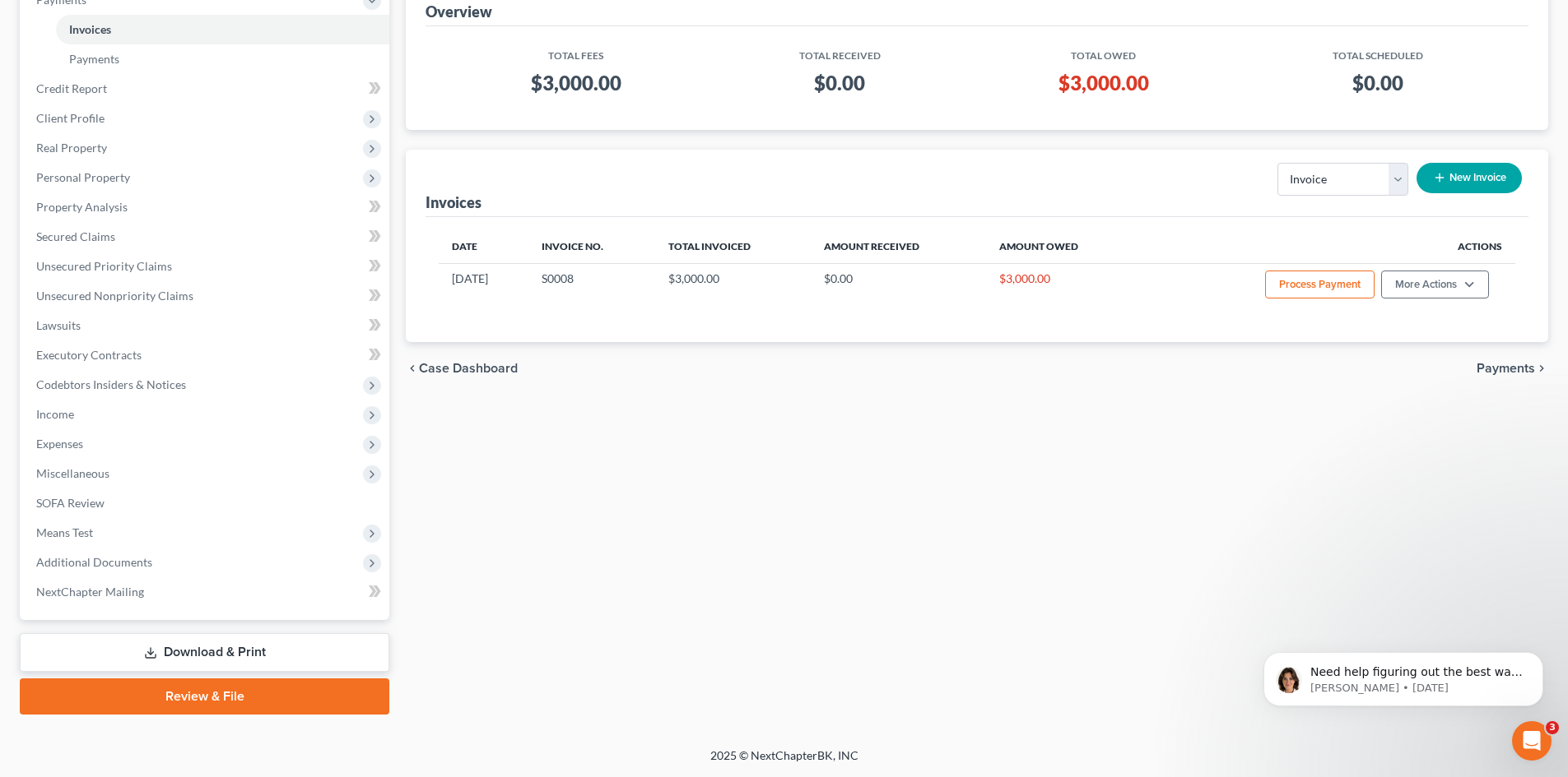
scroll to position [0, 0]
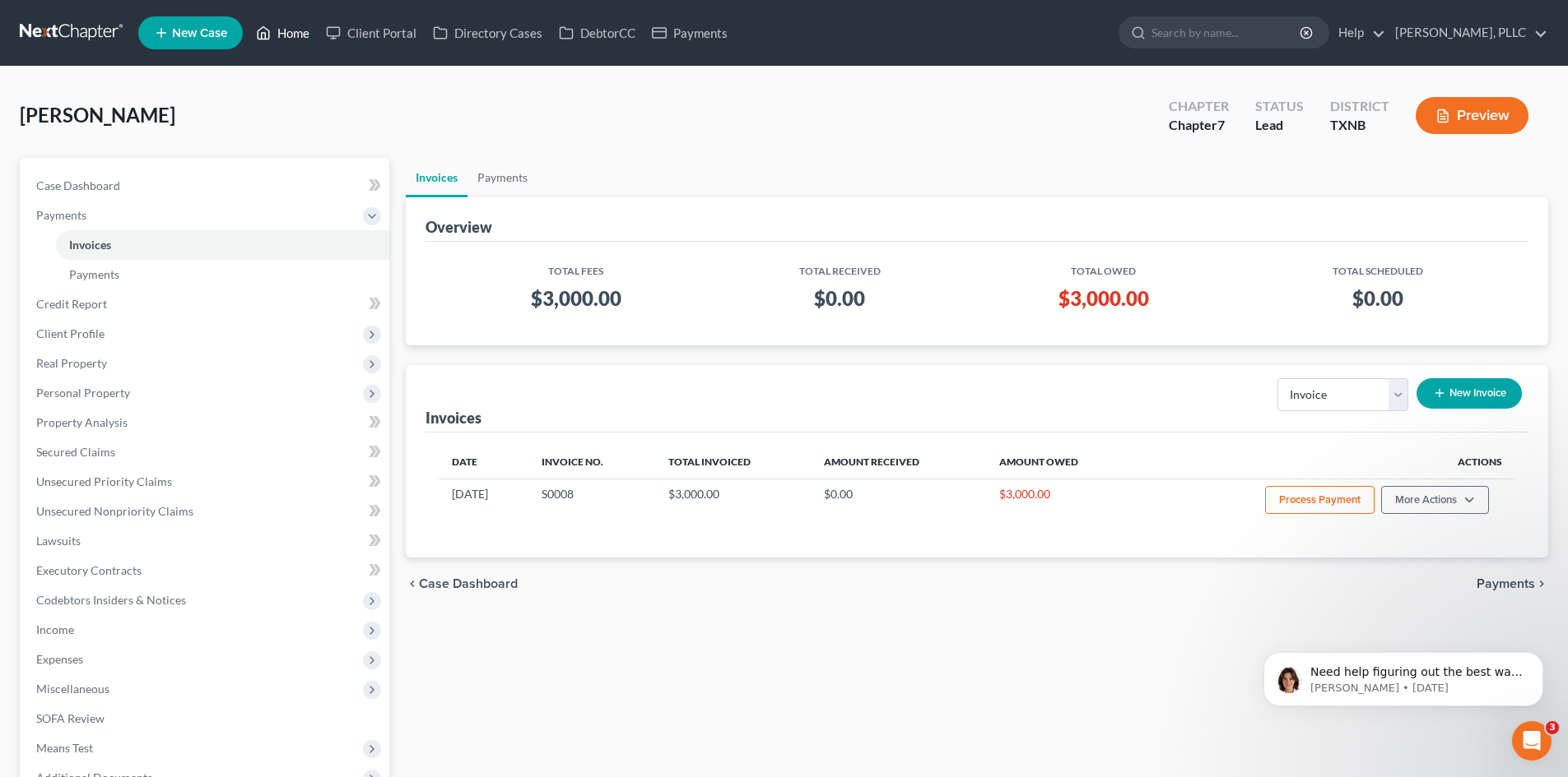
click at [283, 33] on link "Home" at bounding box center [282, 33] width 70 height 30
